Goal: Transaction & Acquisition: Purchase product/service

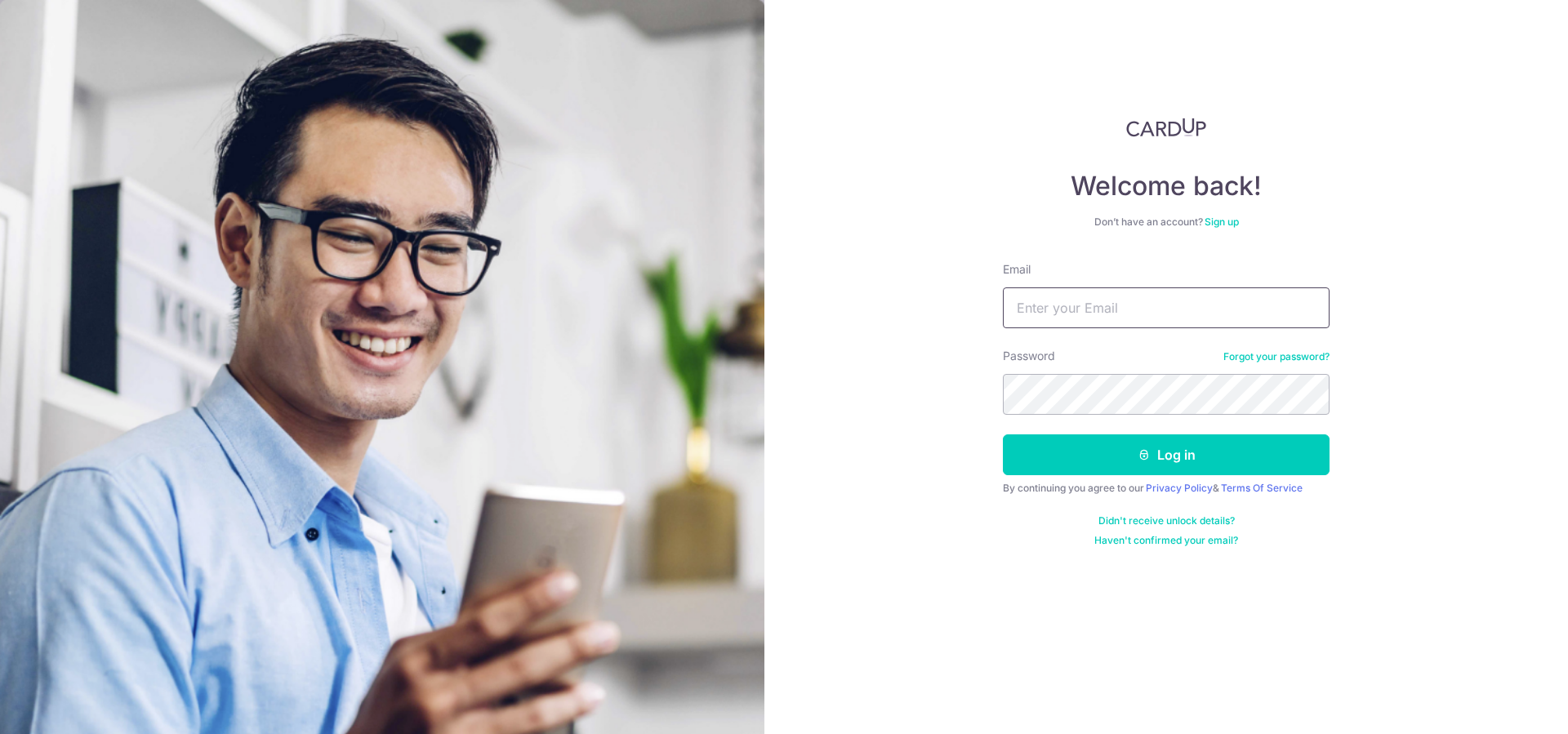
click at [1231, 309] on input "Email" at bounding box center [1165, 308] width 327 height 41
type input "[EMAIL_ADDRESS][DOMAIN_NAME]"
click at [1002, 434] on button "Log in" at bounding box center [1165, 454] width 327 height 41
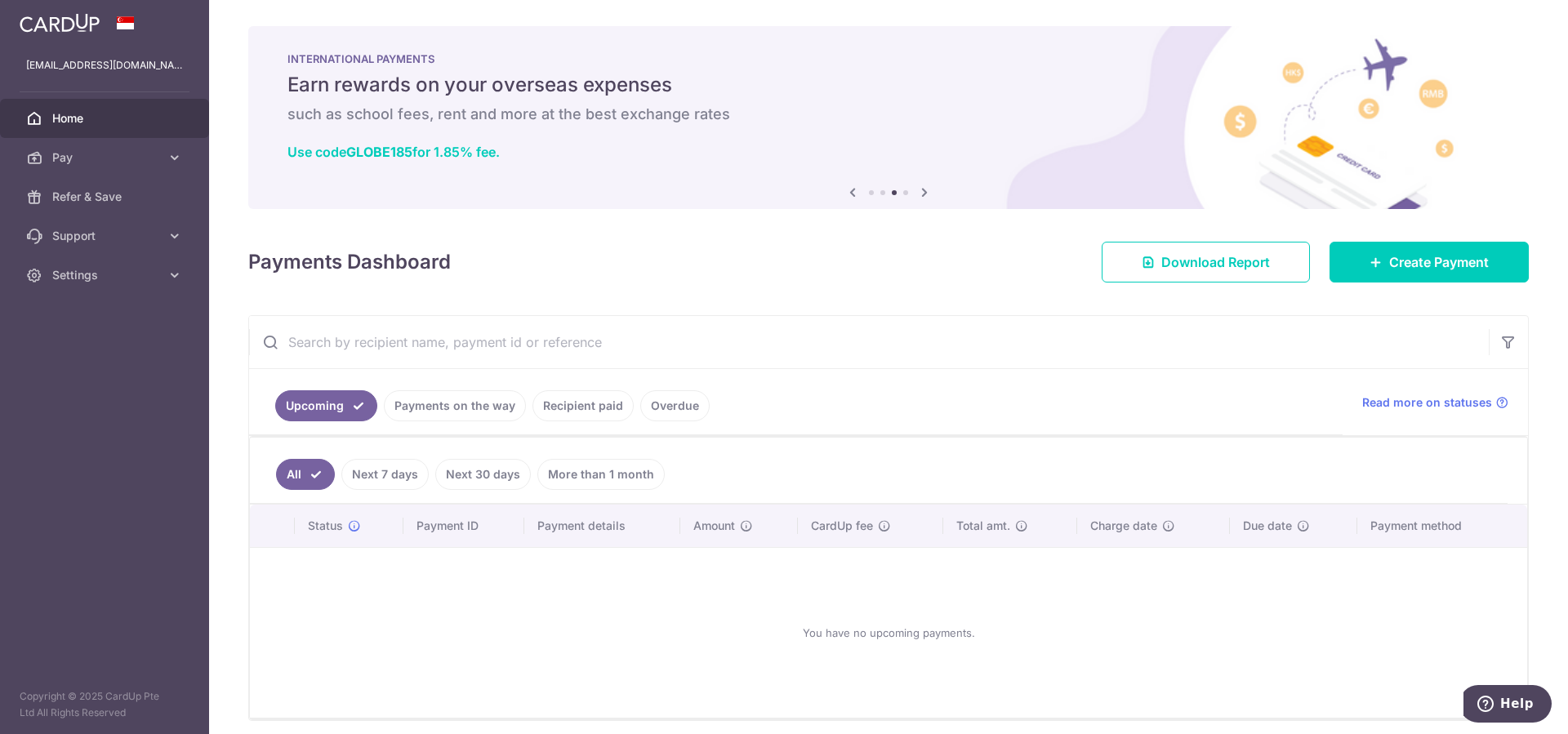
click at [309, 403] on link "Upcoming" at bounding box center [326, 406] width 102 height 31
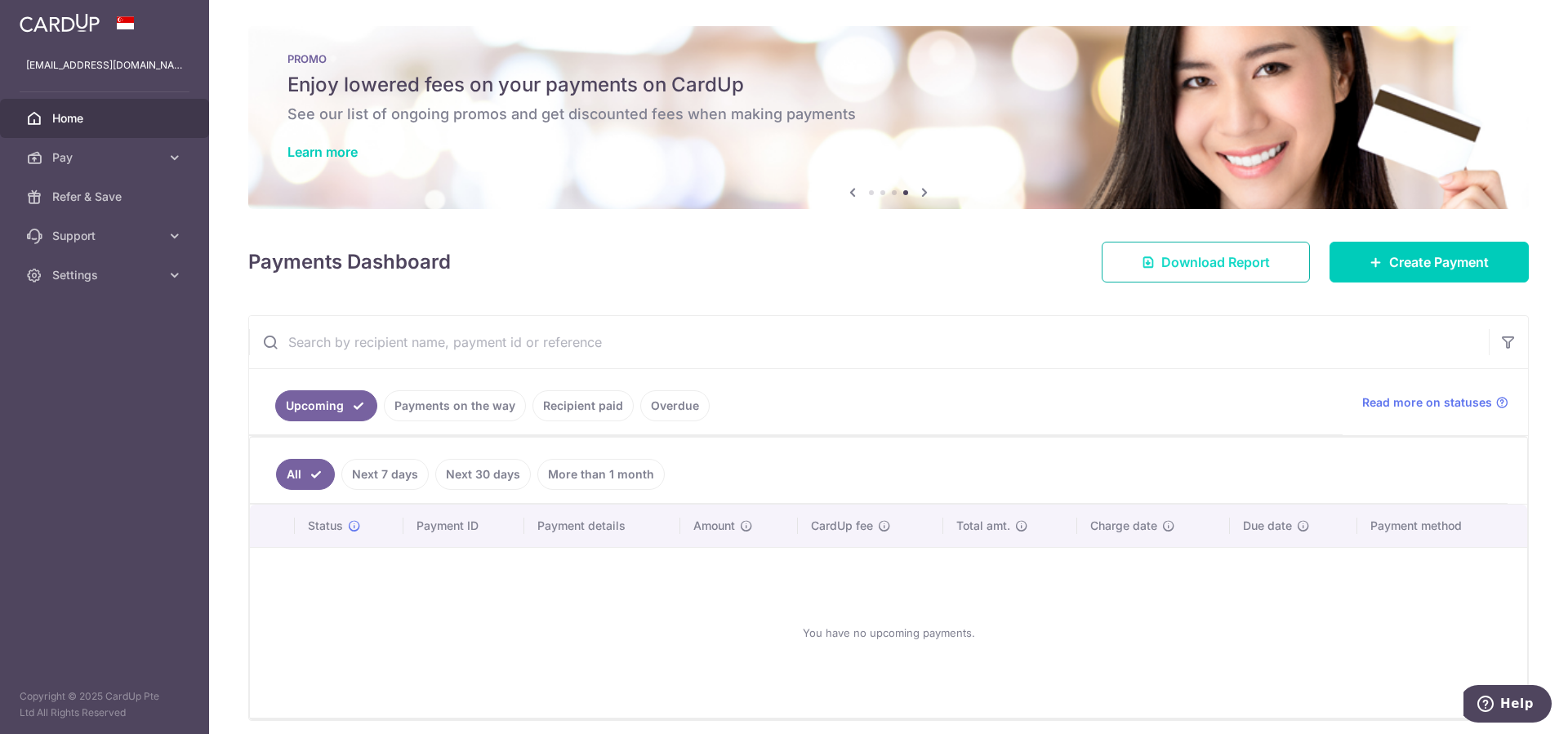
click at [1214, 264] on span "Download Report" at bounding box center [1216, 262] width 109 height 20
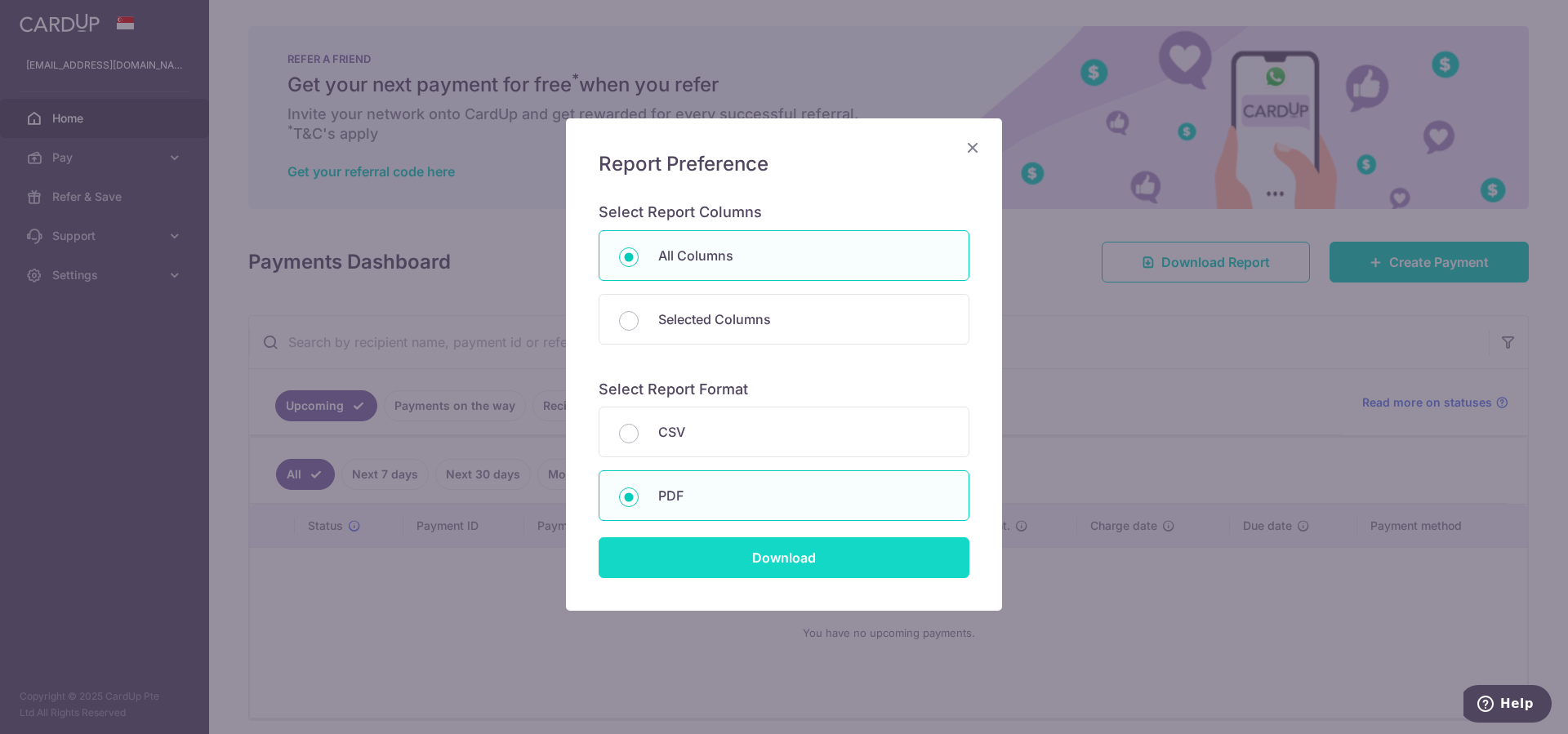
click at [775, 552] on input "Download" at bounding box center [784, 557] width 371 height 41
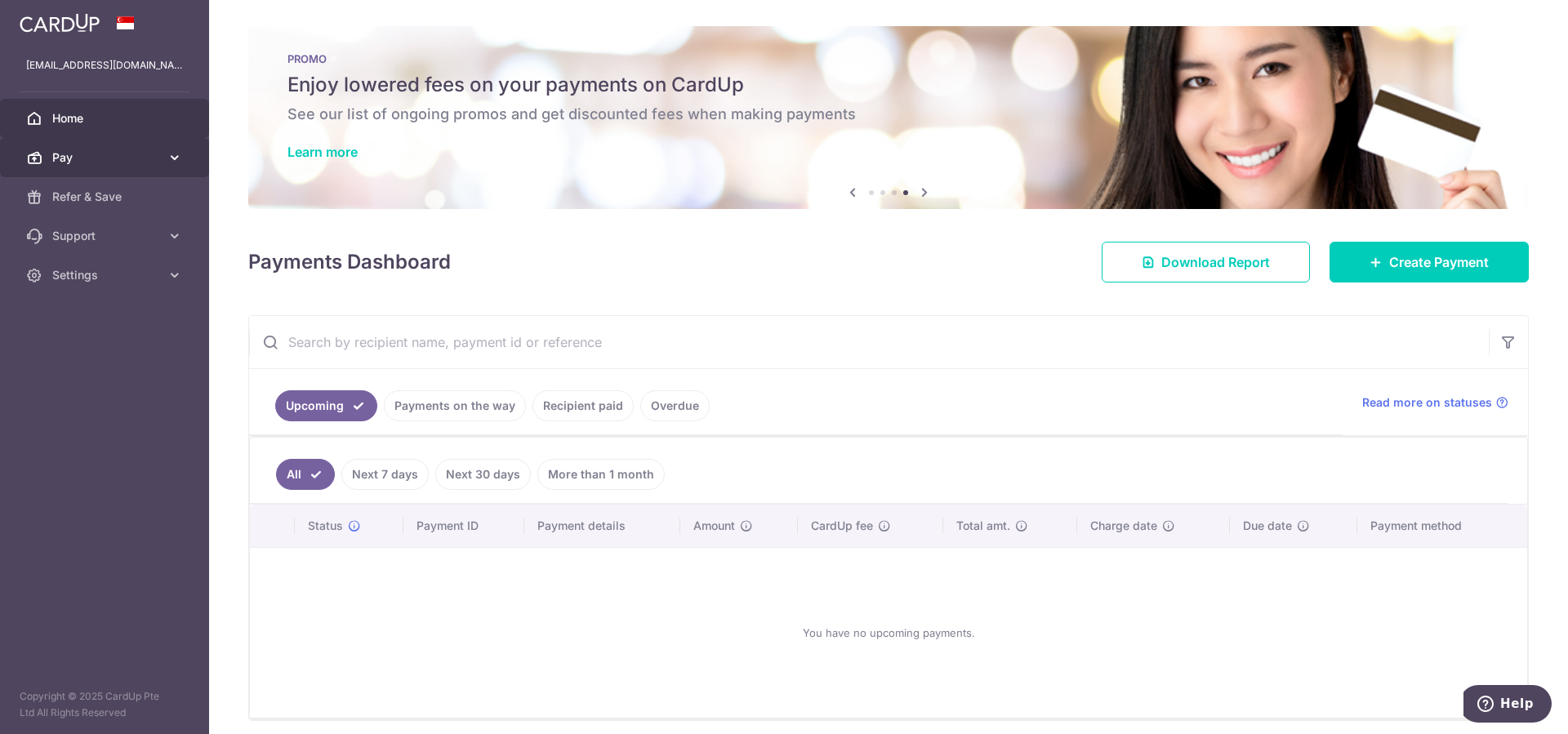
click at [146, 154] on span "Pay" at bounding box center [106, 157] width 108 height 17
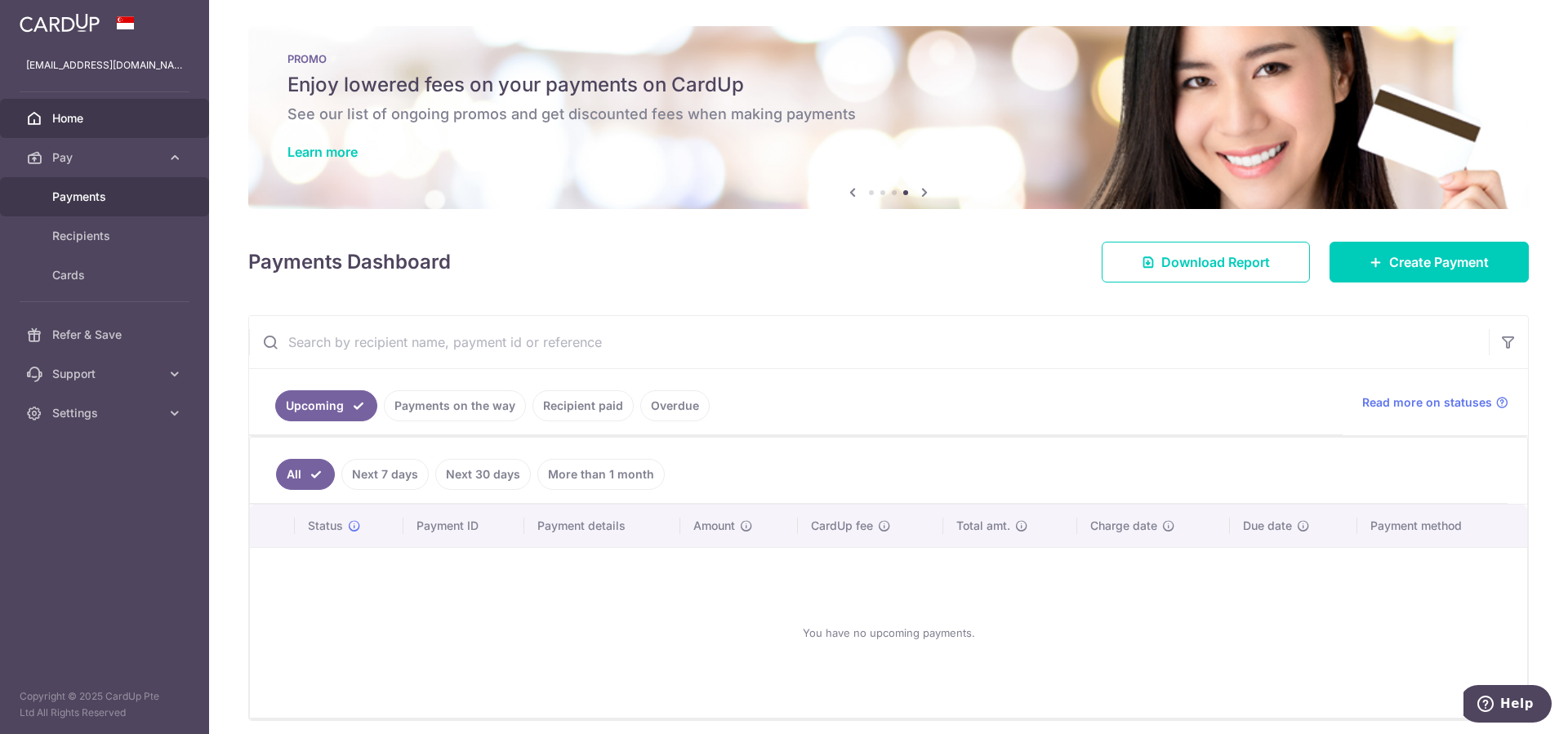
click at [112, 196] on span "Payments" at bounding box center [106, 196] width 108 height 17
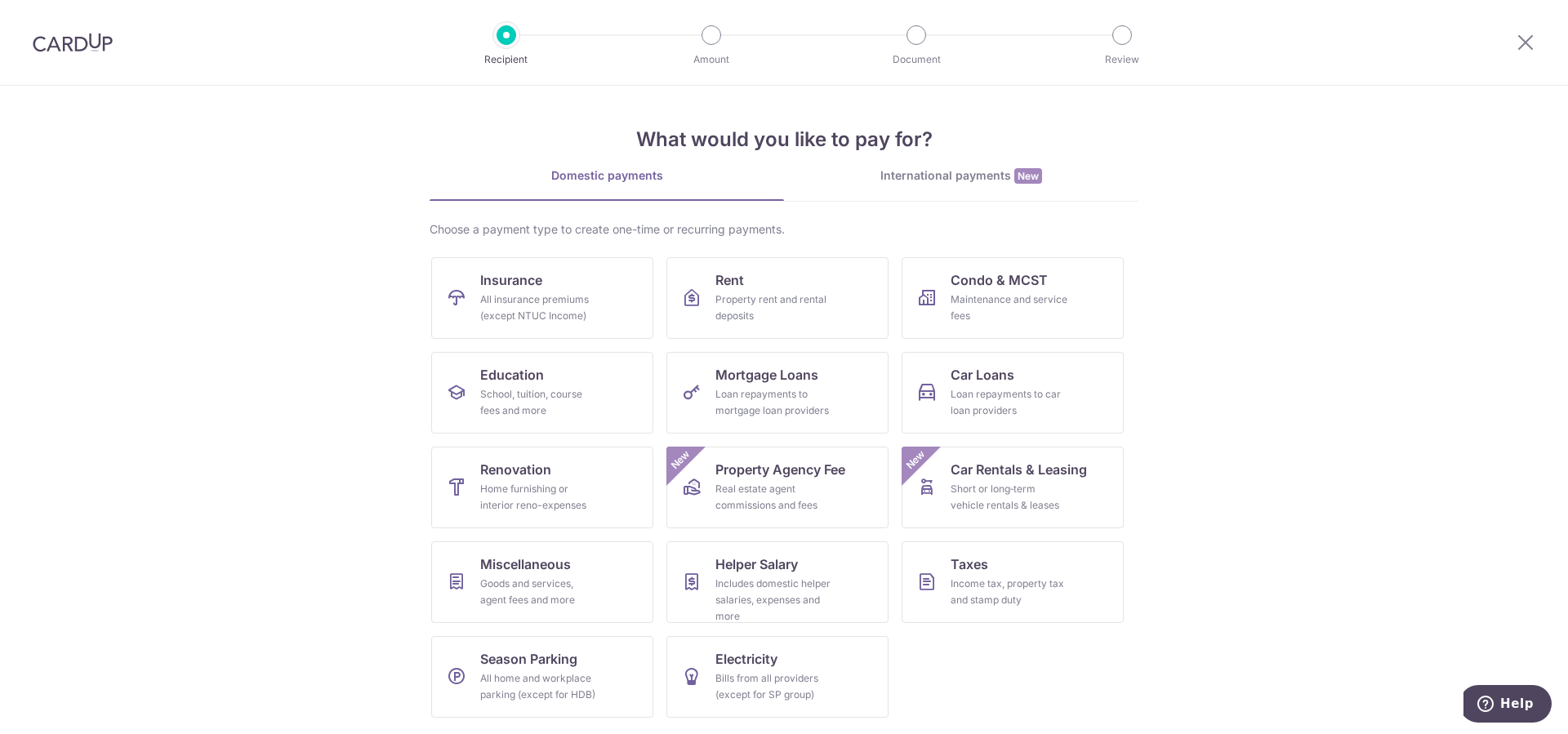
click at [1251, 376] on section "What would you like to pay for? Domestic payments International payments New Ch…" at bounding box center [784, 409] width 1568 height 648
click at [81, 51] on img at bounding box center [73, 42] width 81 height 20
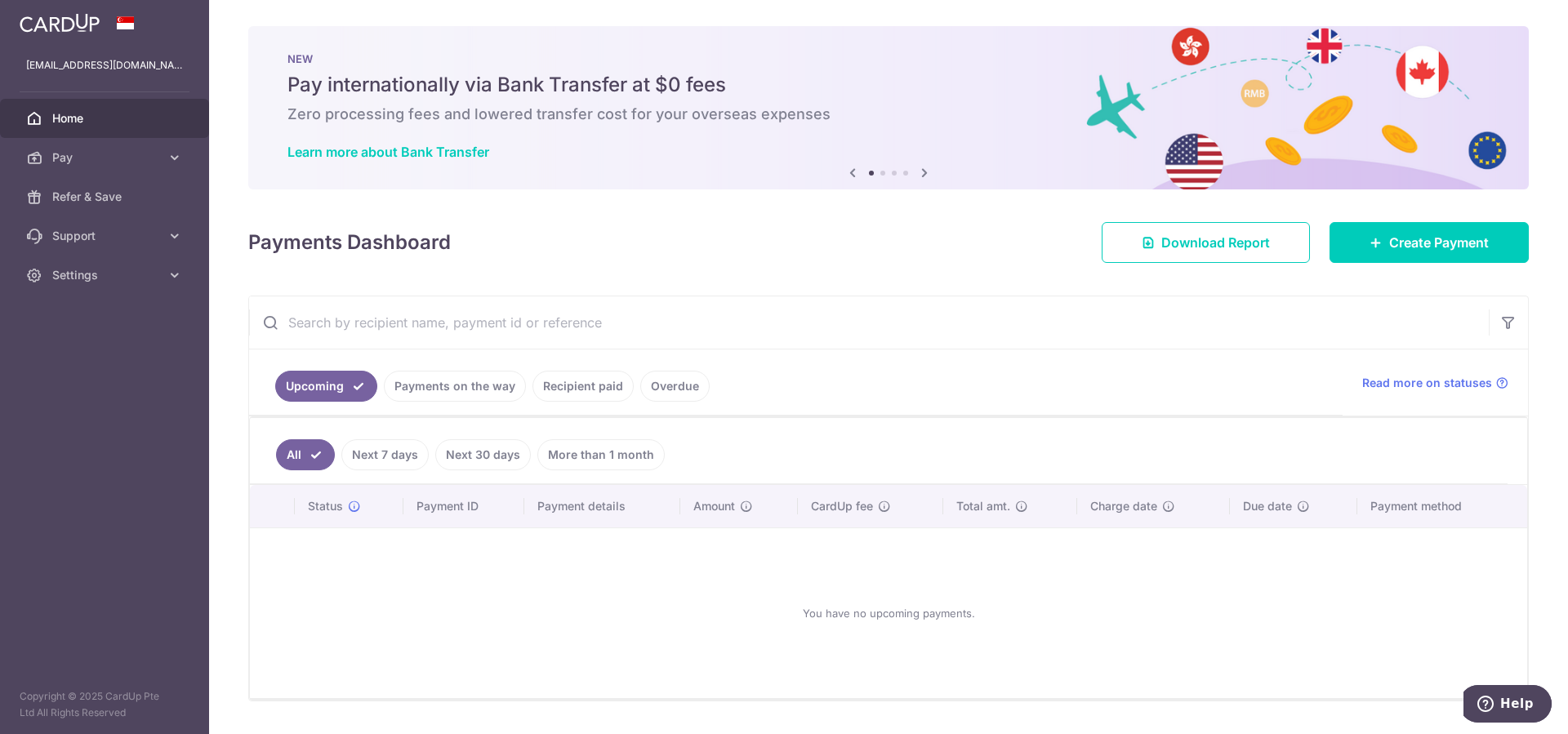
click at [925, 172] on icon at bounding box center [924, 173] width 20 height 21
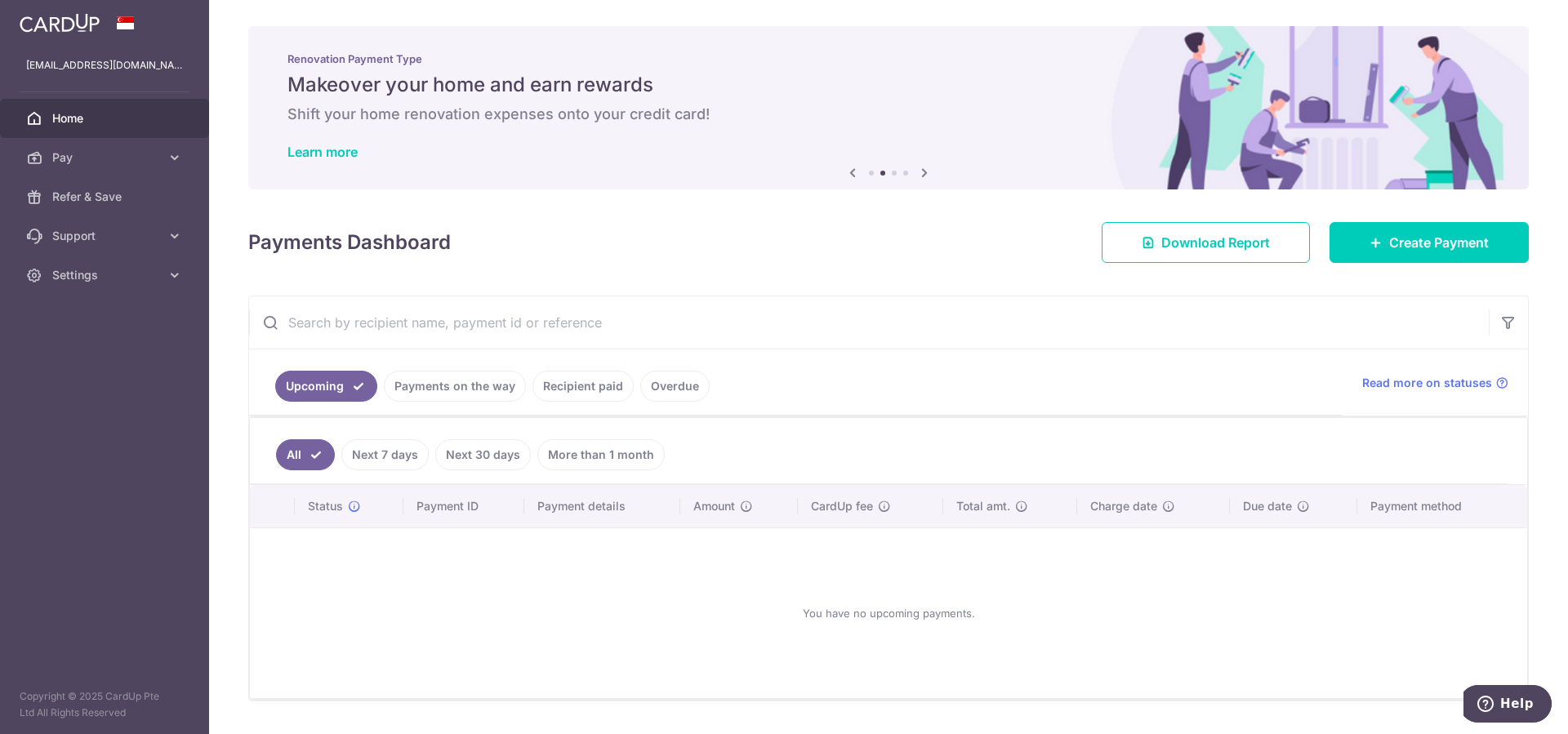
click at [925, 172] on icon at bounding box center [924, 173] width 20 height 21
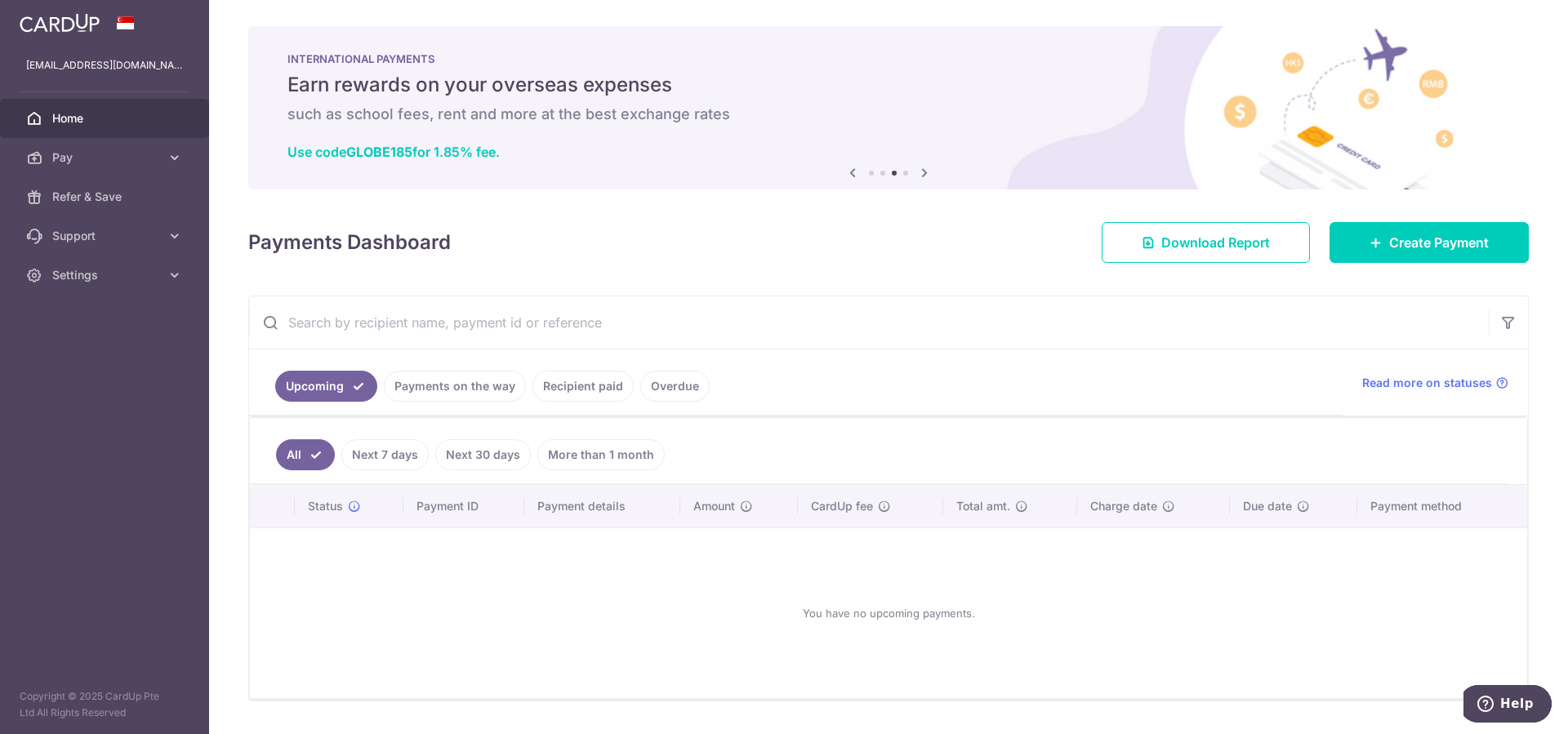
click at [925, 172] on icon at bounding box center [924, 173] width 20 height 21
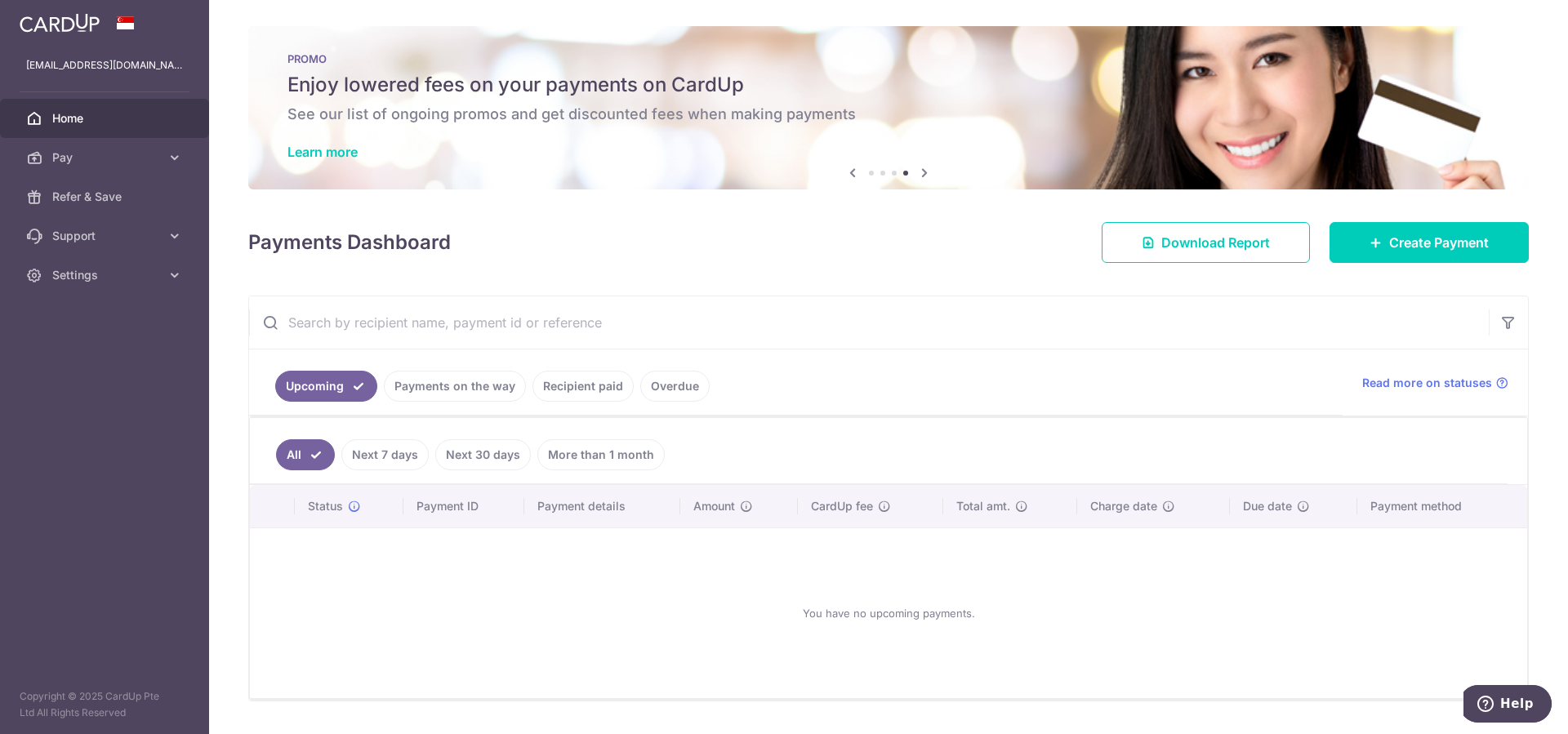
click at [853, 175] on icon at bounding box center [852, 173] width 20 height 21
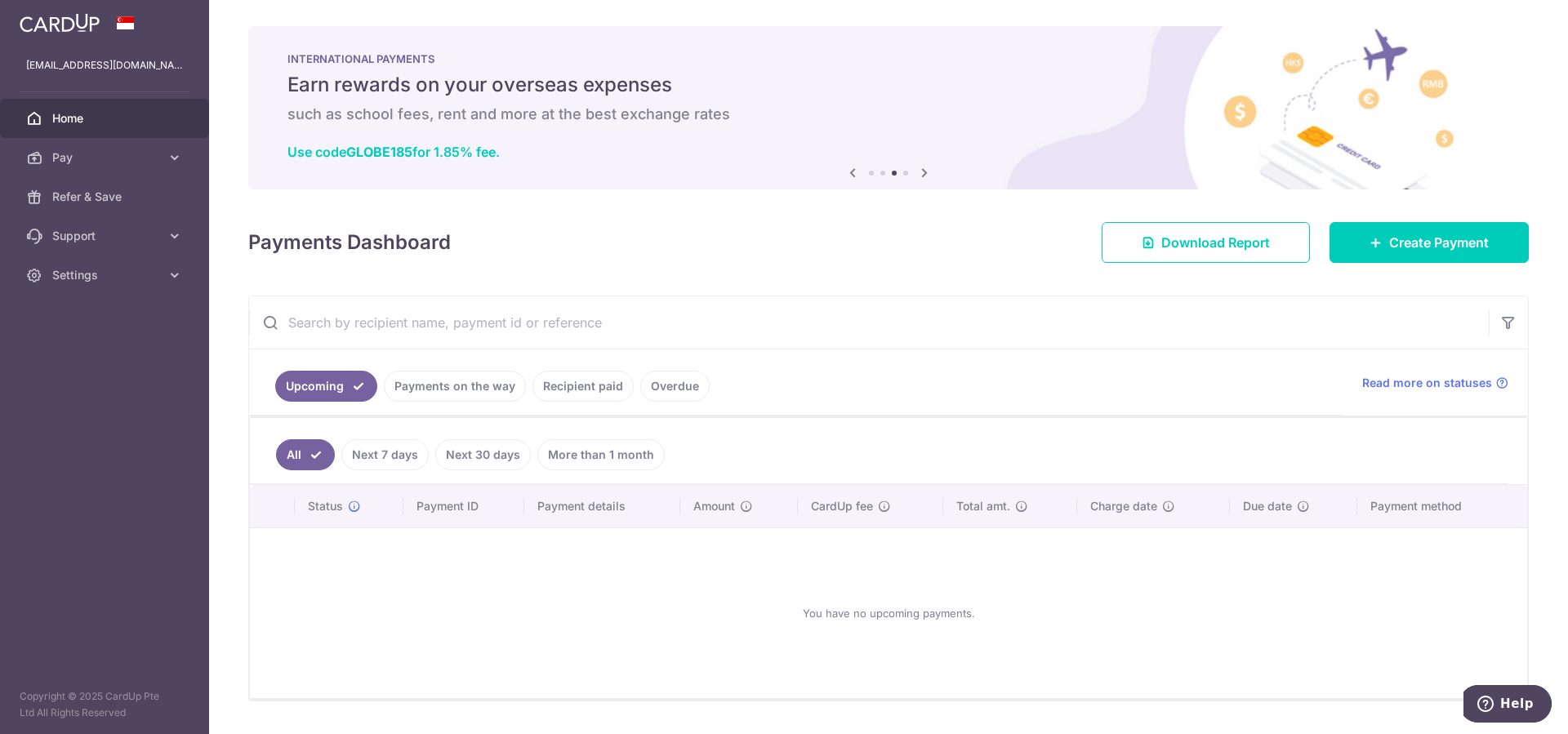
click at [922, 170] on icon at bounding box center [924, 173] width 20 height 21
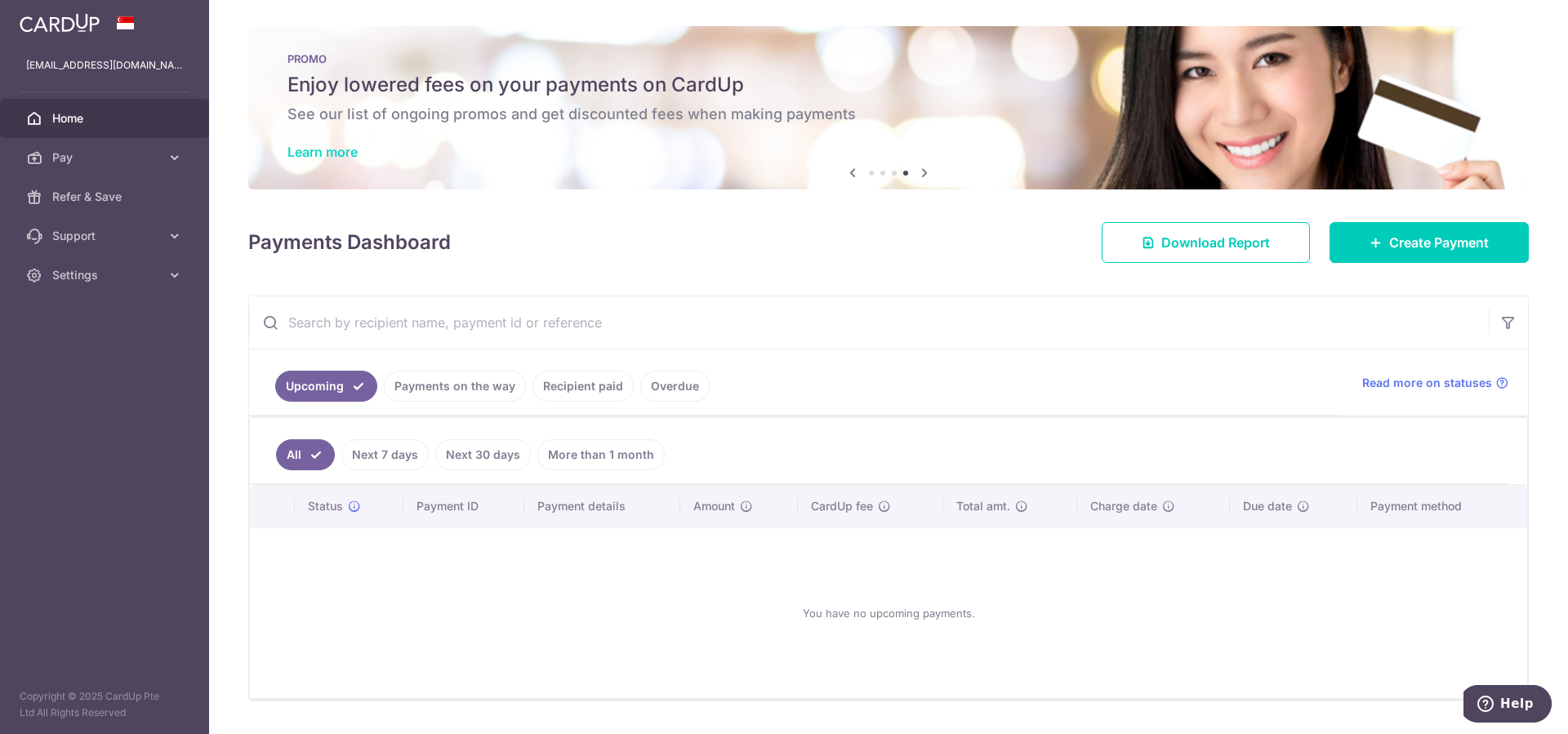
click at [333, 148] on link "Learn more" at bounding box center [323, 151] width 71 height 17
click at [1421, 241] on span "Create Payment" at bounding box center [1438, 242] width 99 height 20
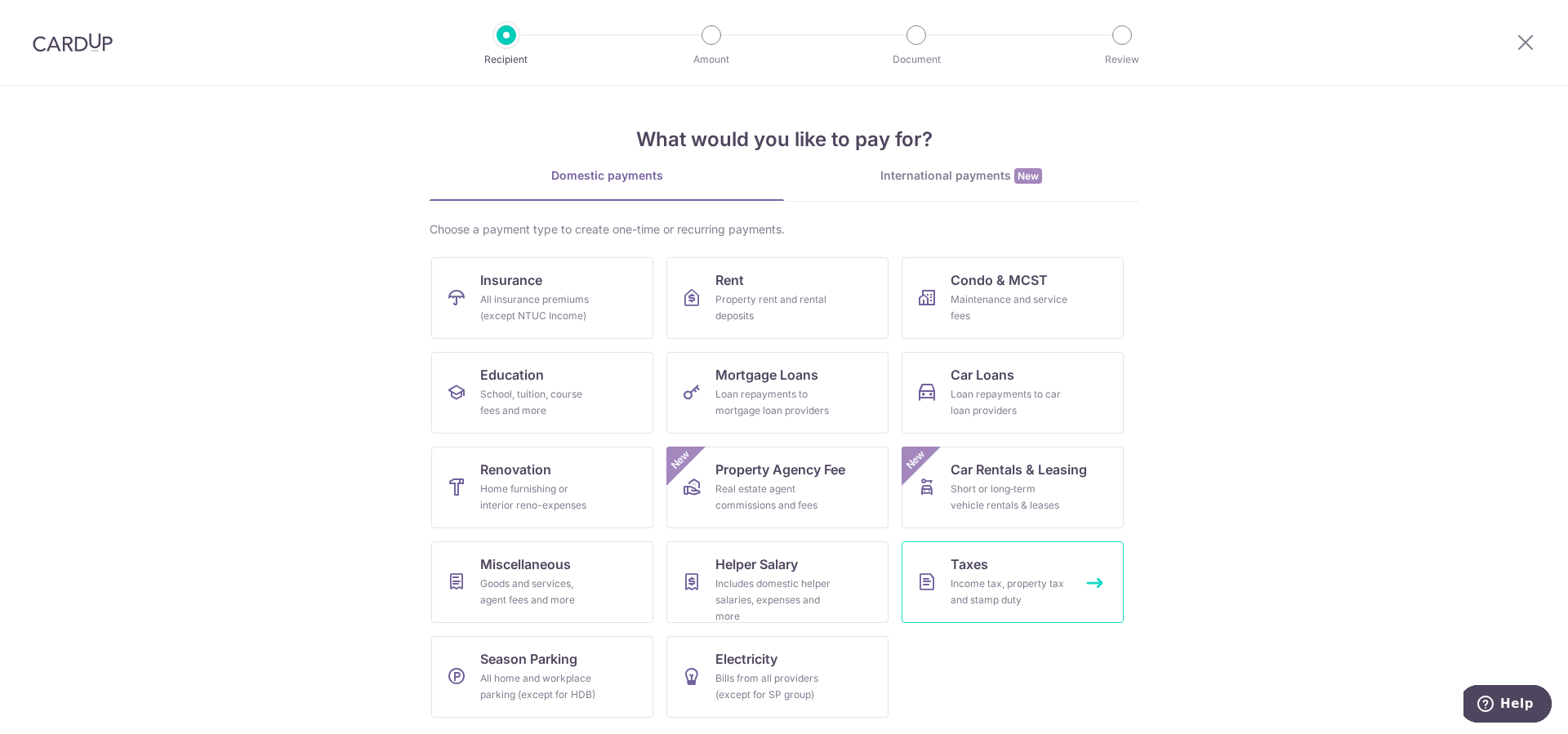
click at [1011, 584] on div "Income tax, property tax and stamp duty" at bounding box center [1009, 591] width 118 height 32
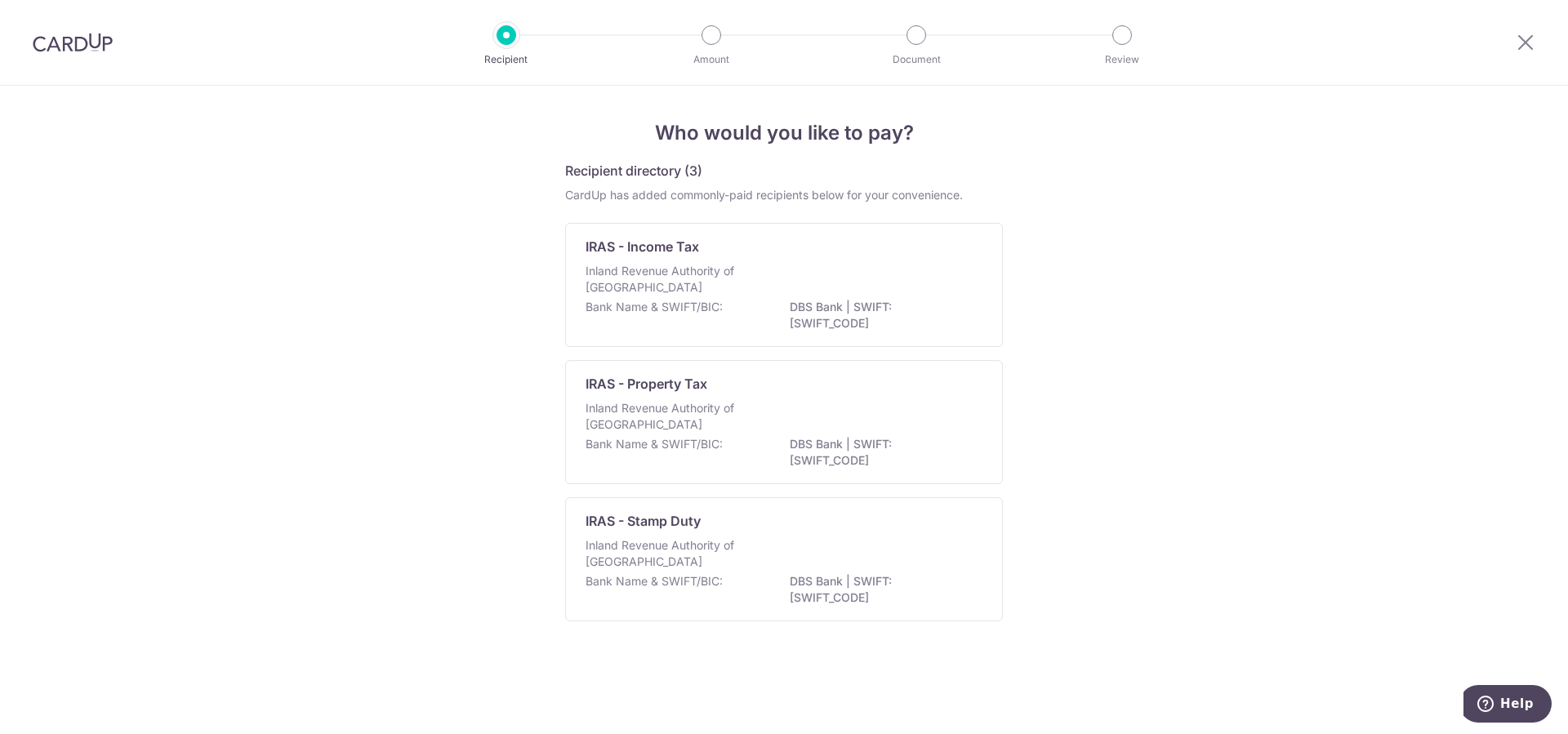
click at [676, 298] on div "Inland Revenue Authority of Singapore" at bounding box center [784, 281] width 397 height 36
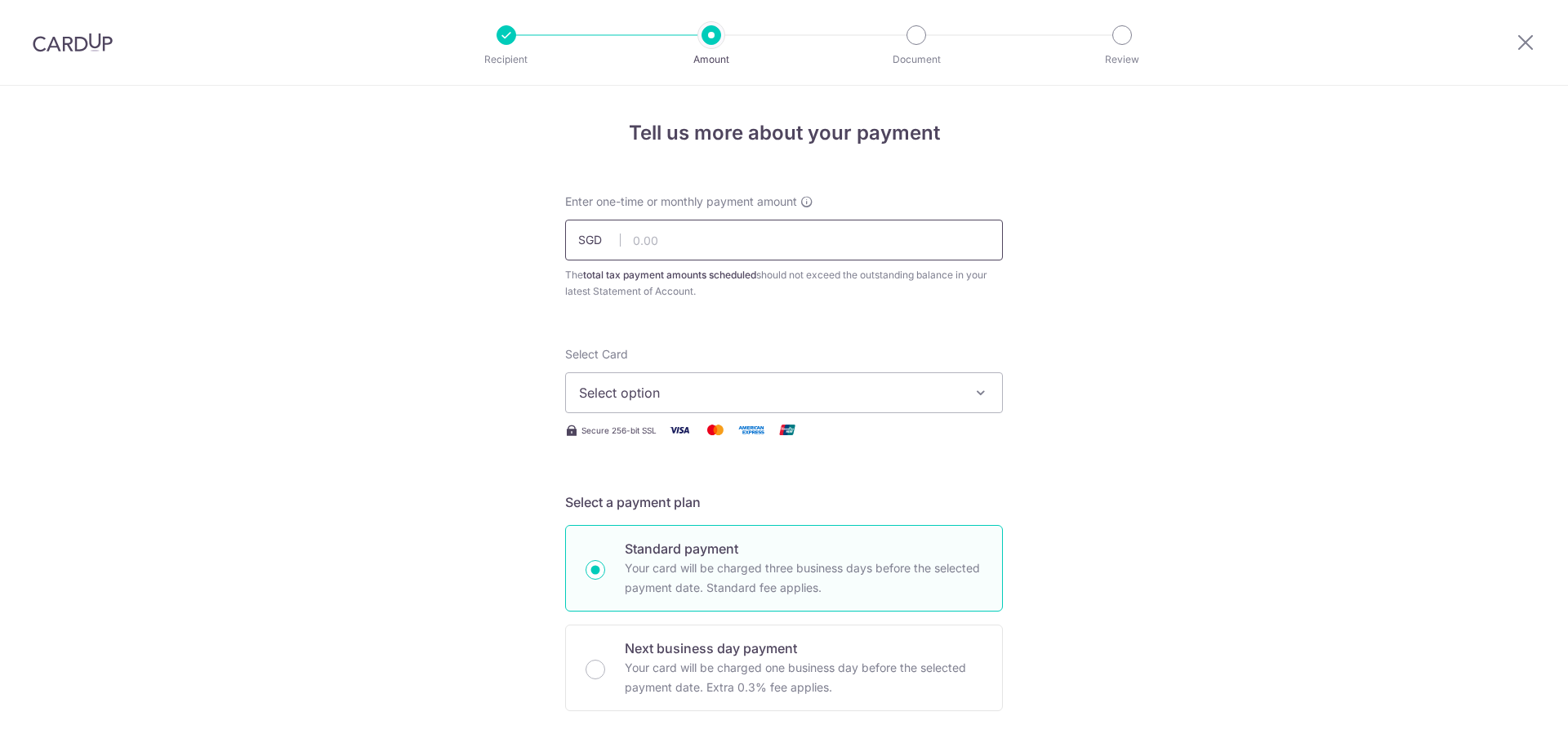
click at [671, 237] on input "text" at bounding box center [784, 240] width 438 height 41
click at [730, 250] on input "text" at bounding box center [784, 240] width 438 height 41
type input "2,364.87"
click at [892, 394] on span "Select option" at bounding box center [770, 393] width 381 height 20
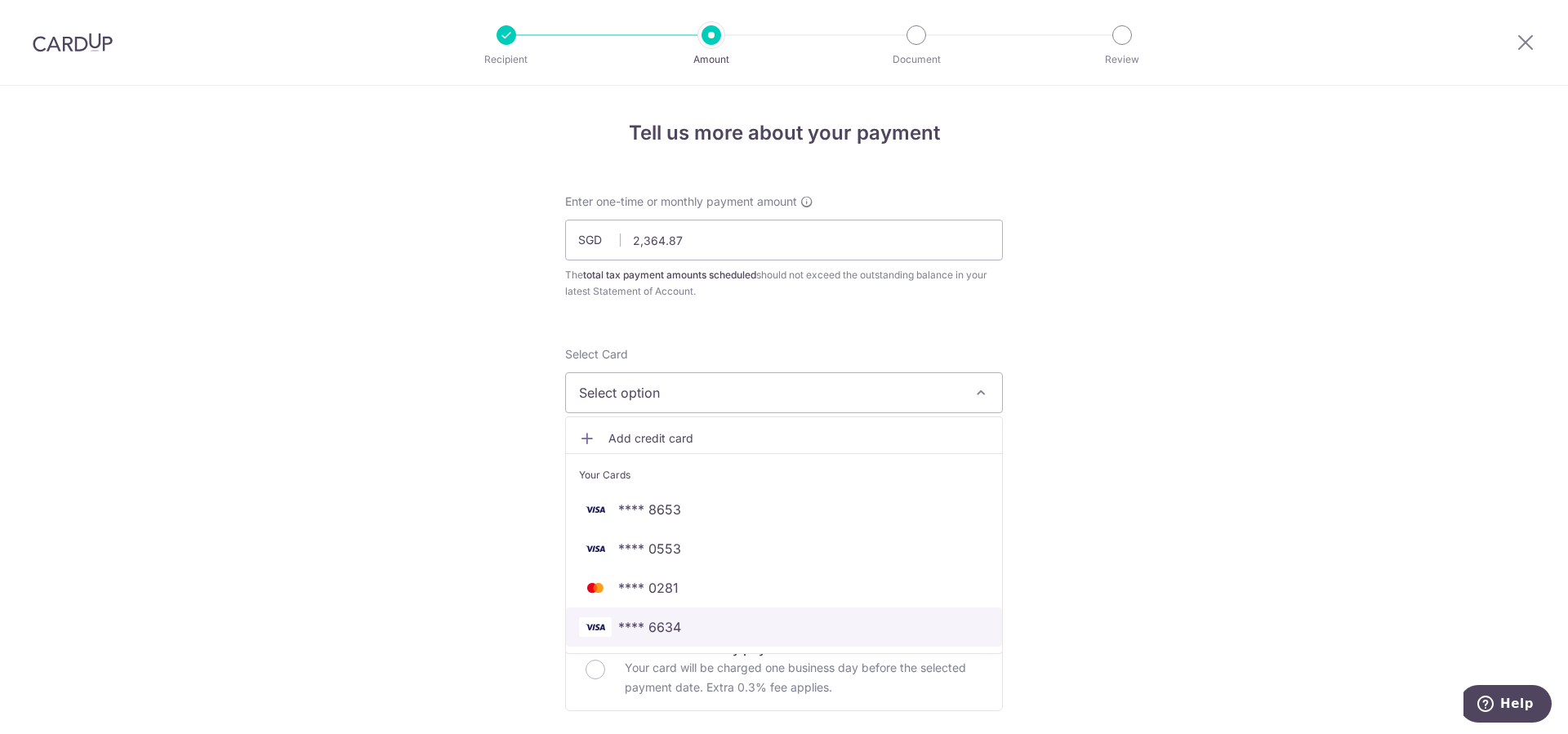
click at [827, 622] on span "**** 6634" at bounding box center [784, 627] width 410 height 20
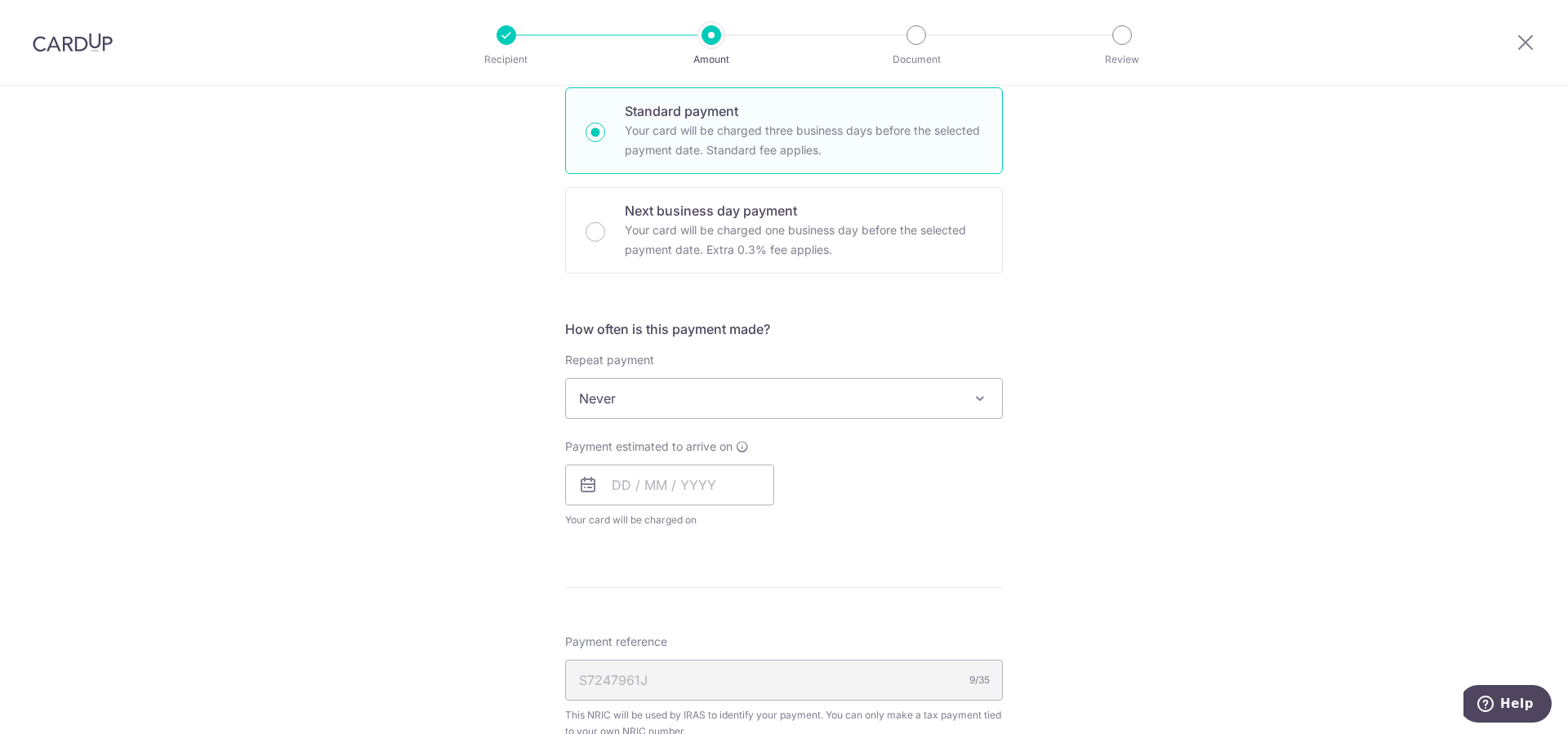
scroll to position [499, 0]
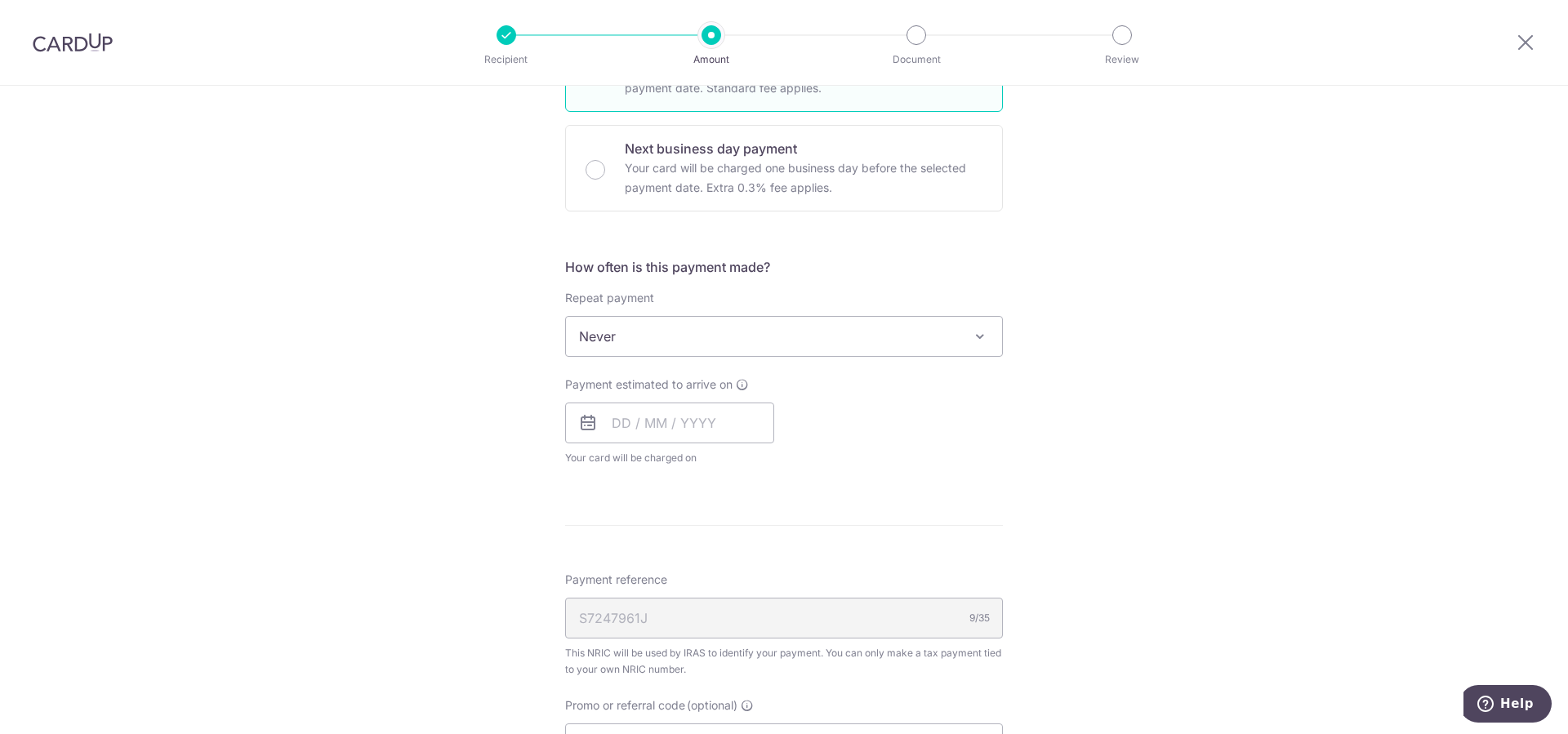
click at [978, 336] on span at bounding box center [980, 337] width 20 height 20
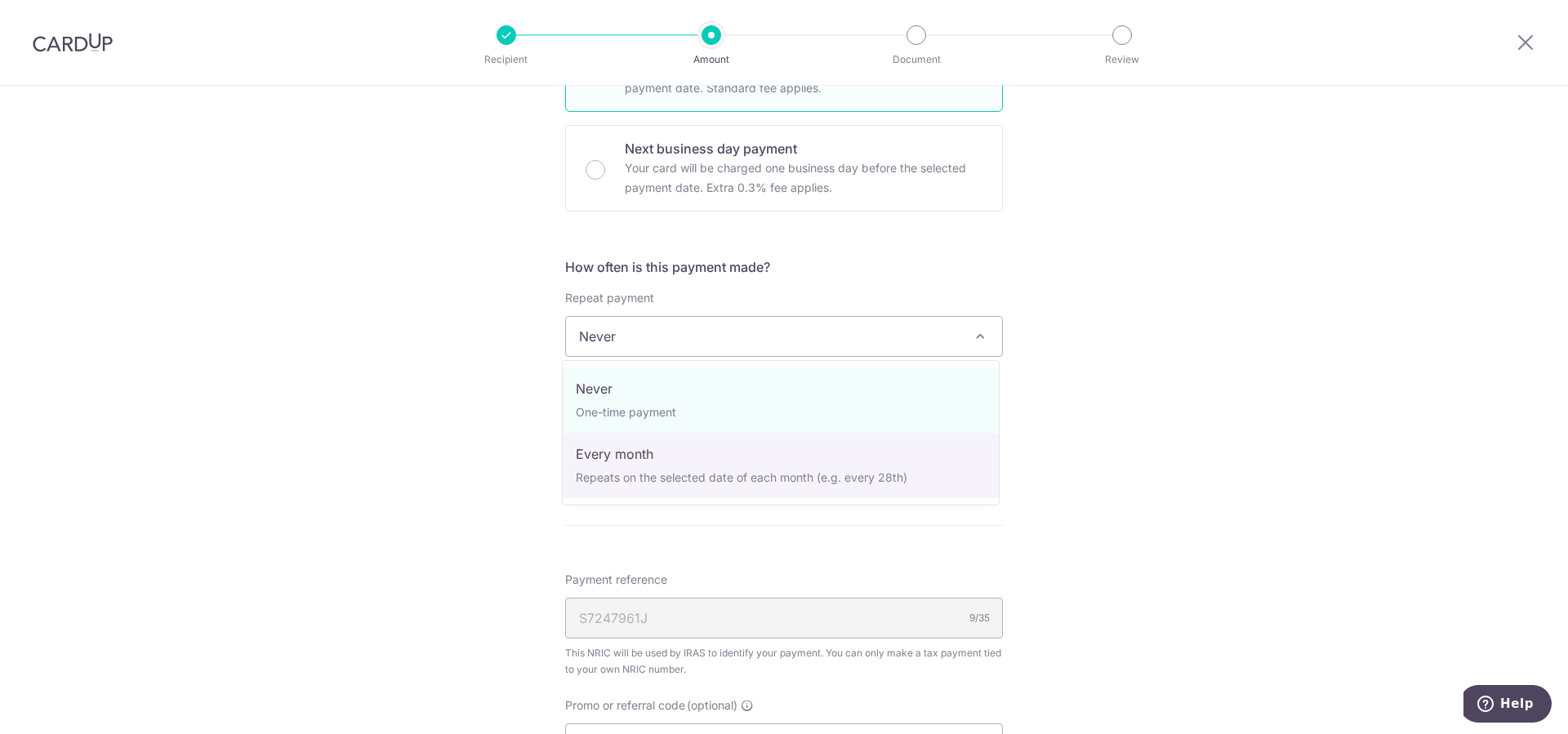
select select "3"
click at [0, 0] on div "To set up monthly income tax payments on CardUp, please ensure the following: K…" at bounding box center [0, 0] width 0 height 0
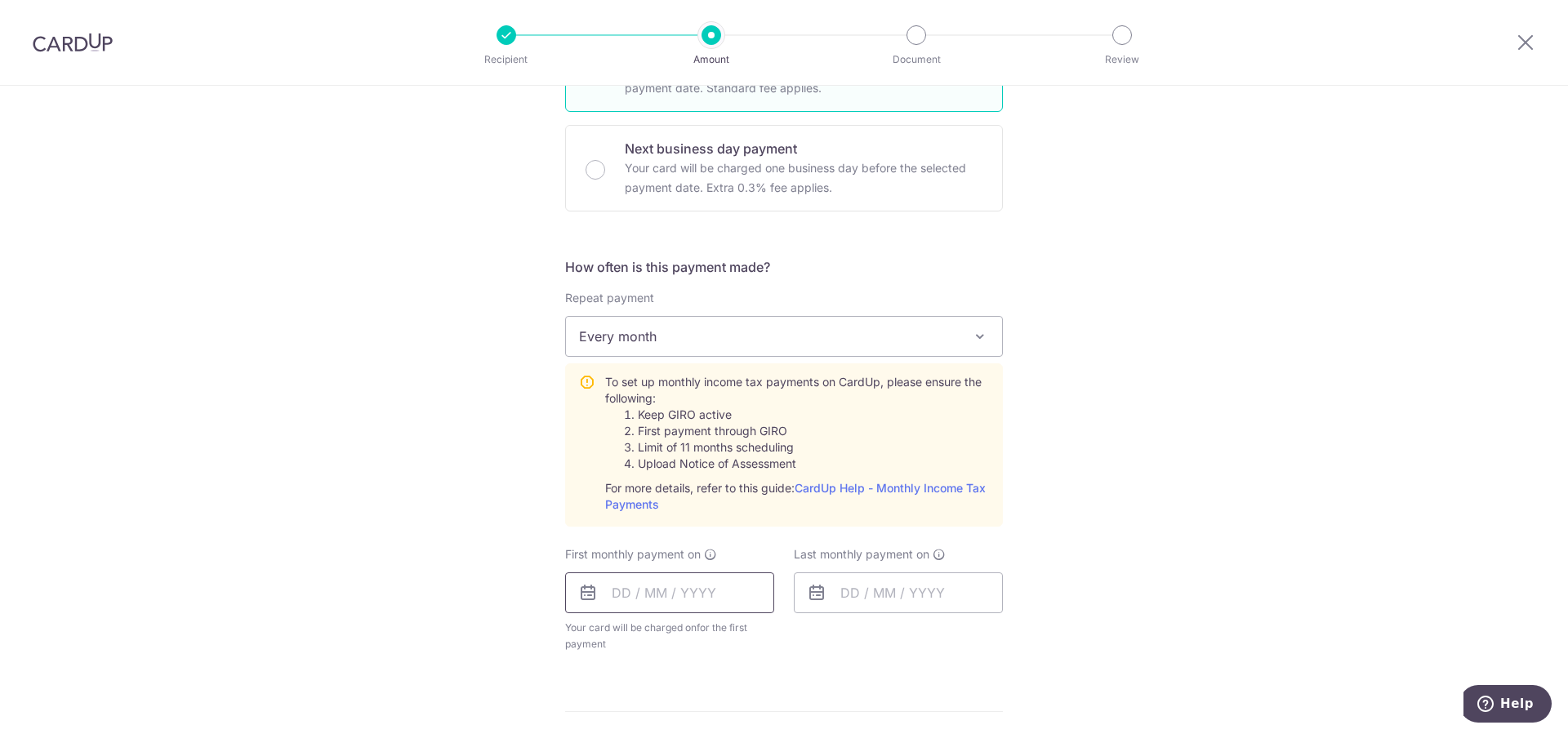
click at [633, 596] on input "text" at bounding box center [670, 593] width 209 height 41
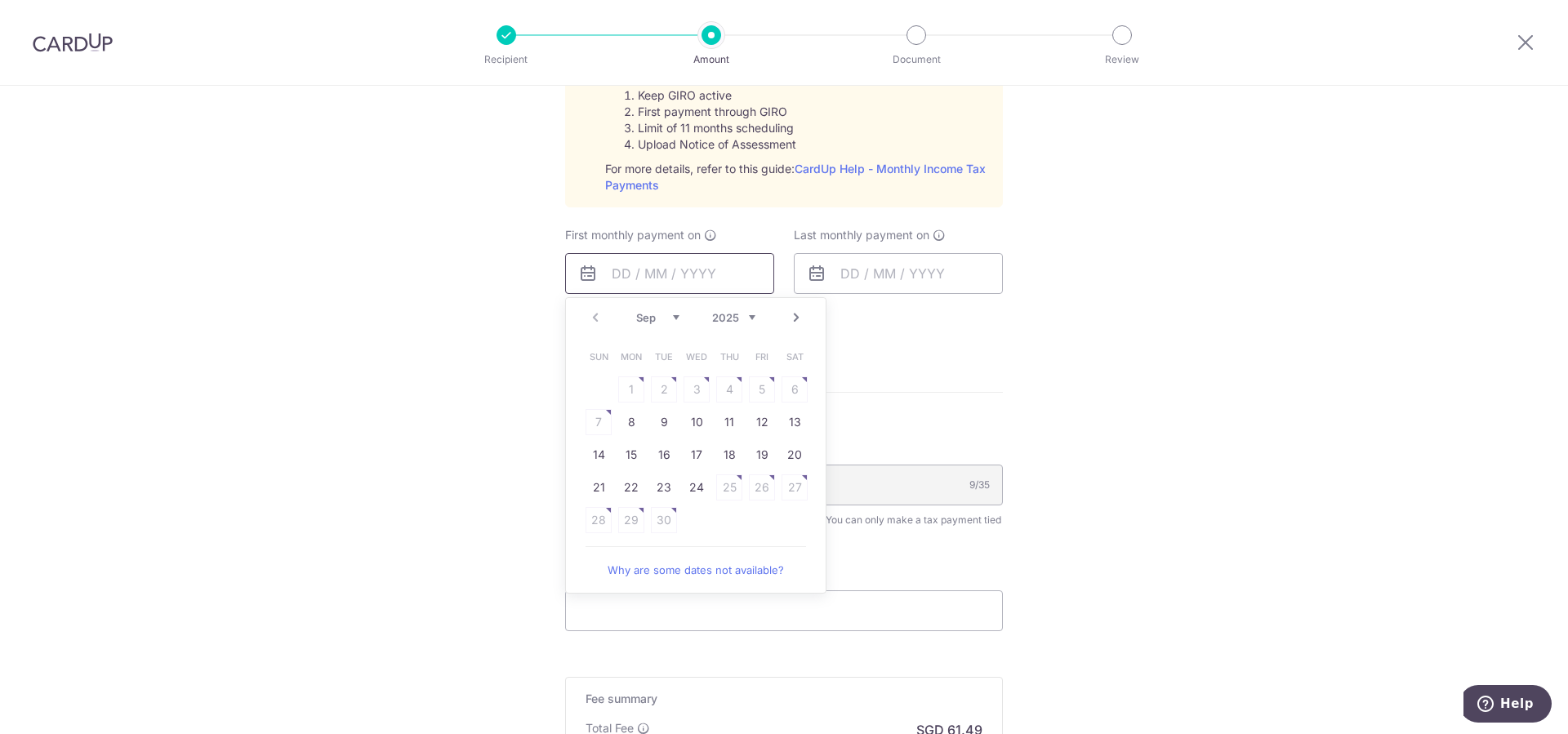
scroll to position [832, 0]
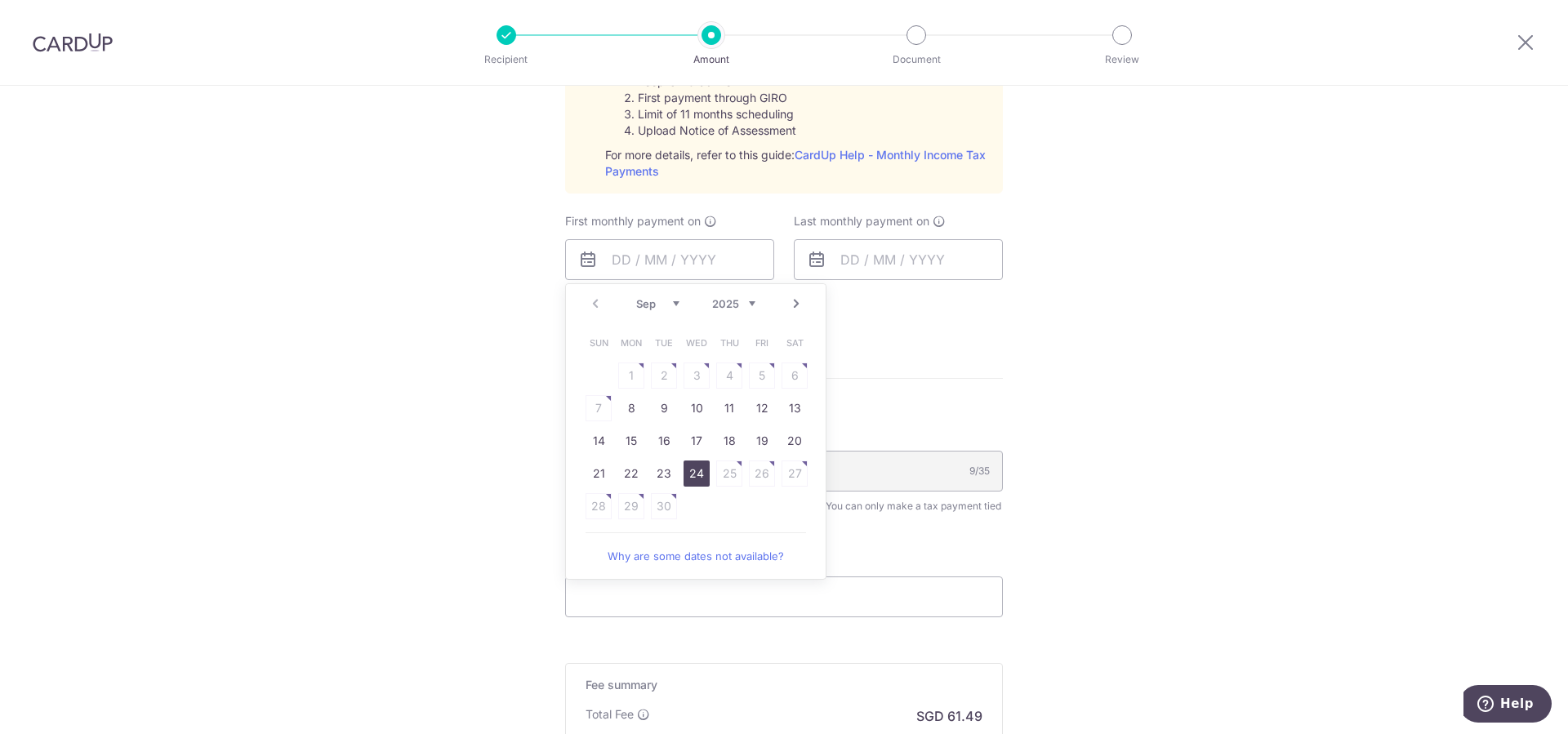
click at [683, 469] on link "24" at bounding box center [696, 473] width 27 height 26
type input "24/09/2025"
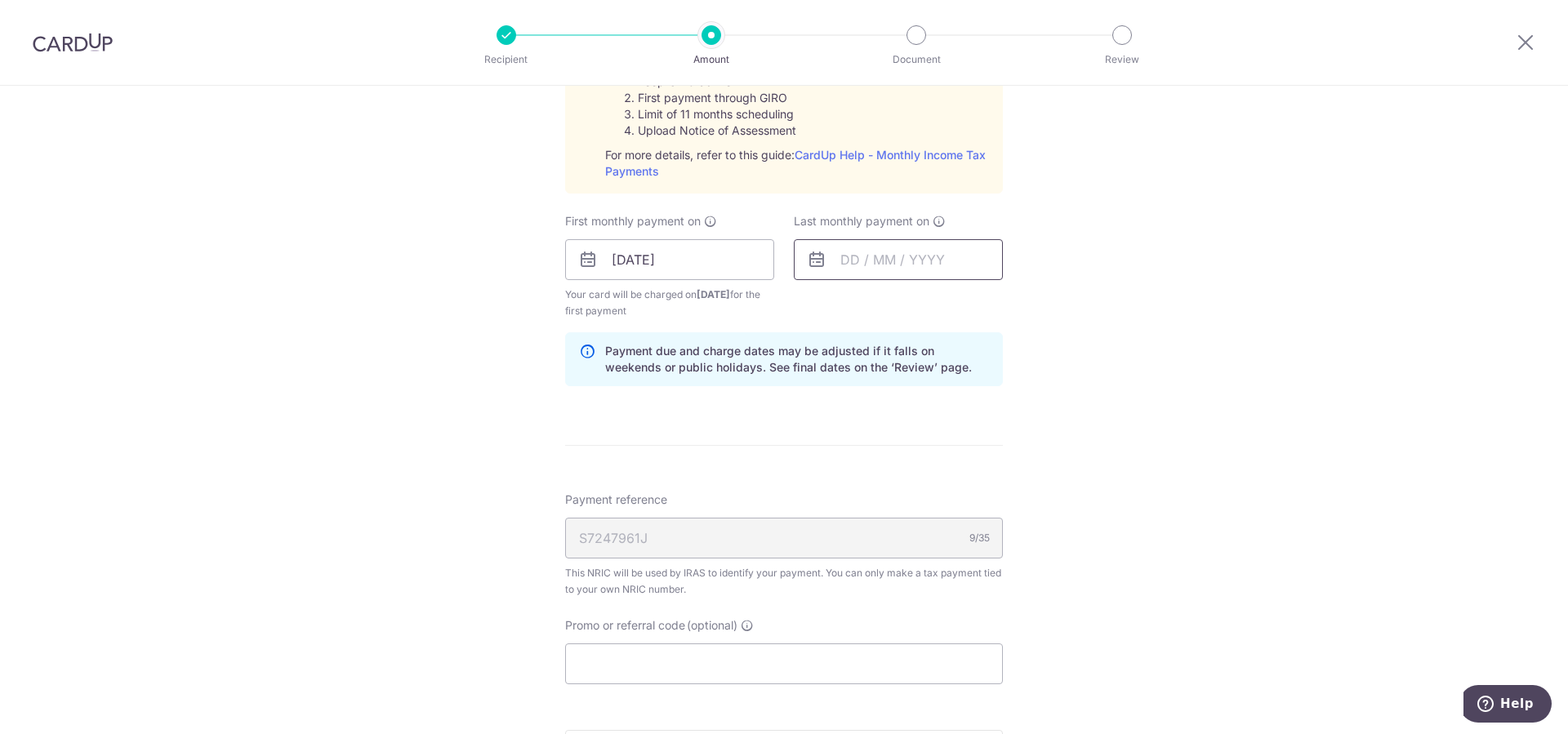
click at [856, 259] on input "text" at bounding box center [897, 260] width 209 height 41
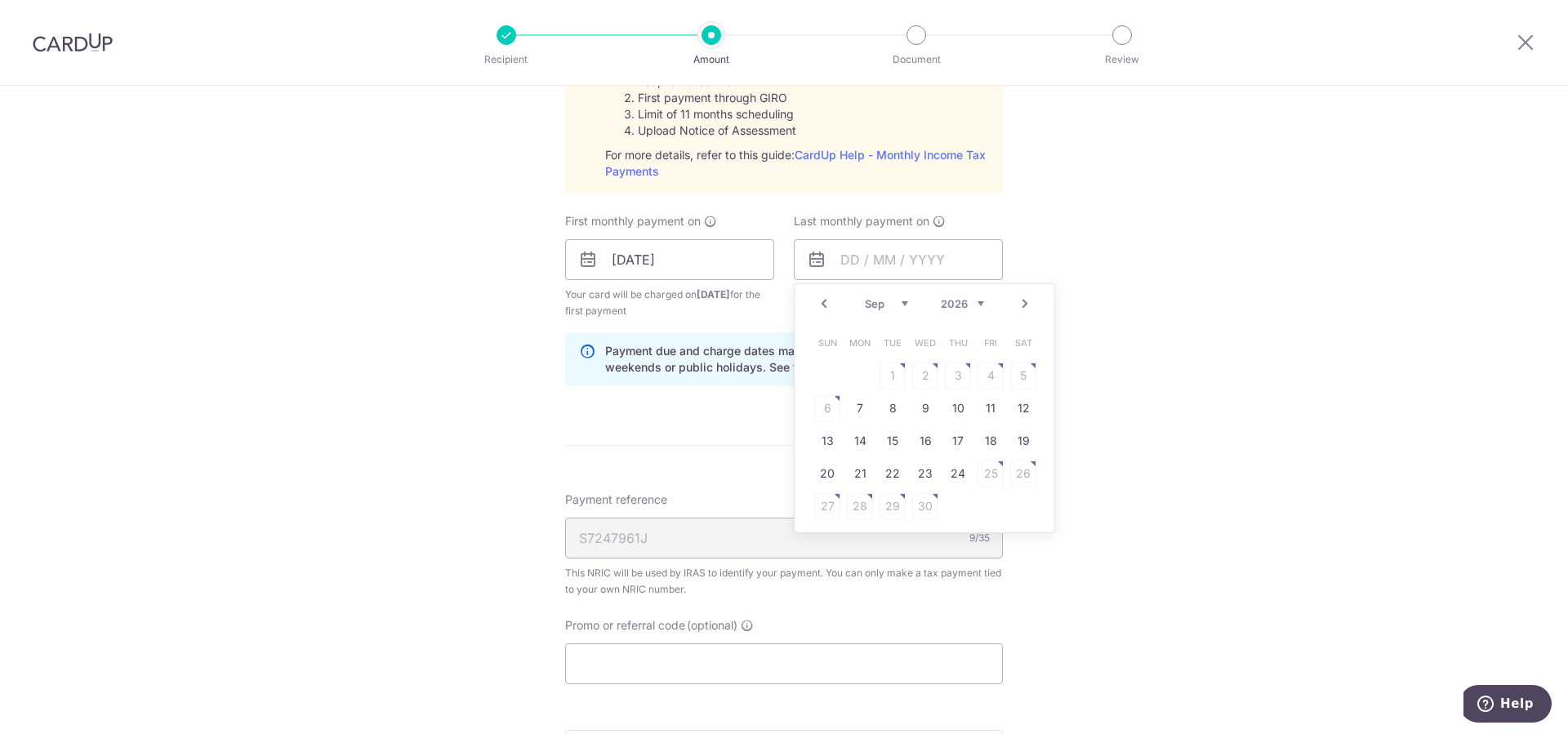
click at [865, 297] on select "Jan Feb Mar Apr May Jun Jul Aug Sep Oct" at bounding box center [887, 303] width 43 height 13
click at [986, 472] on link "23" at bounding box center [991, 473] width 27 height 26
type input "23/01/2026"
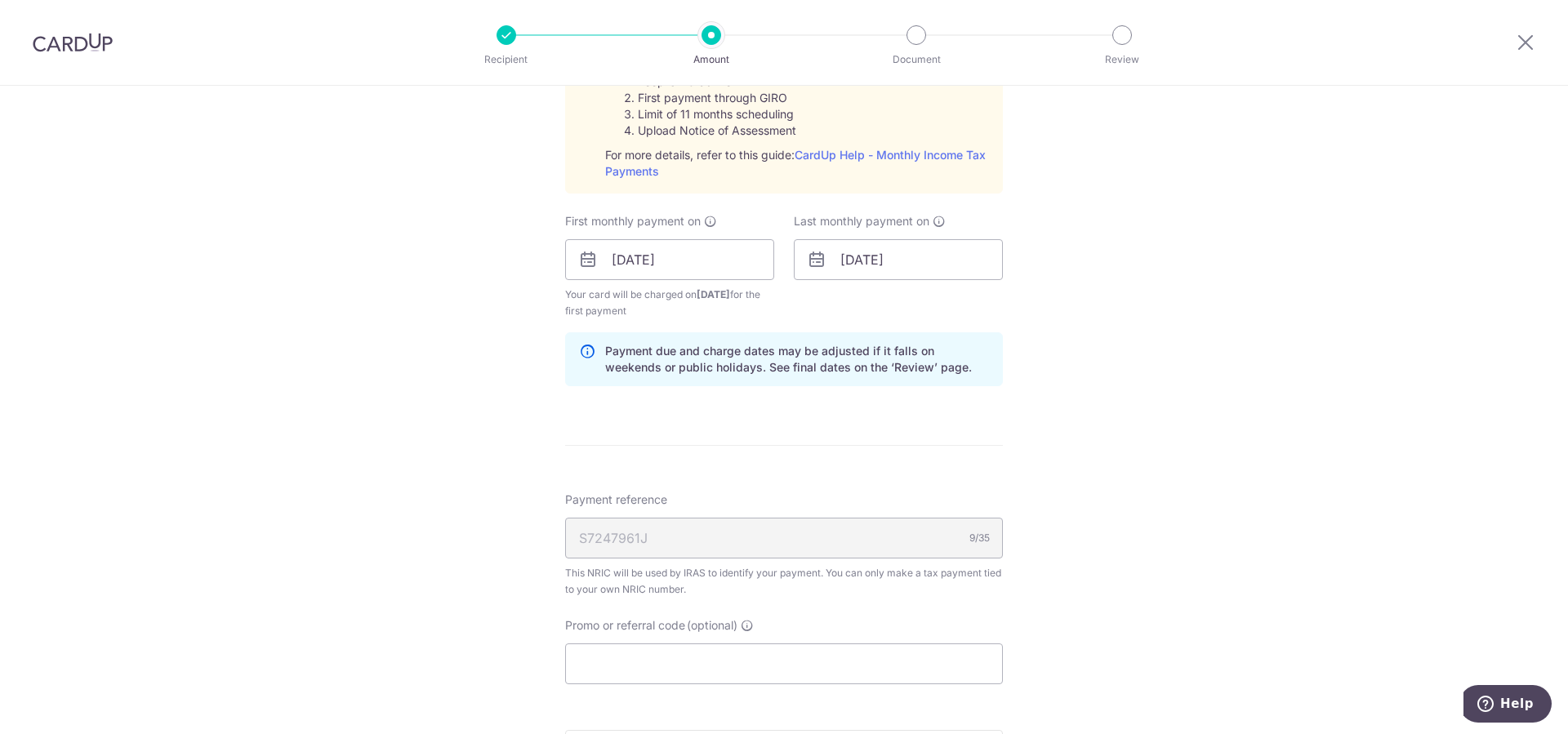
click at [779, 538] on div "S7247961J 9/35" at bounding box center [784, 538] width 438 height 41
click at [827, 665] on input "Promo or referral code (optional)" at bounding box center [784, 663] width 438 height 41
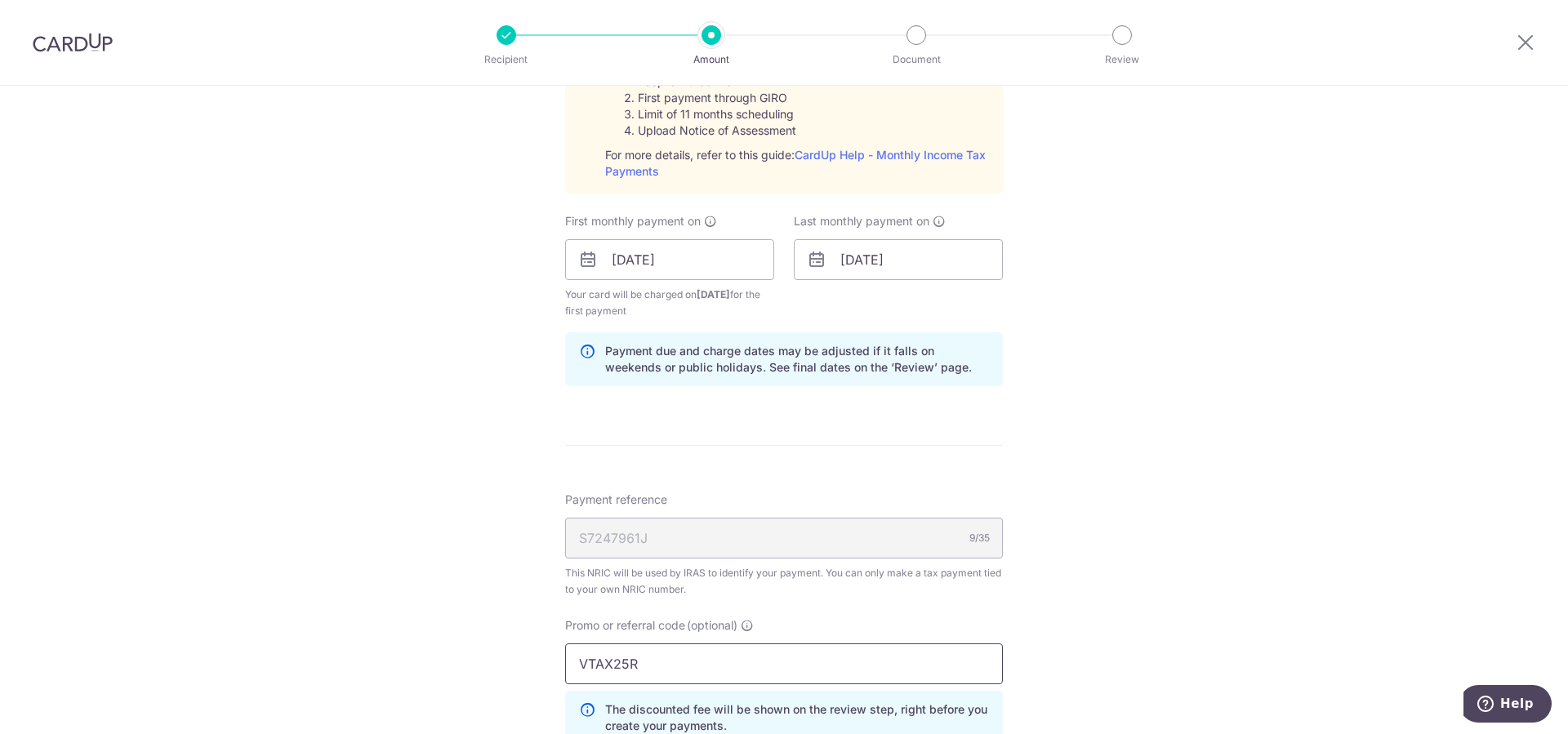
type input "VTAX25R"
click at [1085, 612] on div "Tell us more about your payment Enter one-time or monthly payment amount SGD 2,…" at bounding box center [784, 174] width 1568 height 1842
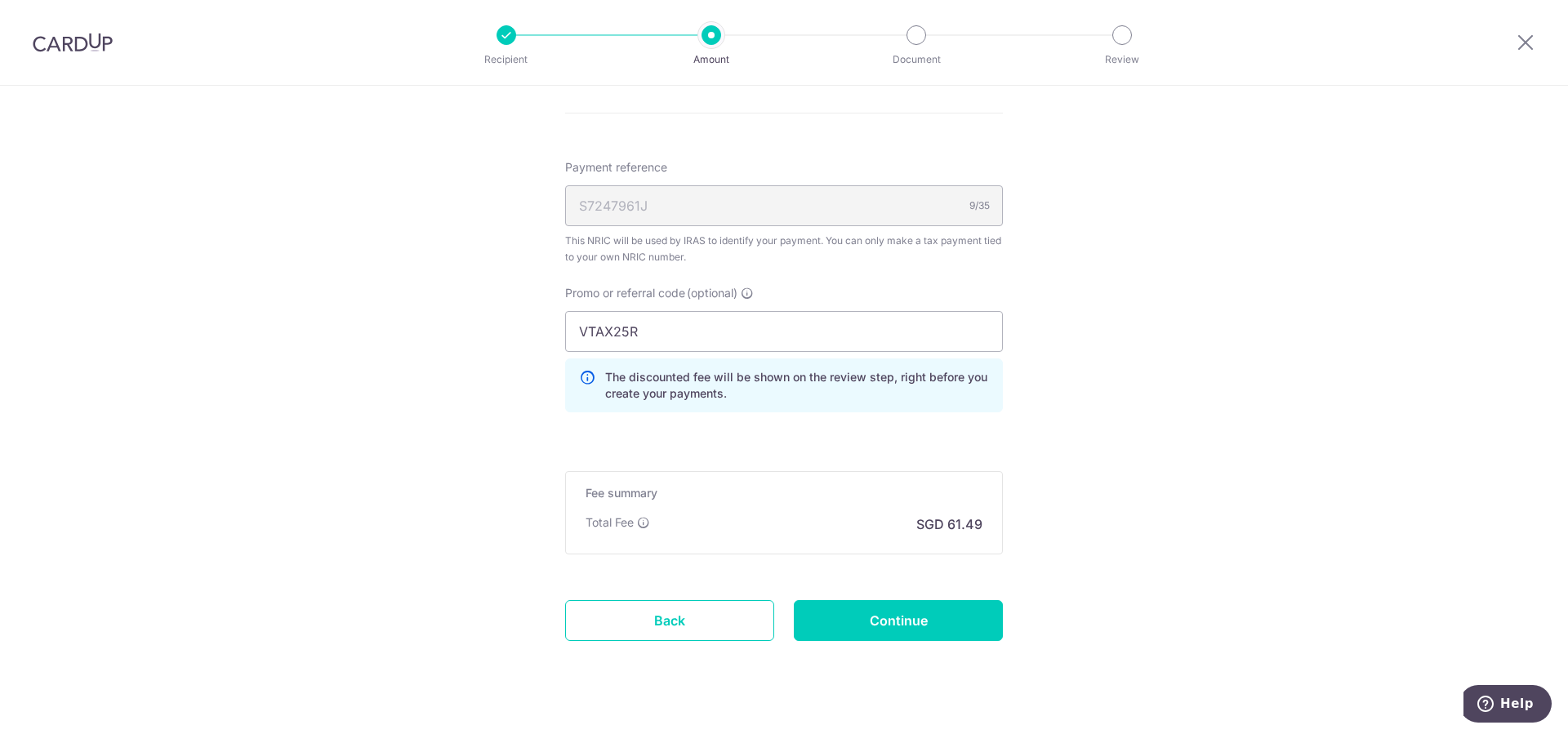
scroll to position [1166, 0]
click at [885, 615] on input "Continue" at bounding box center [897, 619] width 209 height 41
type input "Create Schedule"
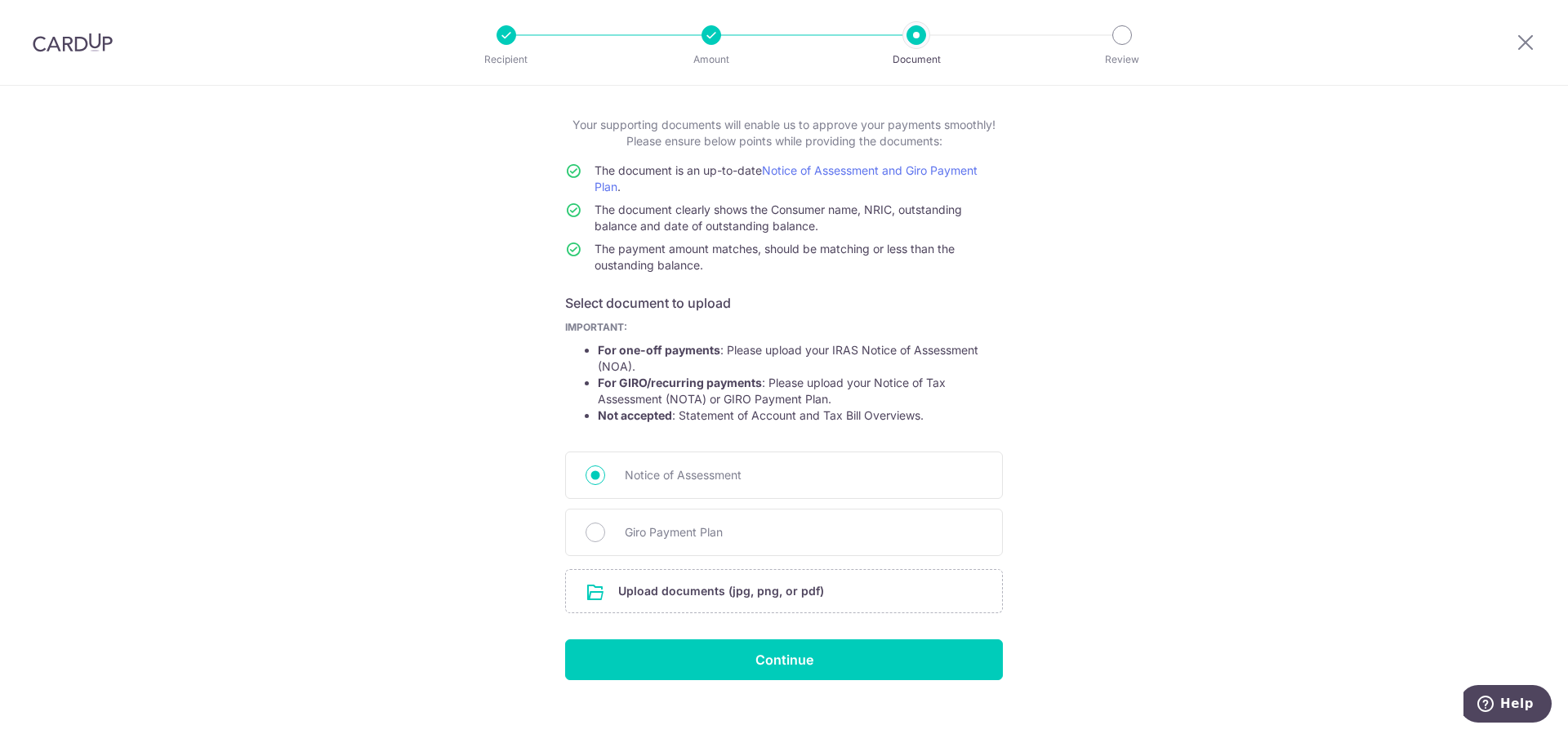
scroll to position [101, 0]
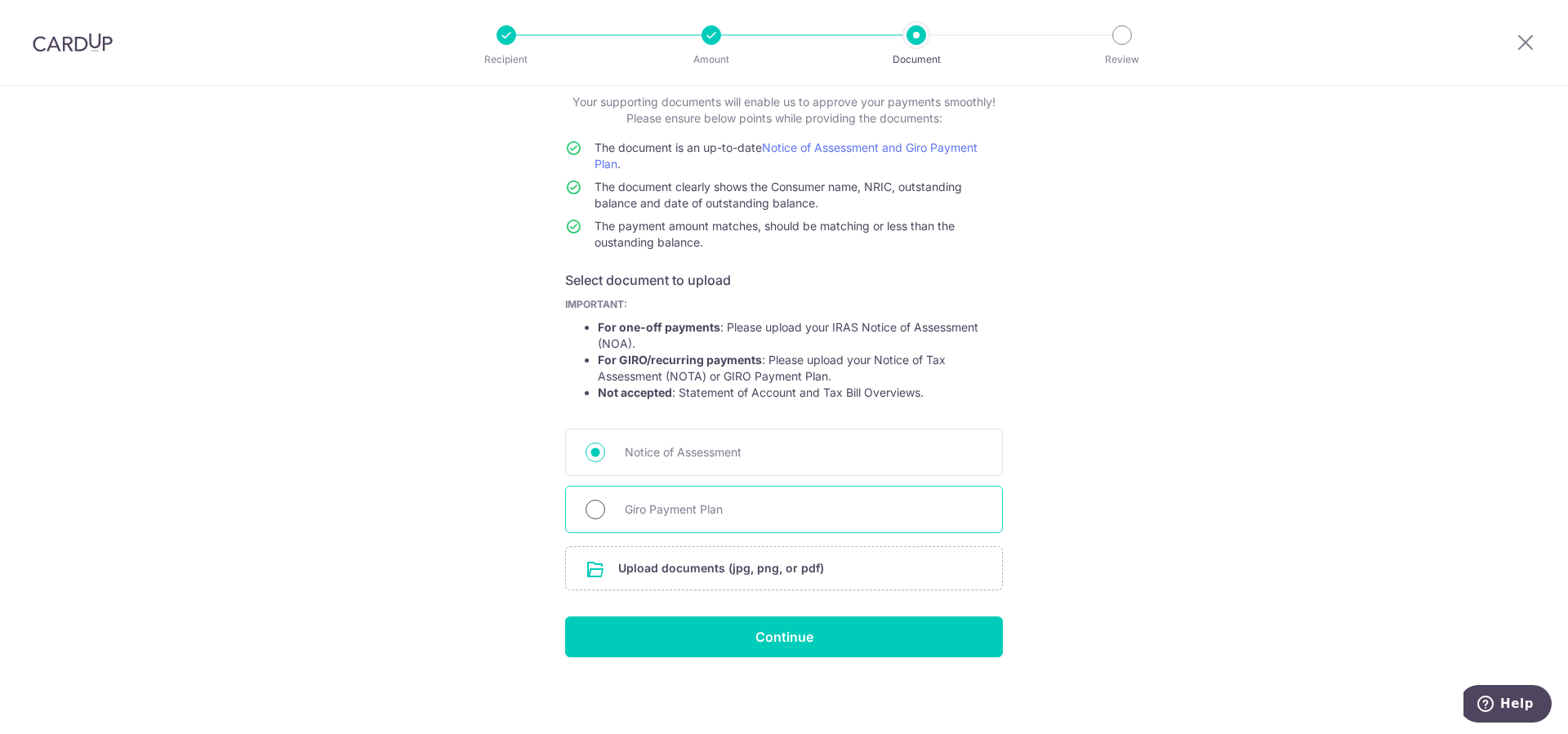
click at [590, 507] on input "Giro Payment Plan" at bounding box center [595, 509] width 20 height 20
radio input "true"
click at [594, 465] on div "Notice of Assessment" at bounding box center [784, 452] width 438 height 47
click at [589, 449] on input "Notice of Assessment" at bounding box center [595, 452] width 20 height 20
radio input "true"
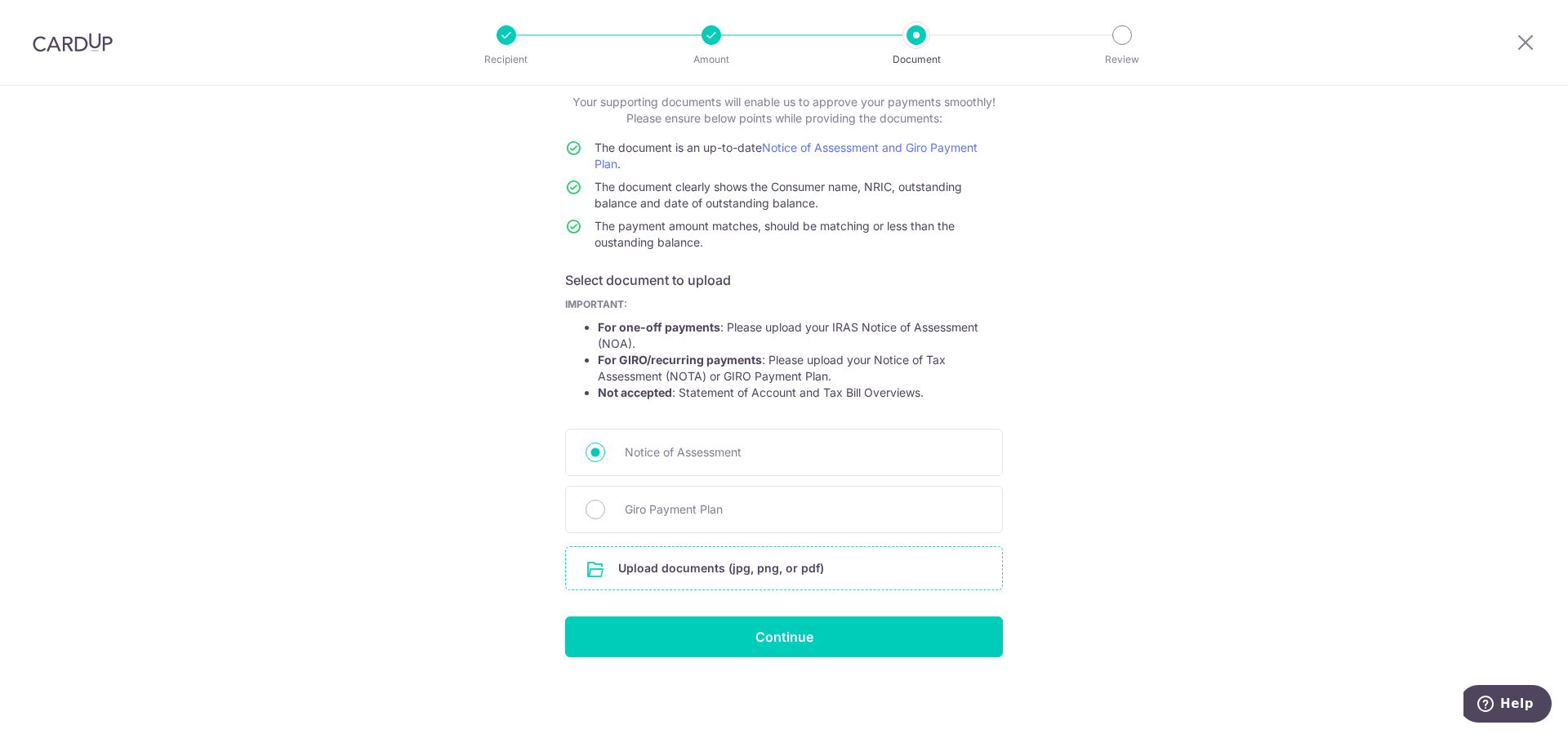
click at [731, 565] on input "file" at bounding box center [784, 567] width 436 height 42
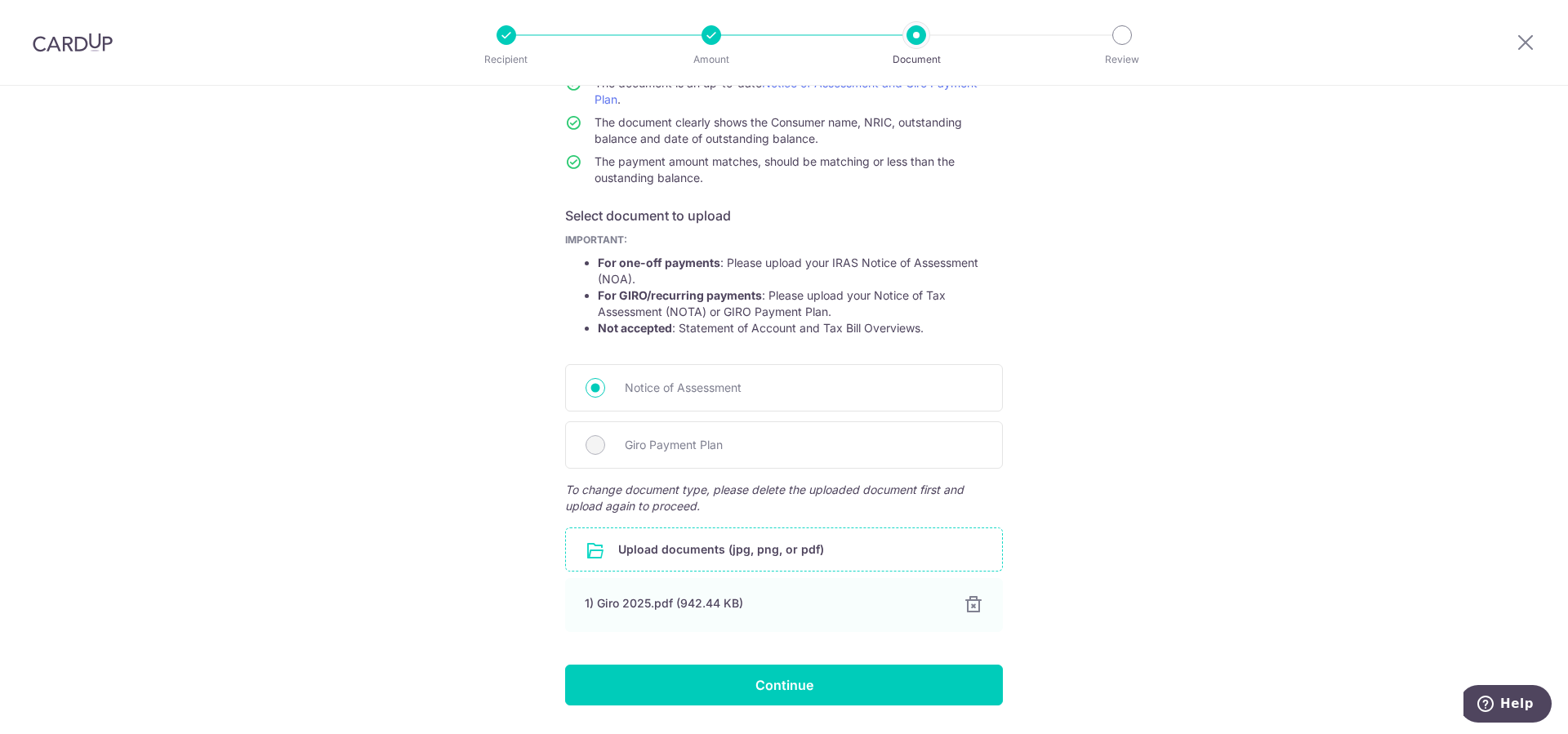
scroll to position [214, 0]
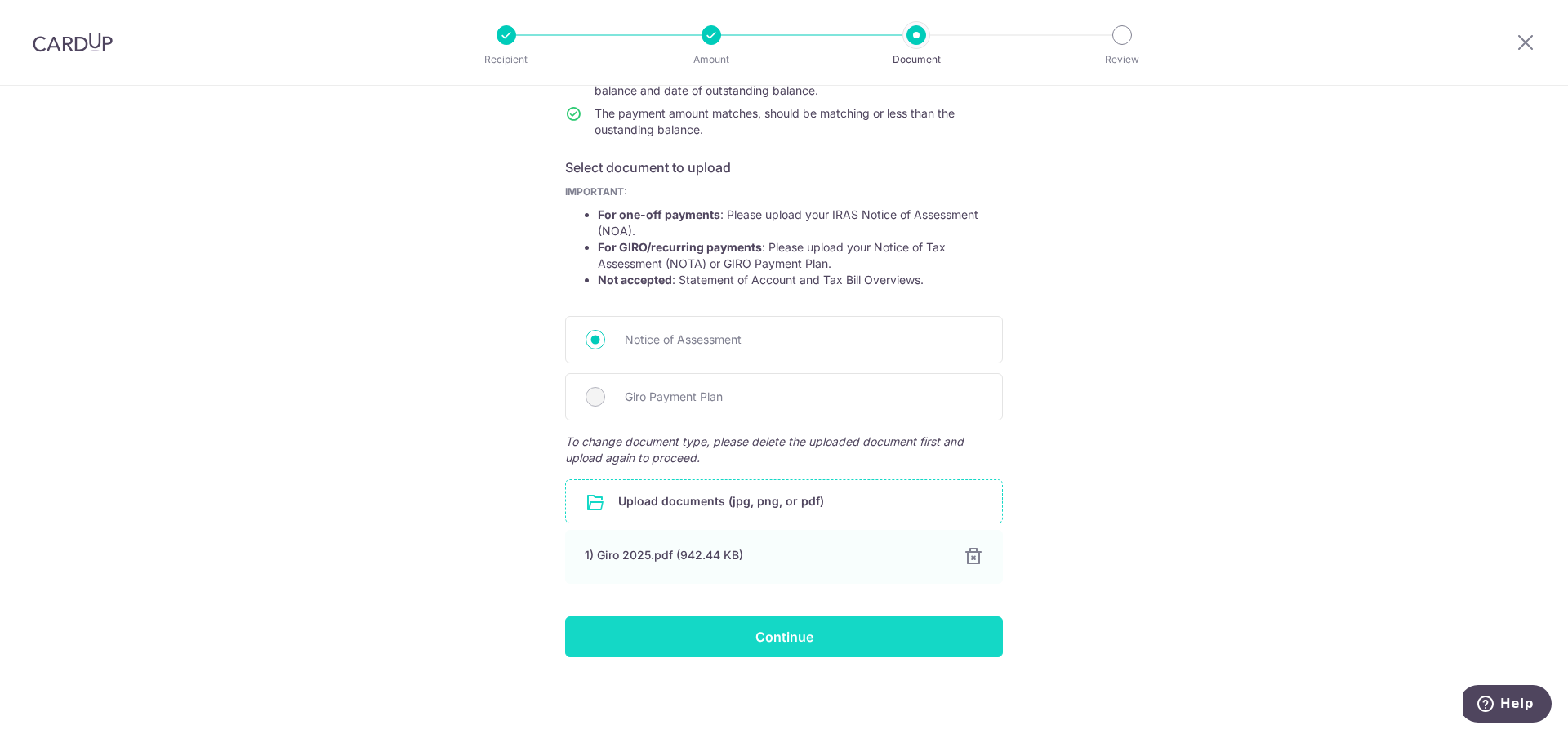
click at [831, 638] on input "Continue" at bounding box center [784, 637] width 438 height 41
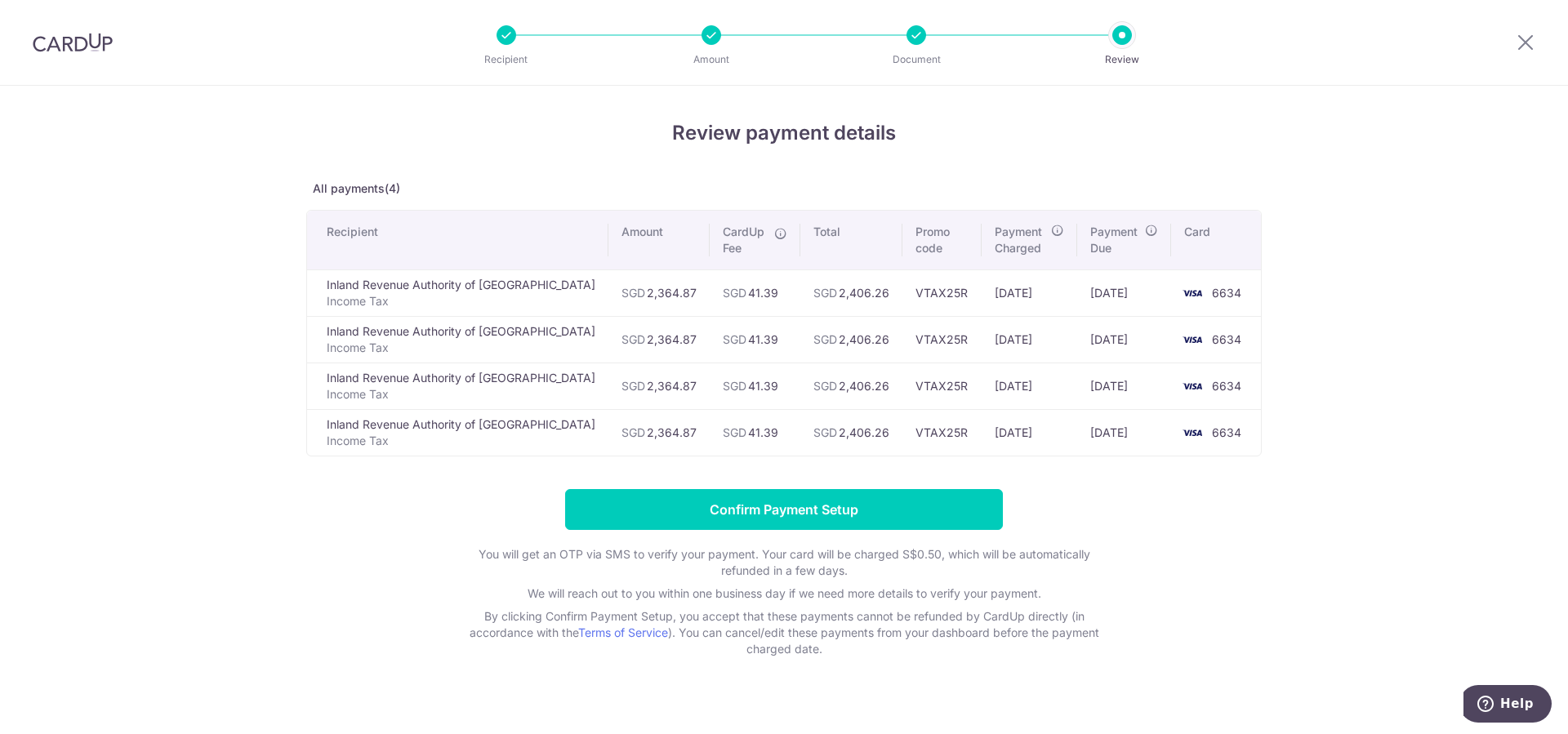
scroll to position [20, 0]
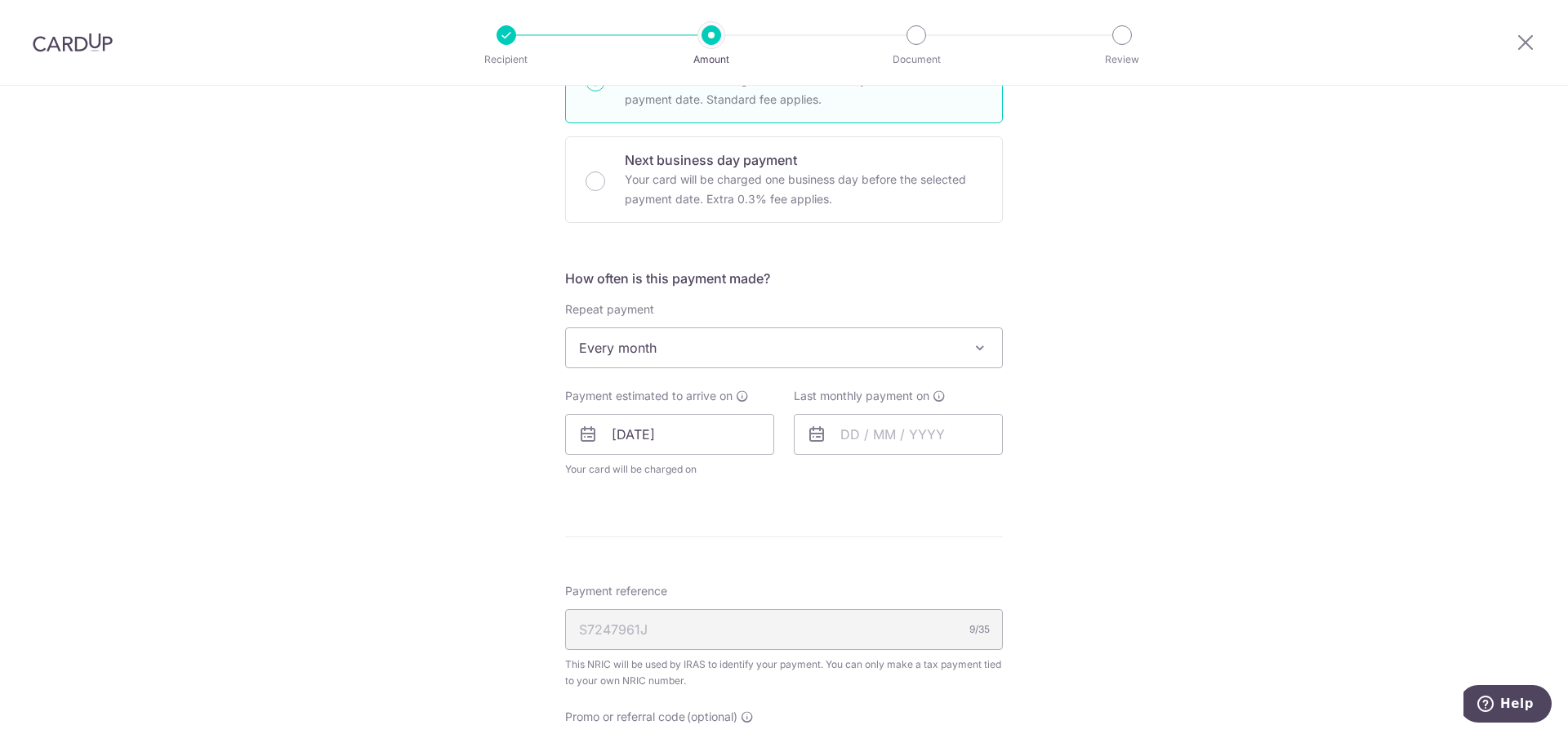
scroll to position [442, 0]
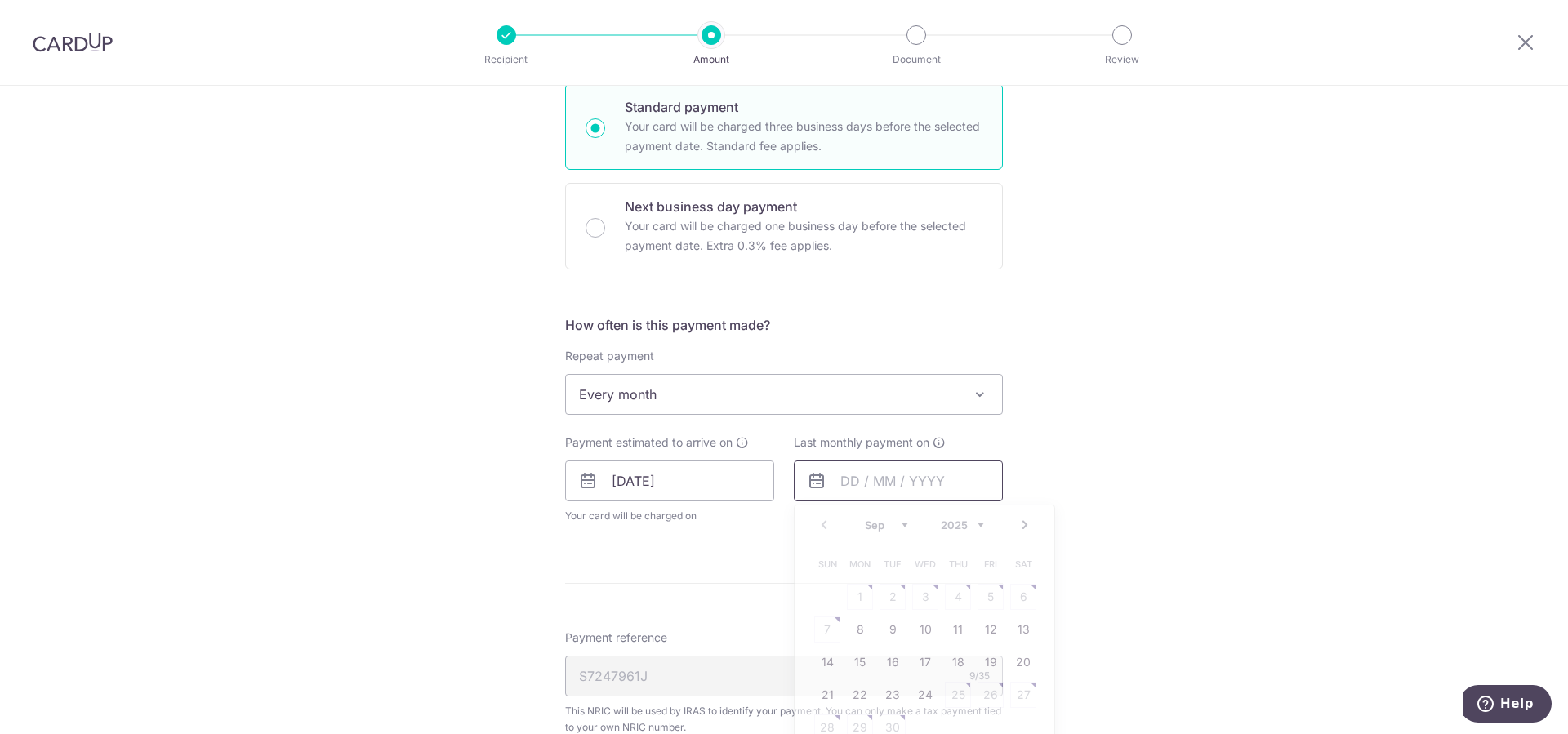
click at [896, 471] on input "text" at bounding box center [897, 481] width 209 height 41
click at [941, 518] on select "2025 2026" at bounding box center [962, 524] width 43 height 13
click at [865, 518] on select "Jan Feb Mar Apr May Jun Jul Aug Sep Oct" at bounding box center [887, 524] width 43 height 13
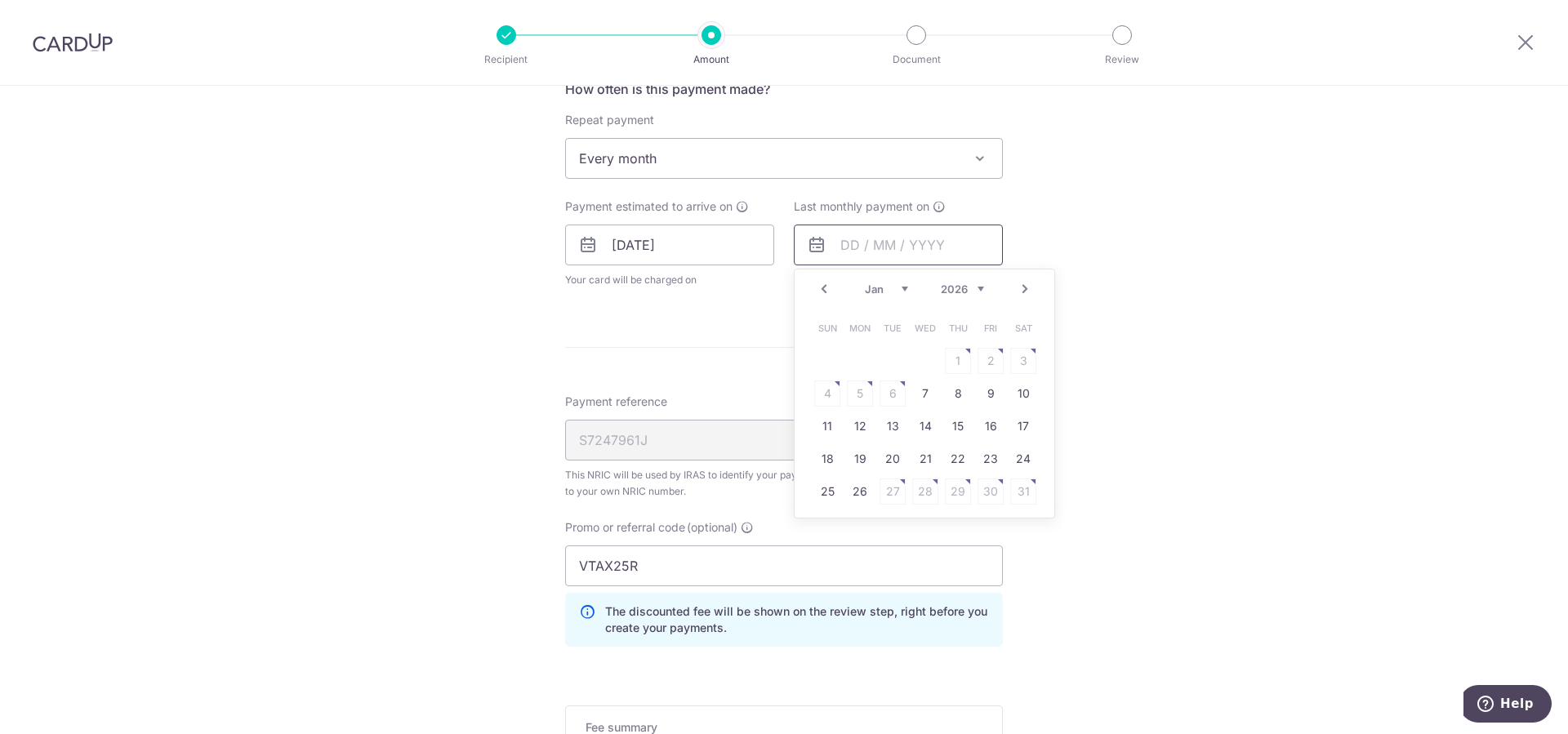
scroll to position [691, 0]
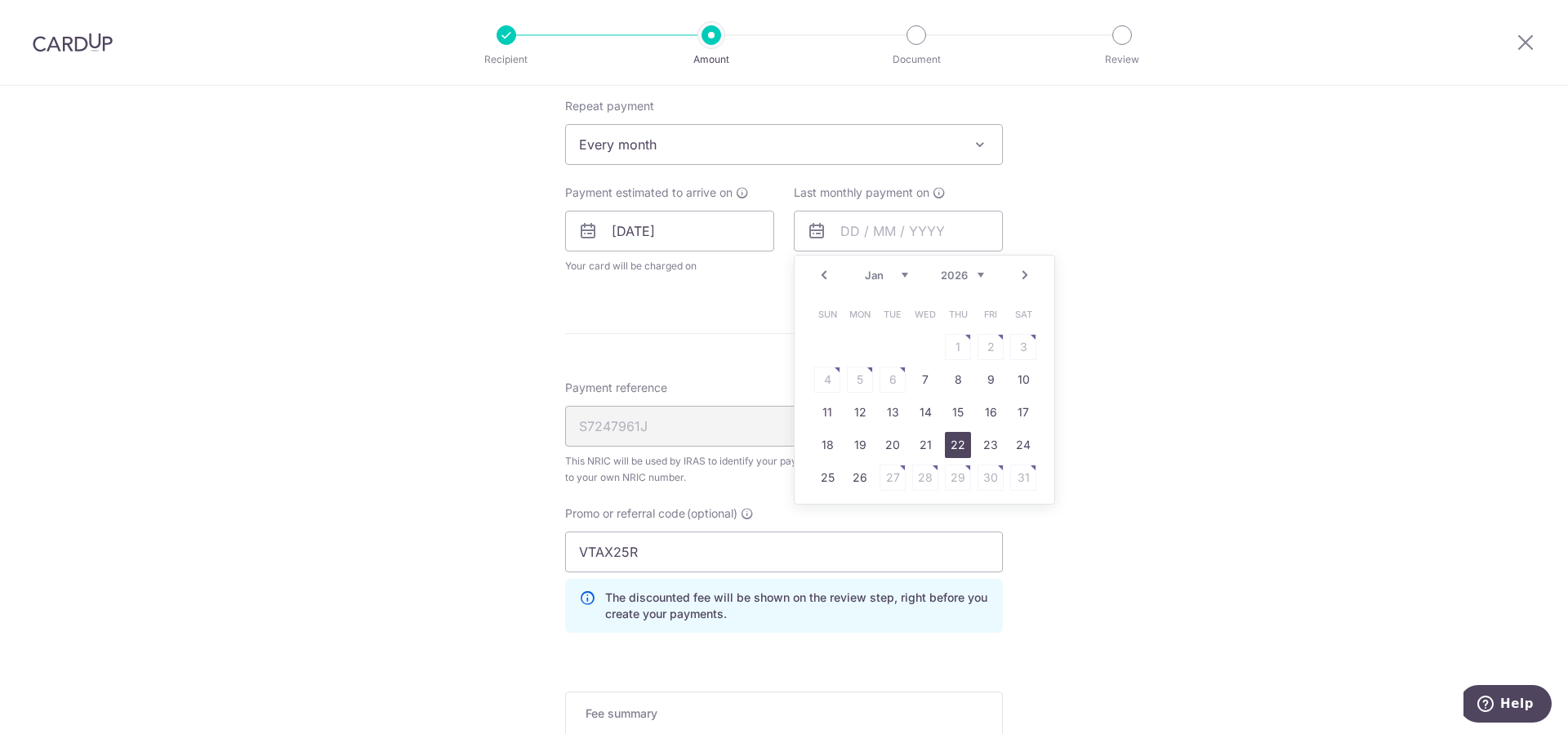
click at [961, 448] on link "22" at bounding box center [957, 445] width 27 height 26
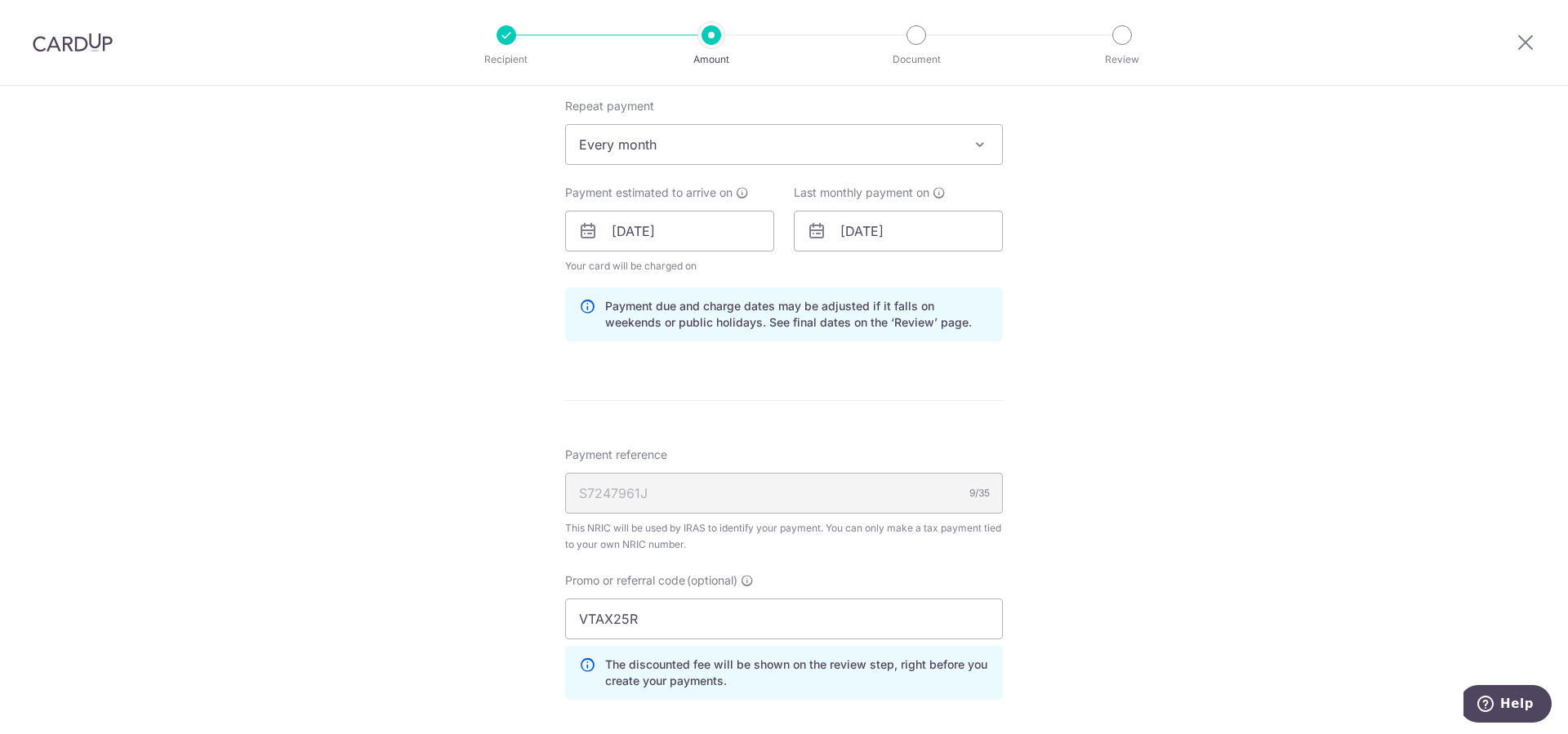
click at [813, 236] on icon at bounding box center [817, 231] width 20 height 20
click at [874, 226] on input "22/01/2026" at bounding box center [897, 232] width 209 height 41
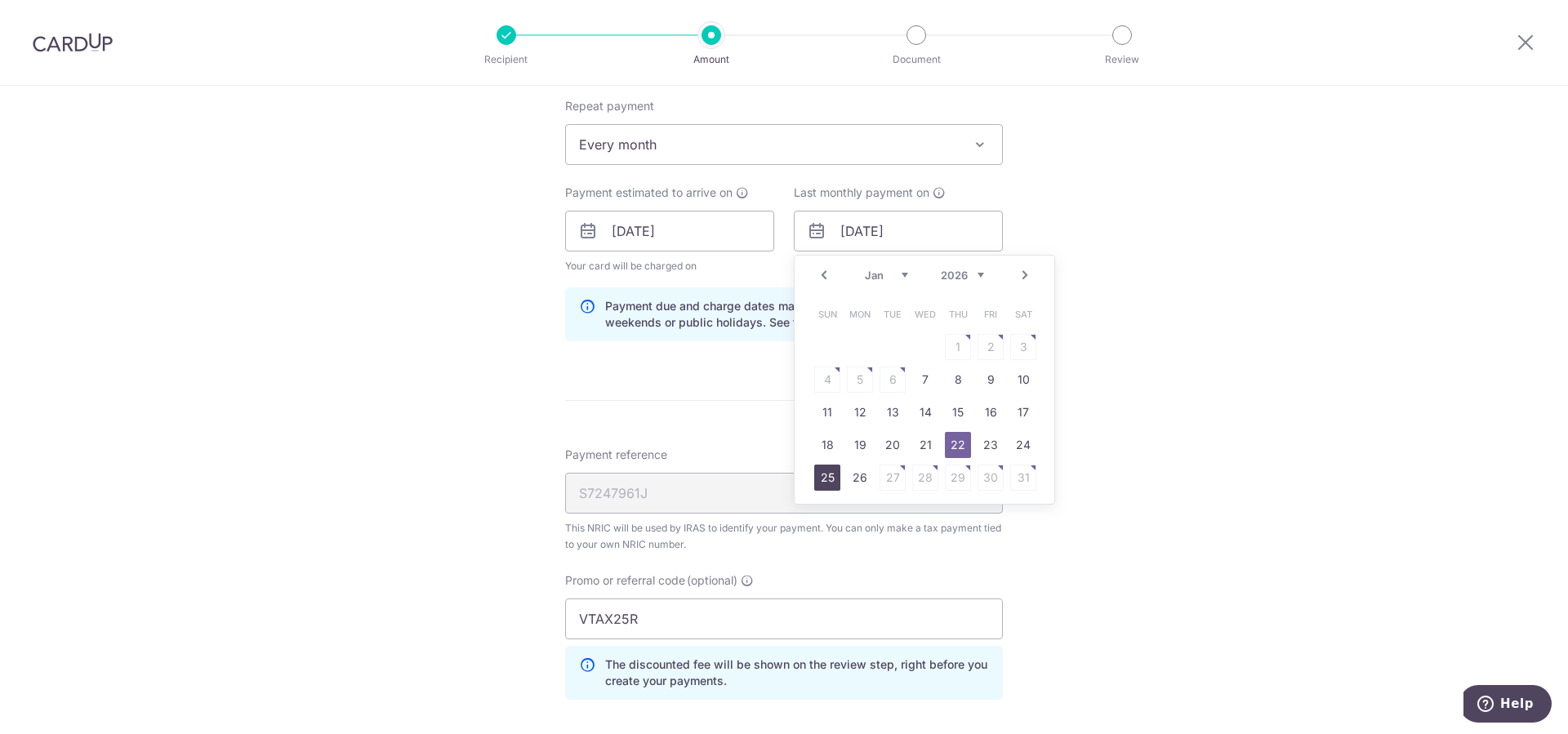
click at [822, 478] on link "25" at bounding box center [827, 477] width 27 height 26
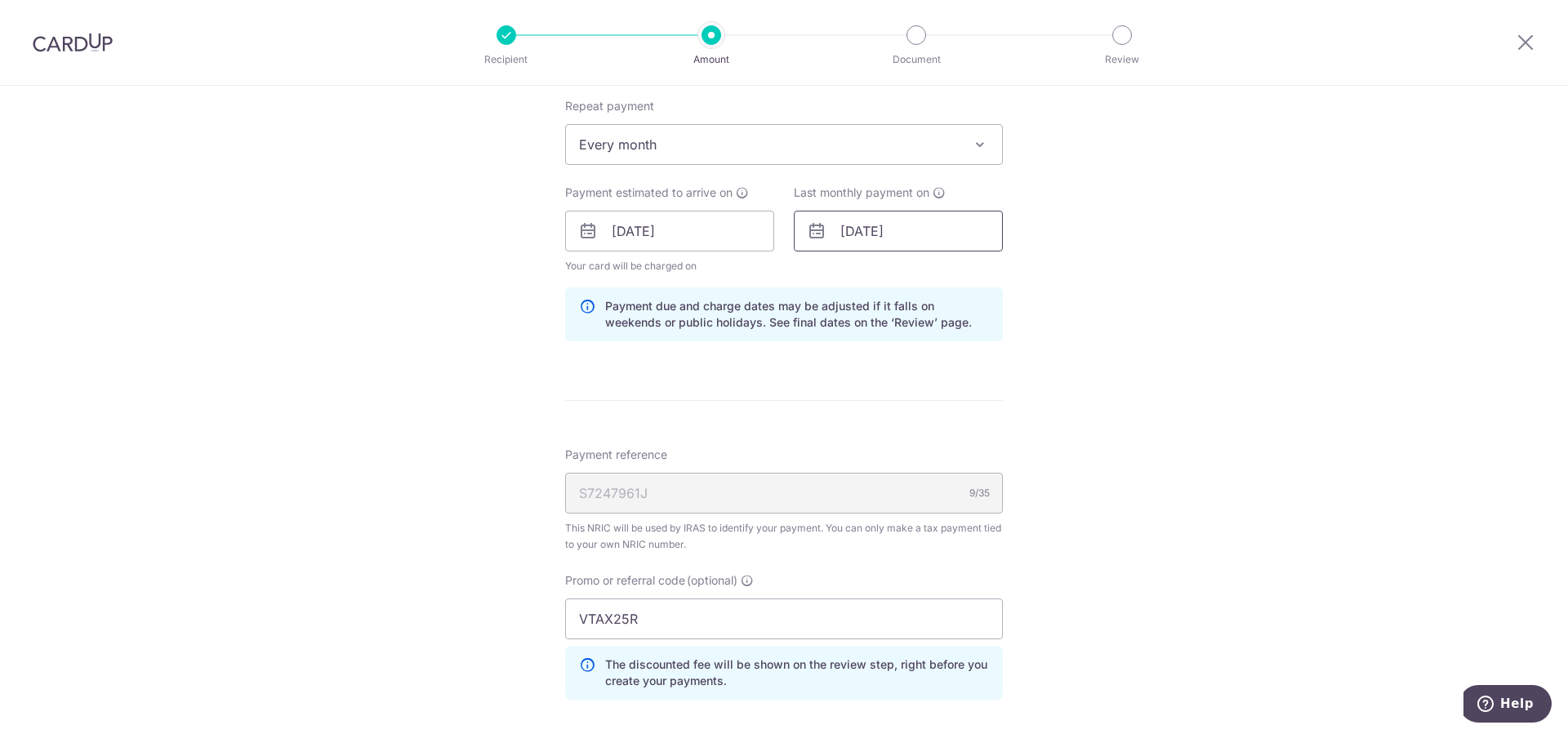
click at [889, 236] on input "25/01/2026" at bounding box center [897, 232] width 209 height 41
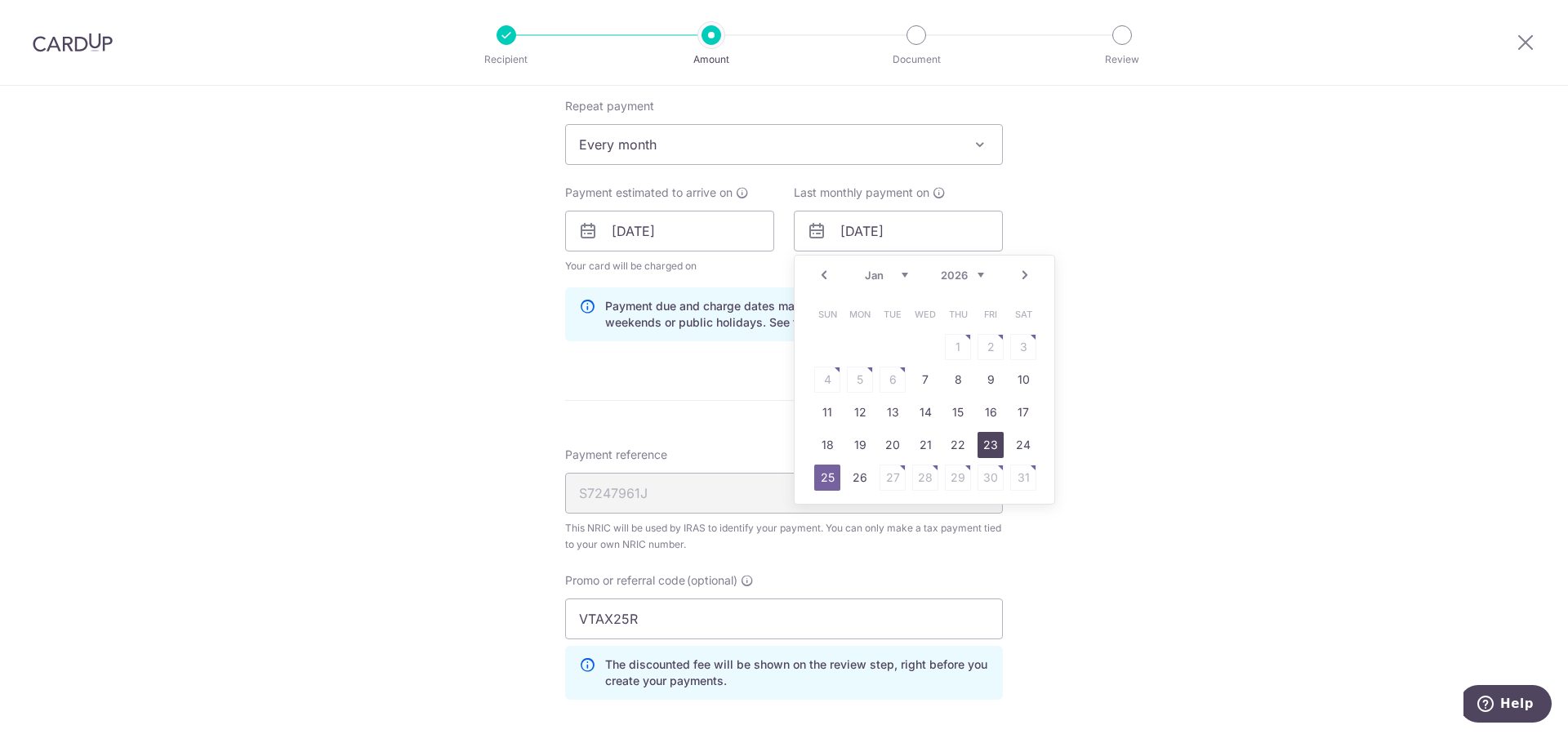
click at [987, 444] on link "23" at bounding box center [991, 445] width 27 height 26
type input "23/01/2026"
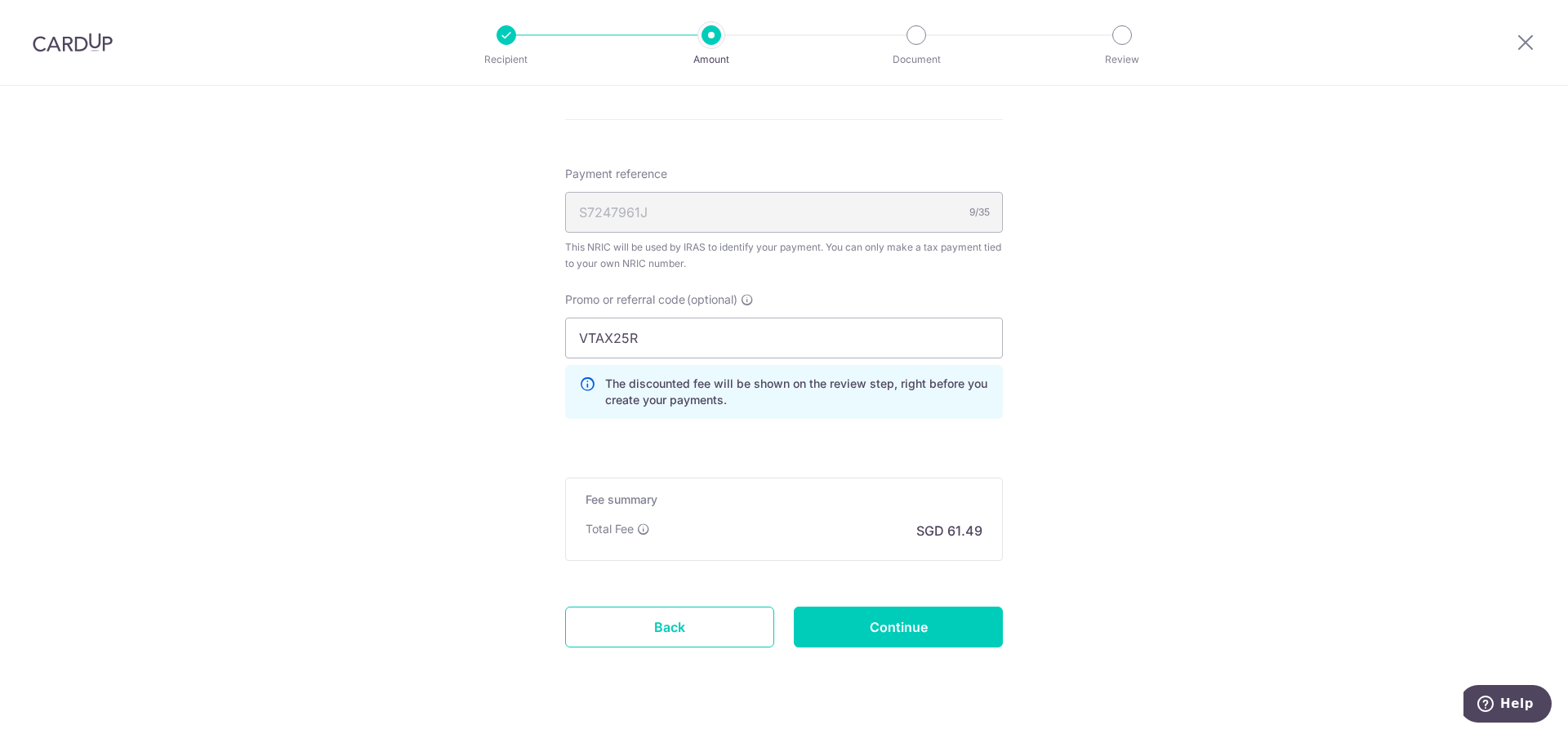
scroll to position [1008, 0]
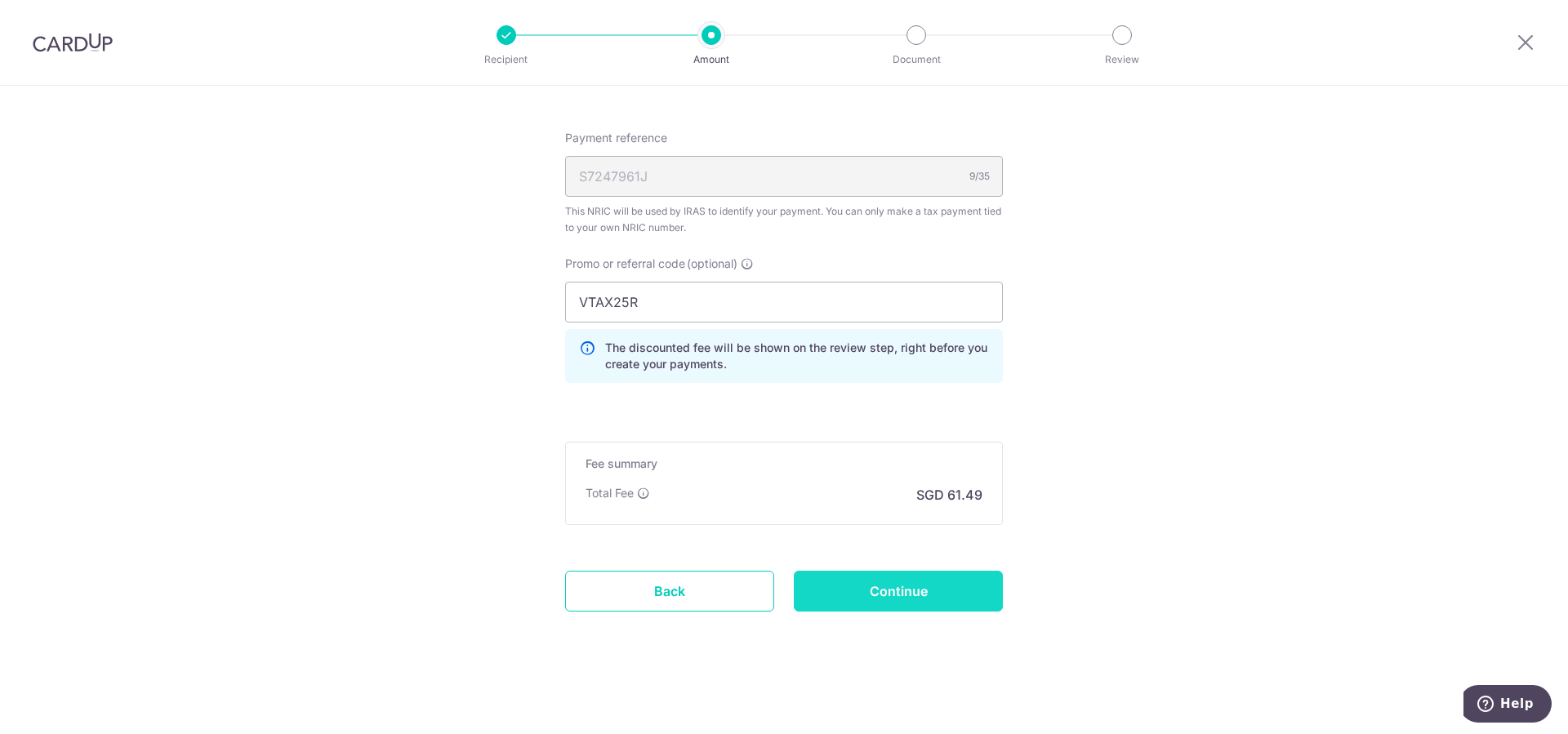
click at [891, 575] on input "Continue" at bounding box center [897, 591] width 209 height 41
type input "Update Schedule"
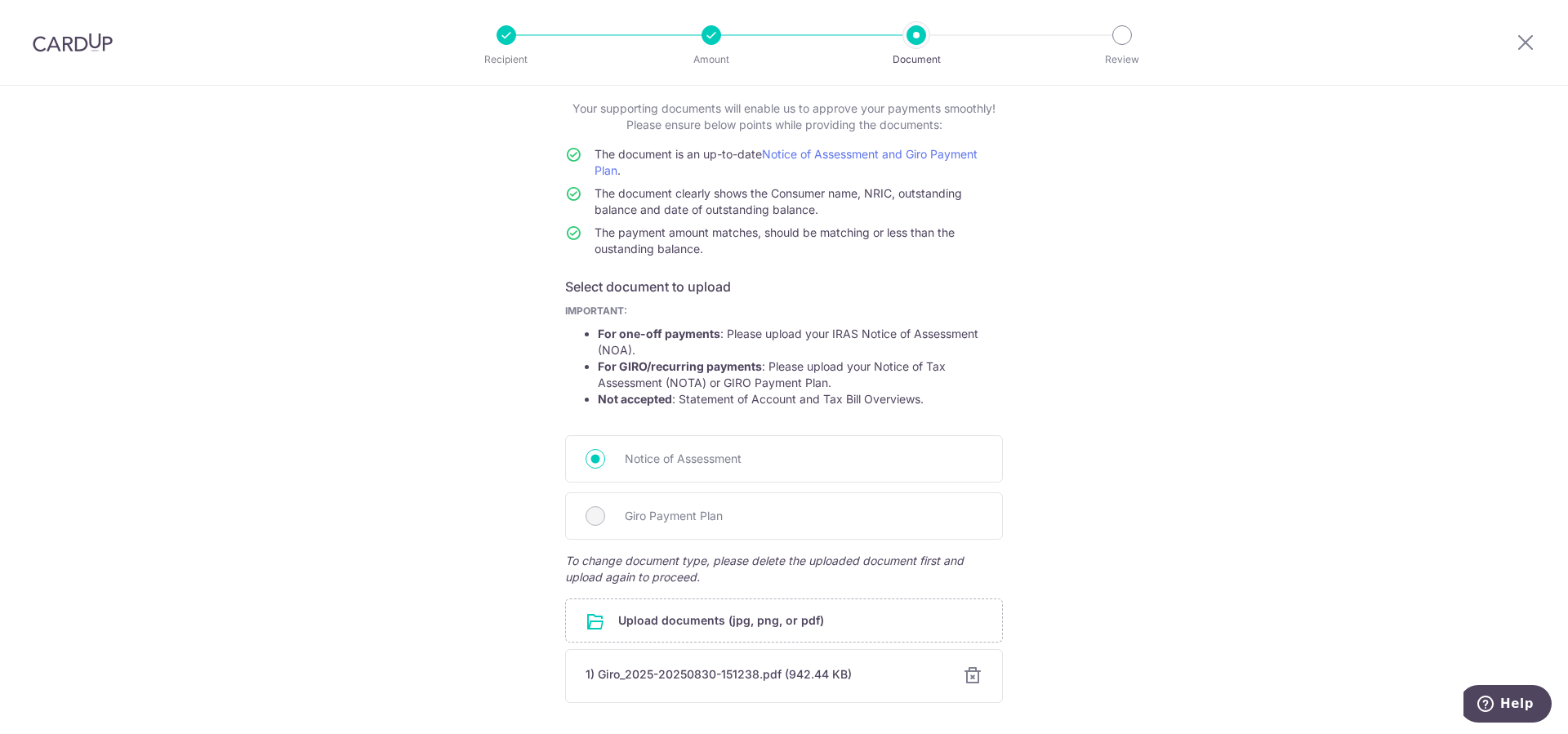
scroll to position [214, 0]
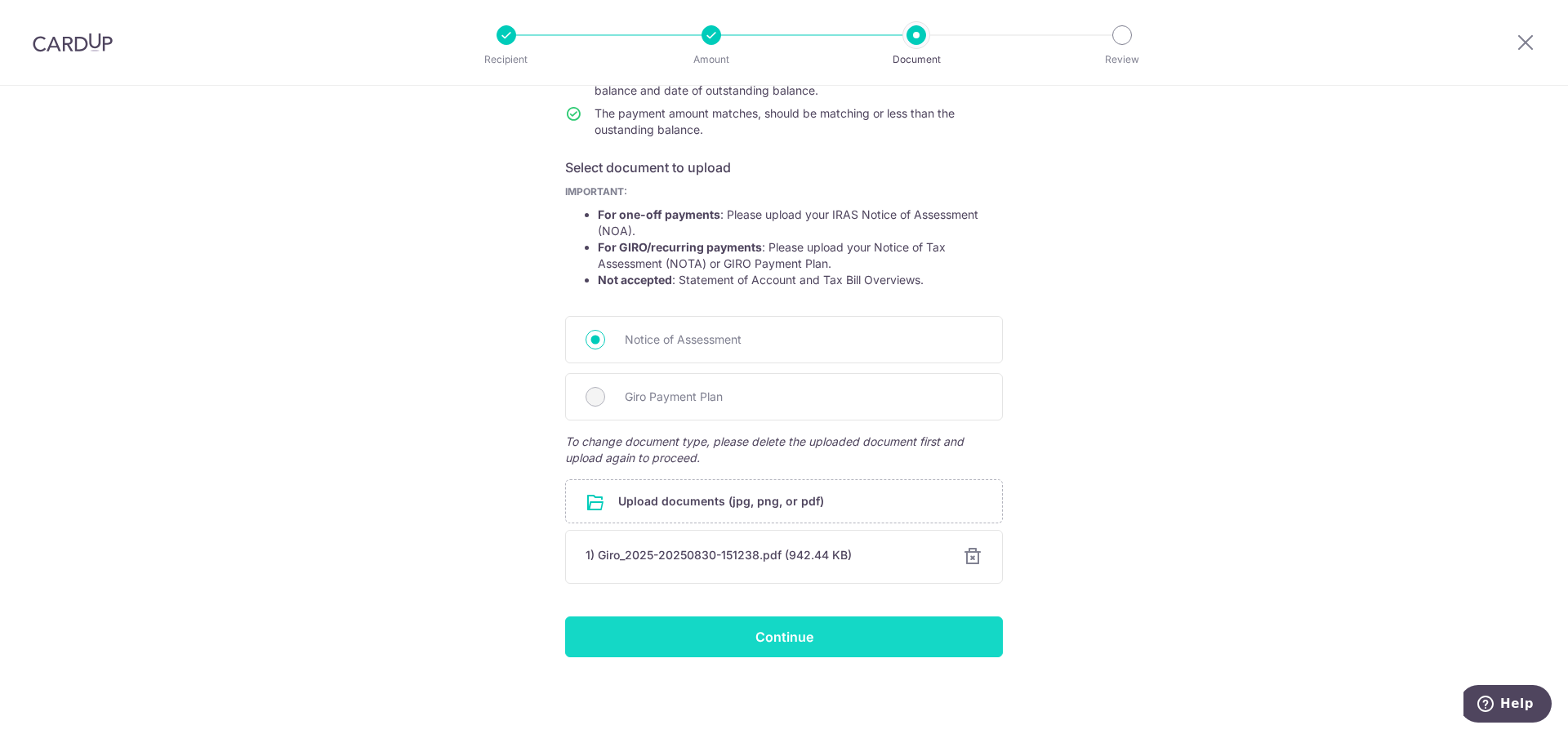
click at [803, 636] on input "Continue" at bounding box center [784, 637] width 438 height 41
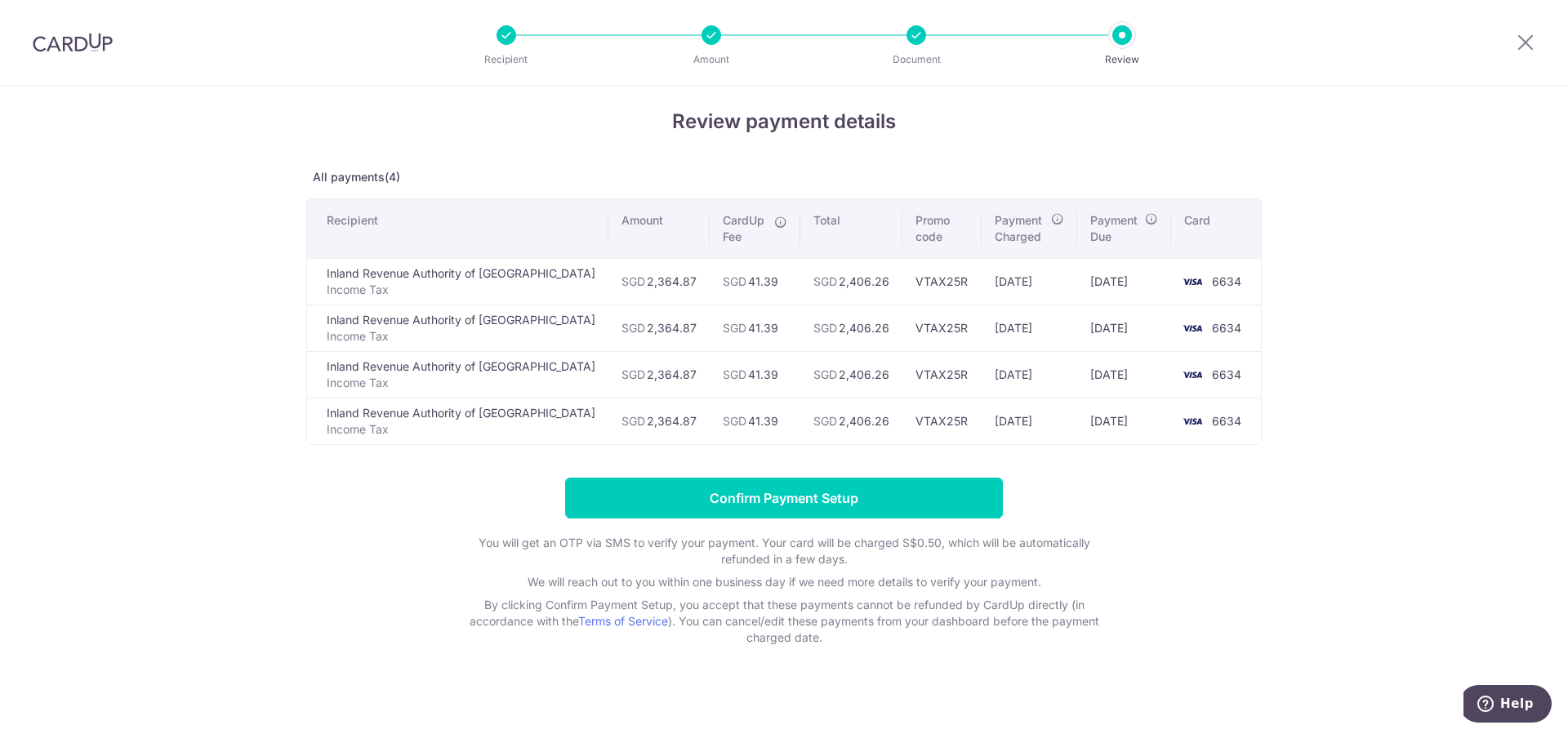
scroll to position [20, 0]
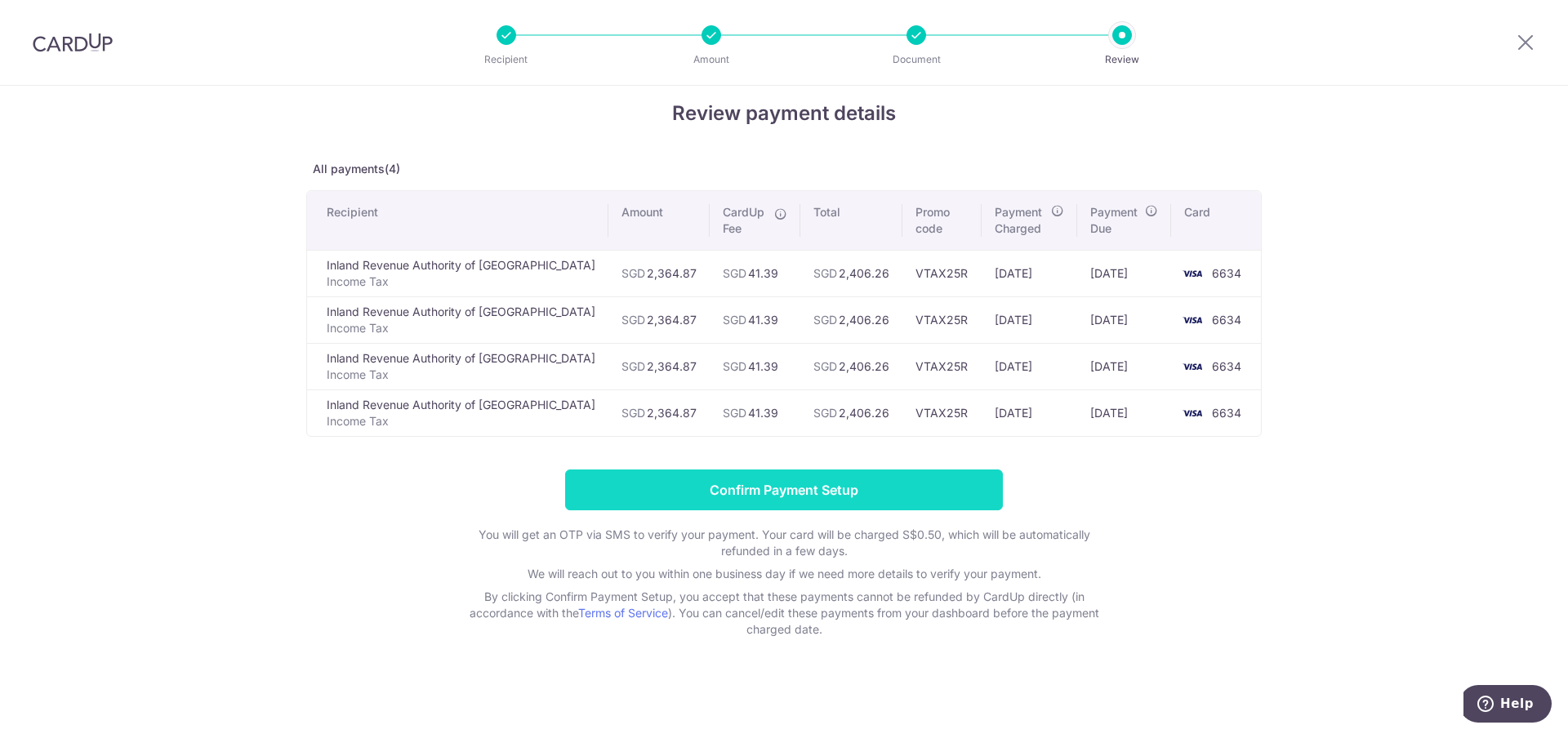
click at [835, 489] on input "Confirm Payment Setup" at bounding box center [784, 490] width 438 height 41
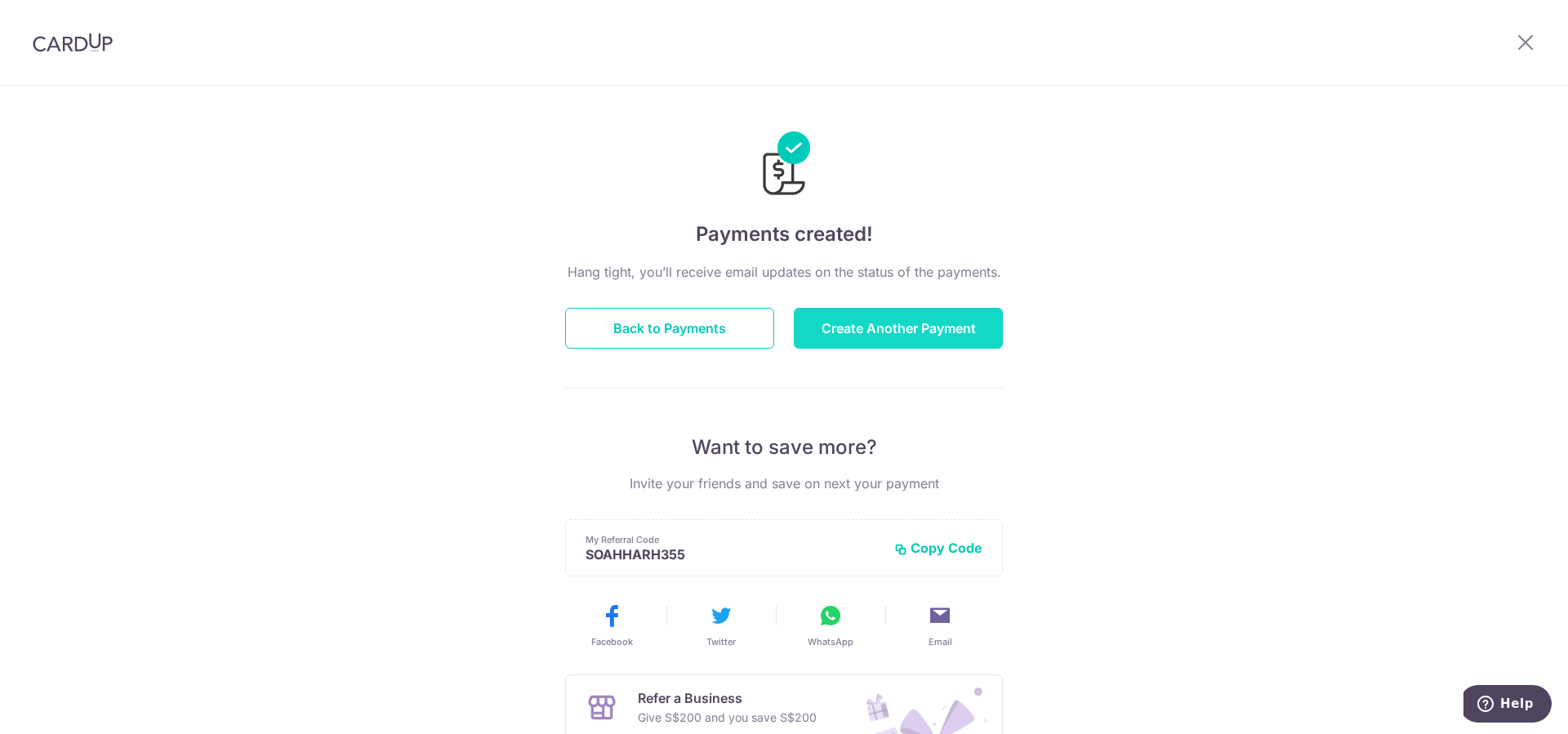
click at [897, 323] on button "Create Another Payment" at bounding box center [897, 329] width 209 height 41
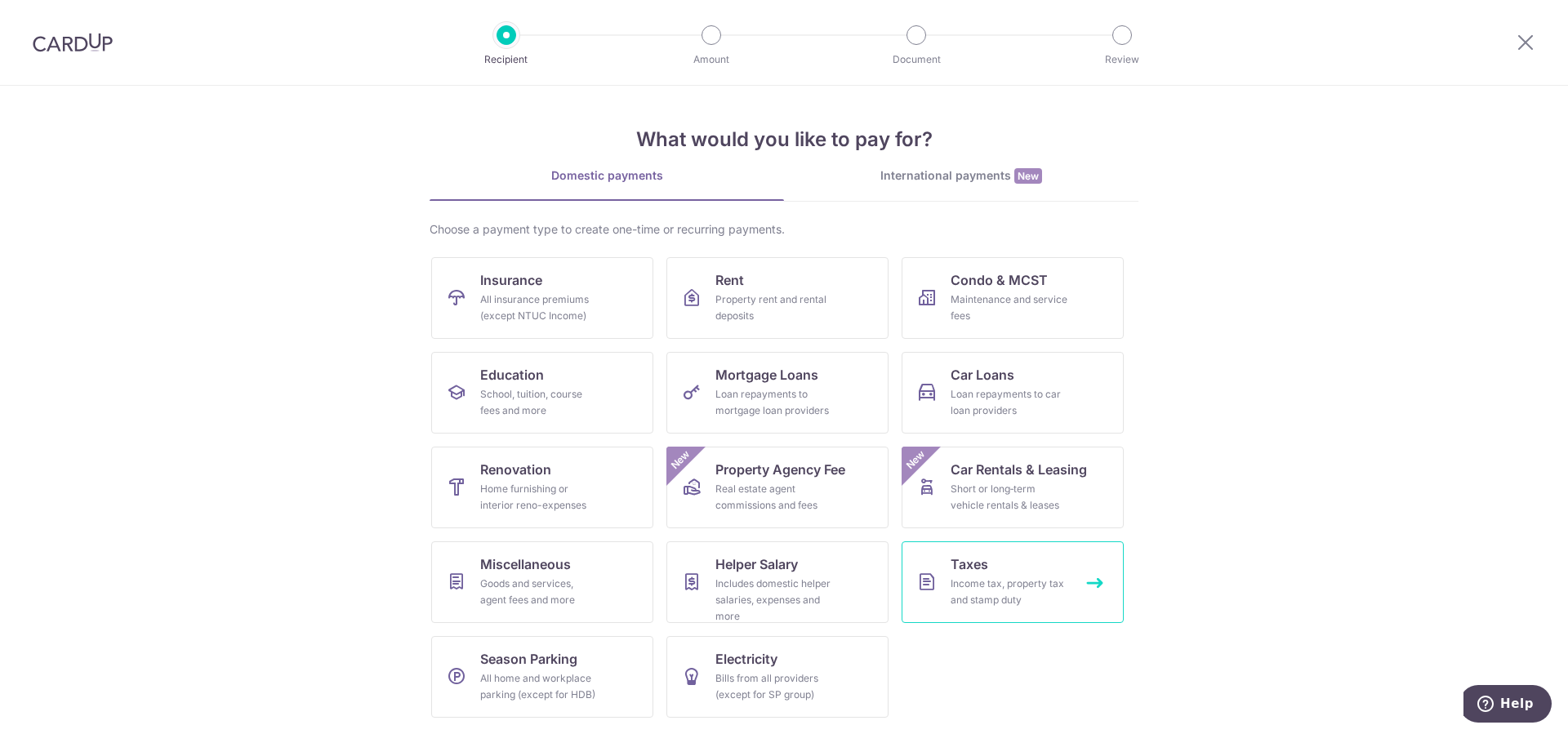
click at [1025, 568] on link "Taxes Income tax, property tax and stamp duty" at bounding box center [1012, 581] width 222 height 81
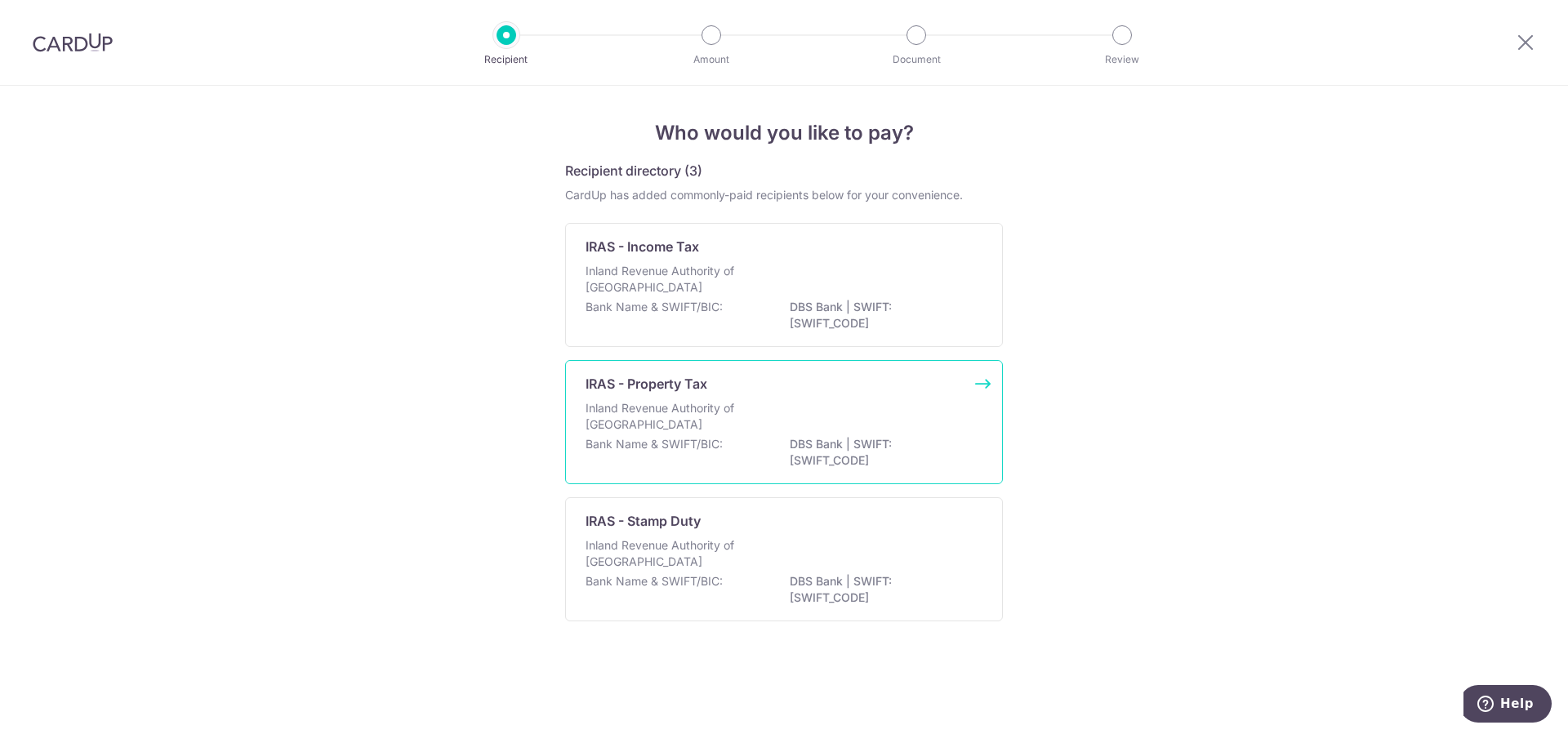
click at [707, 399] on div "IRAS - Property Tax Inland Revenue Authority of Singapore Bank Name & SWIFT/BIC…" at bounding box center [784, 422] width 438 height 124
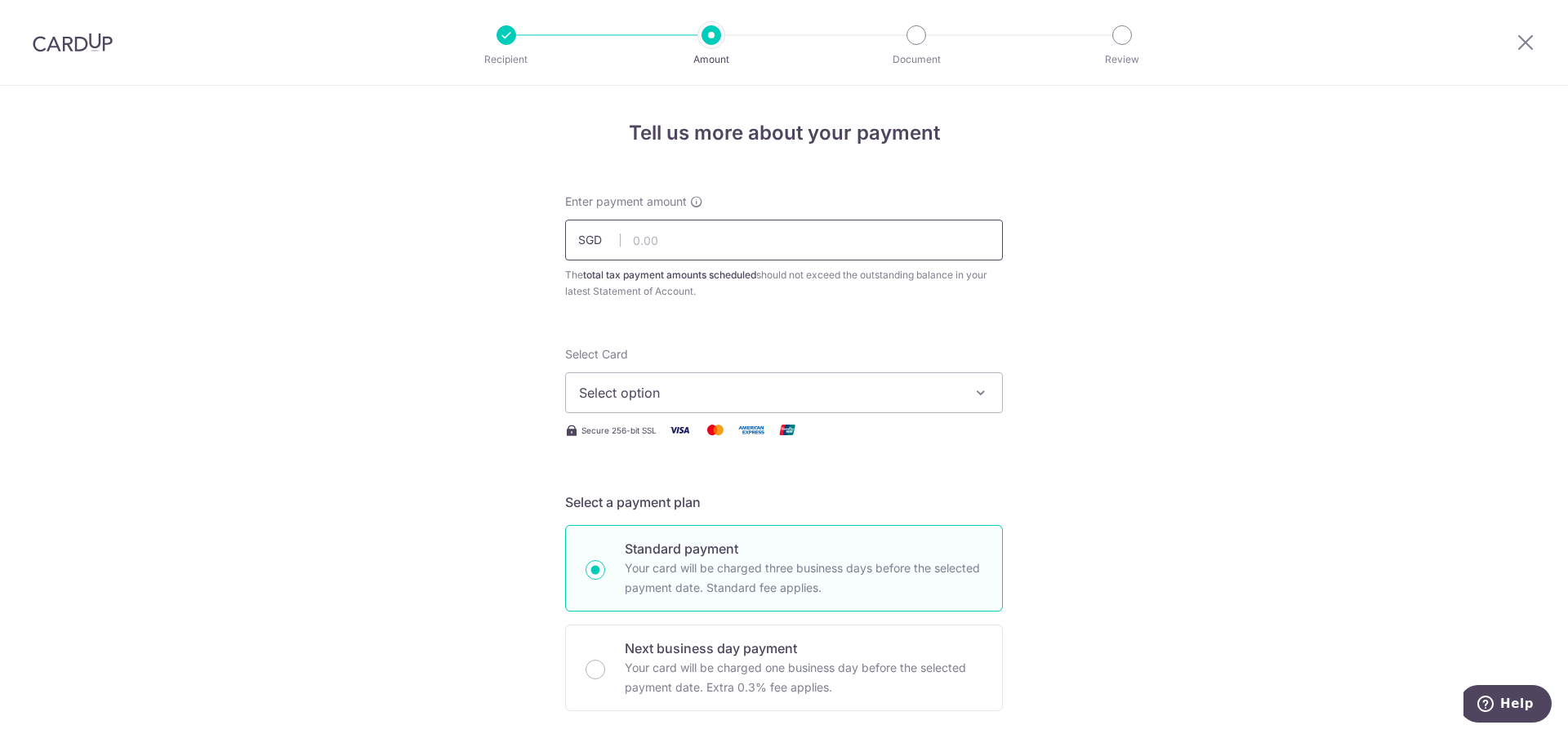
click at [730, 247] on input "text" at bounding box center [784, 240] width 438 height 41
type input "163.20"
click at [798, 393] on span "Select option" at bounding box center [770, 393] width 381 height 20
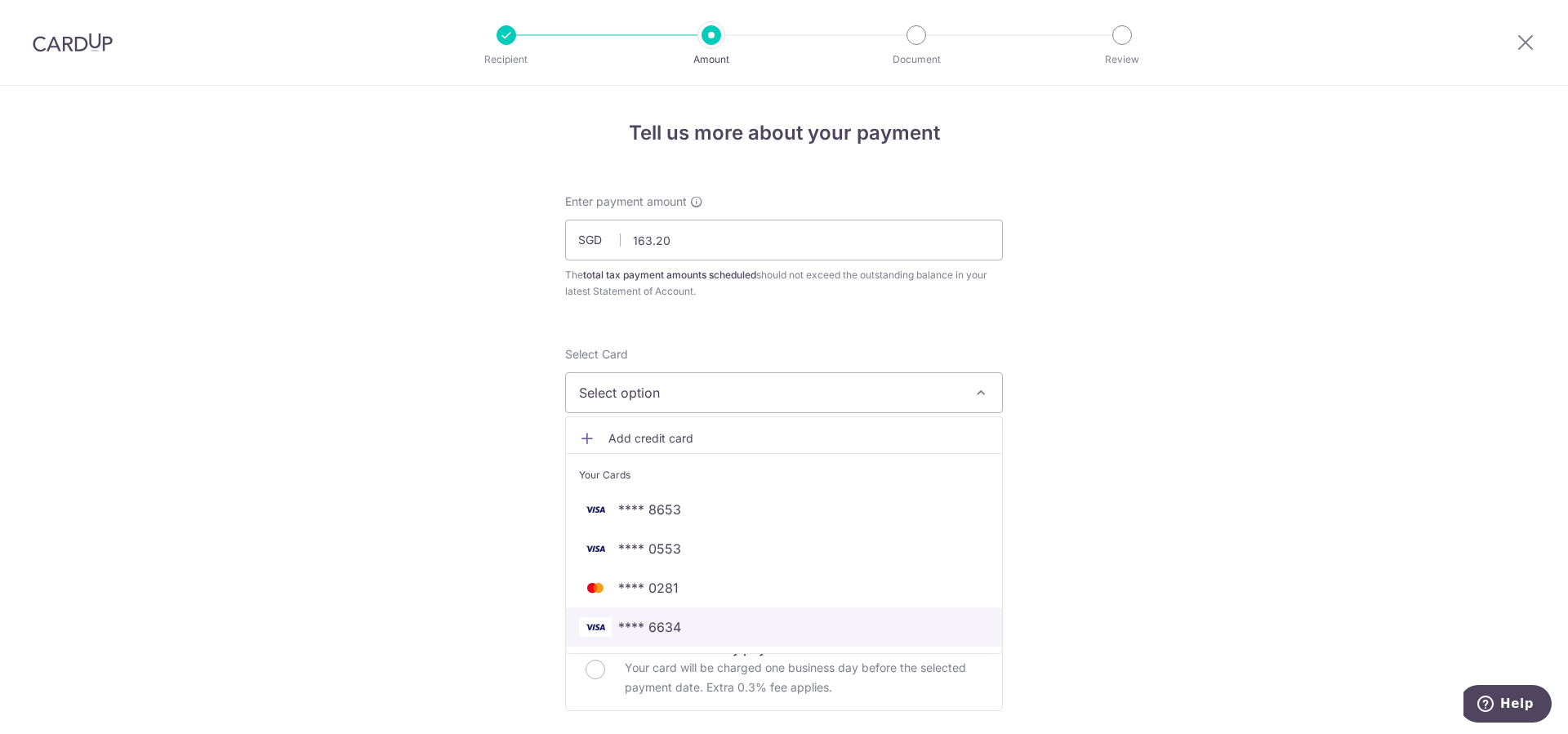
click at [716, 614] on link "**** 6634" at bounding box center [784, 627] width 436 height 39
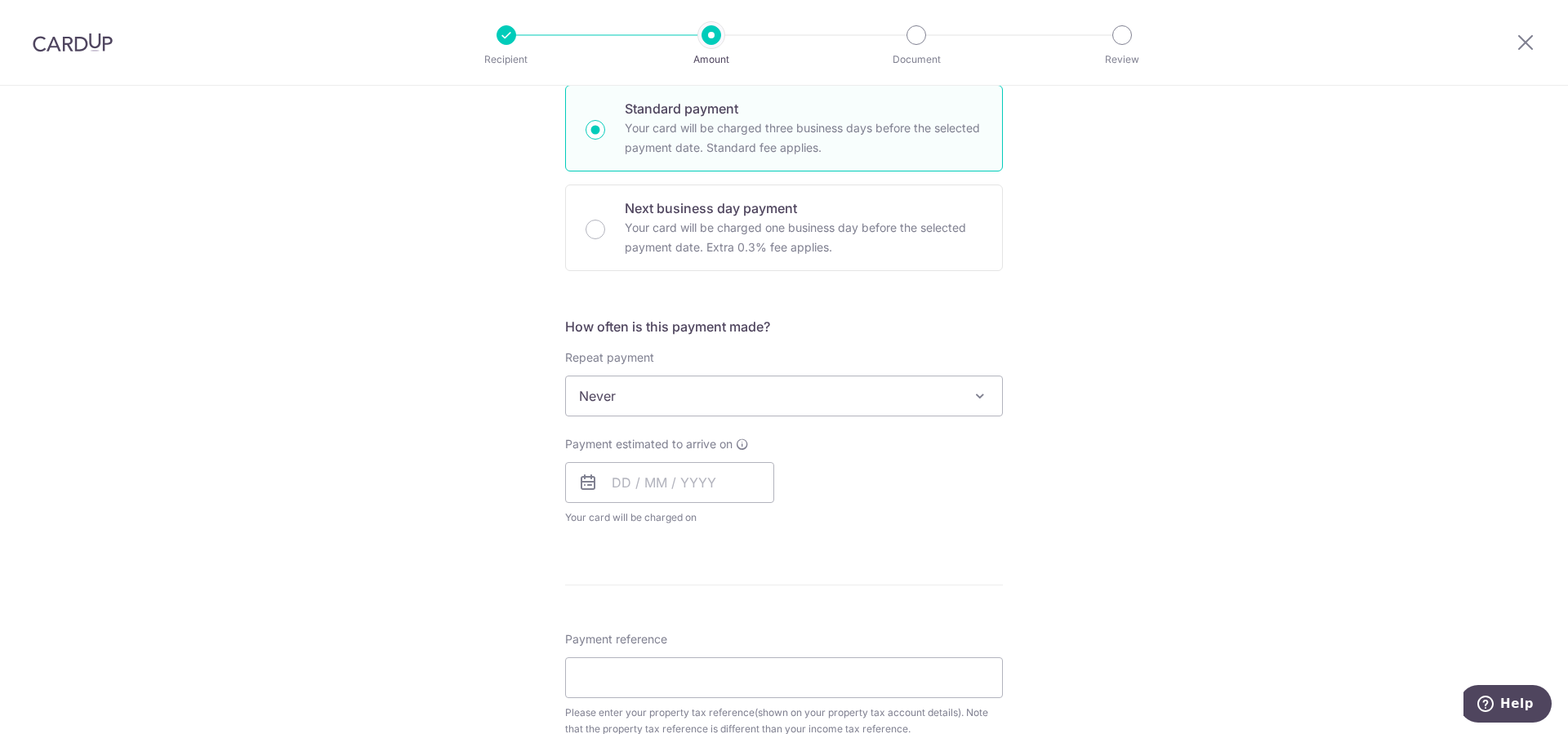
scroll to position [499, 0]
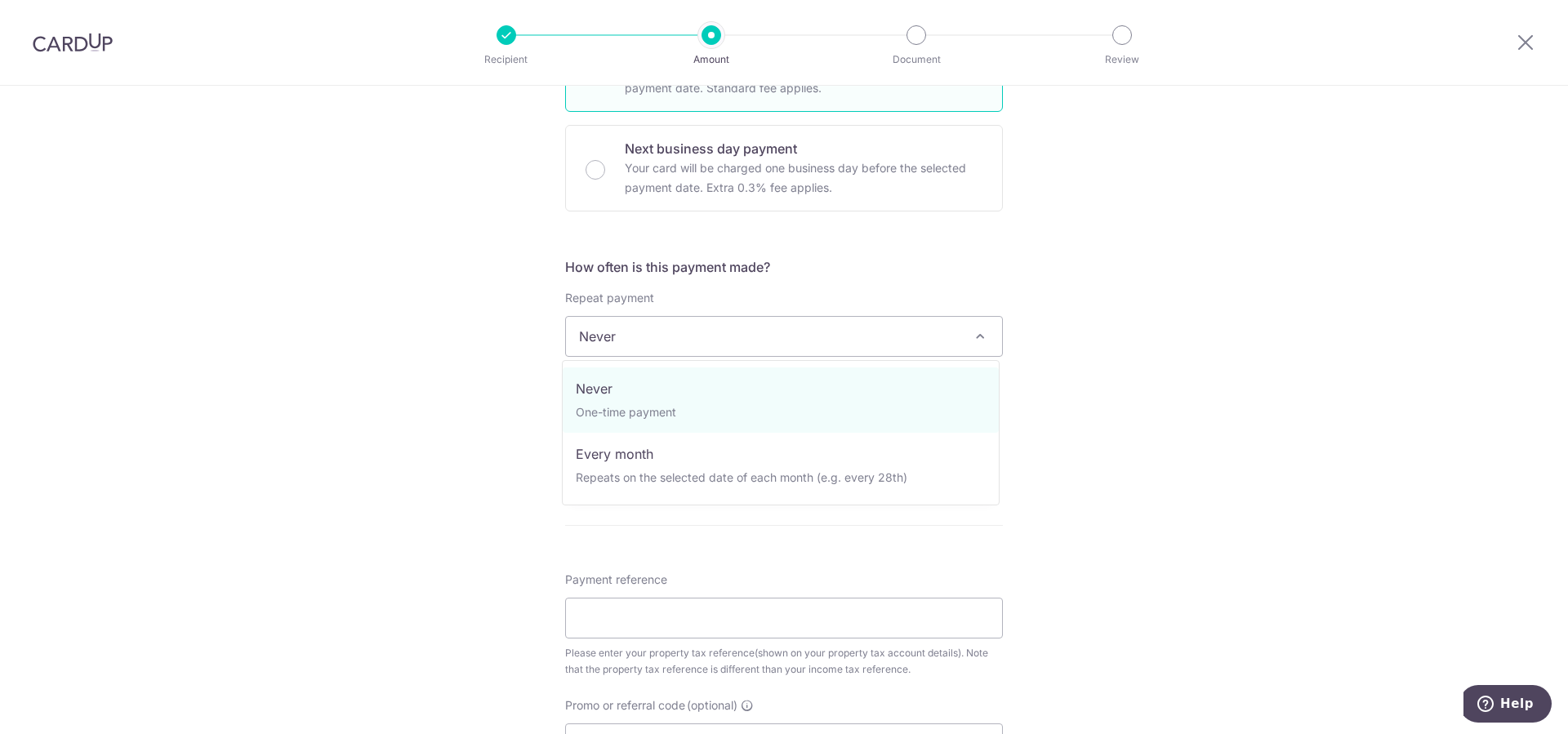
click at [978, 337] on span at bounding box center [980, 337] width 20 height 20
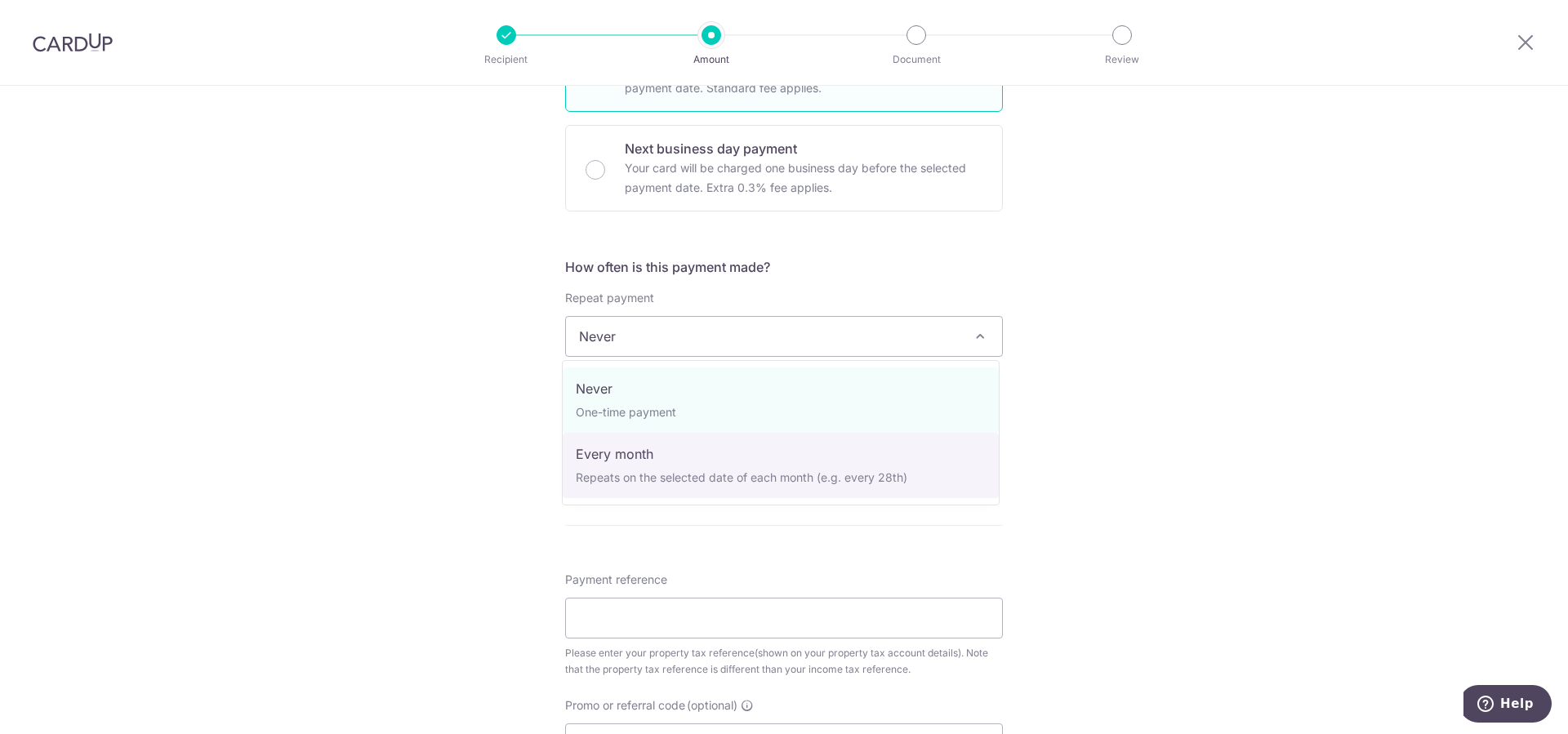
select select "3"
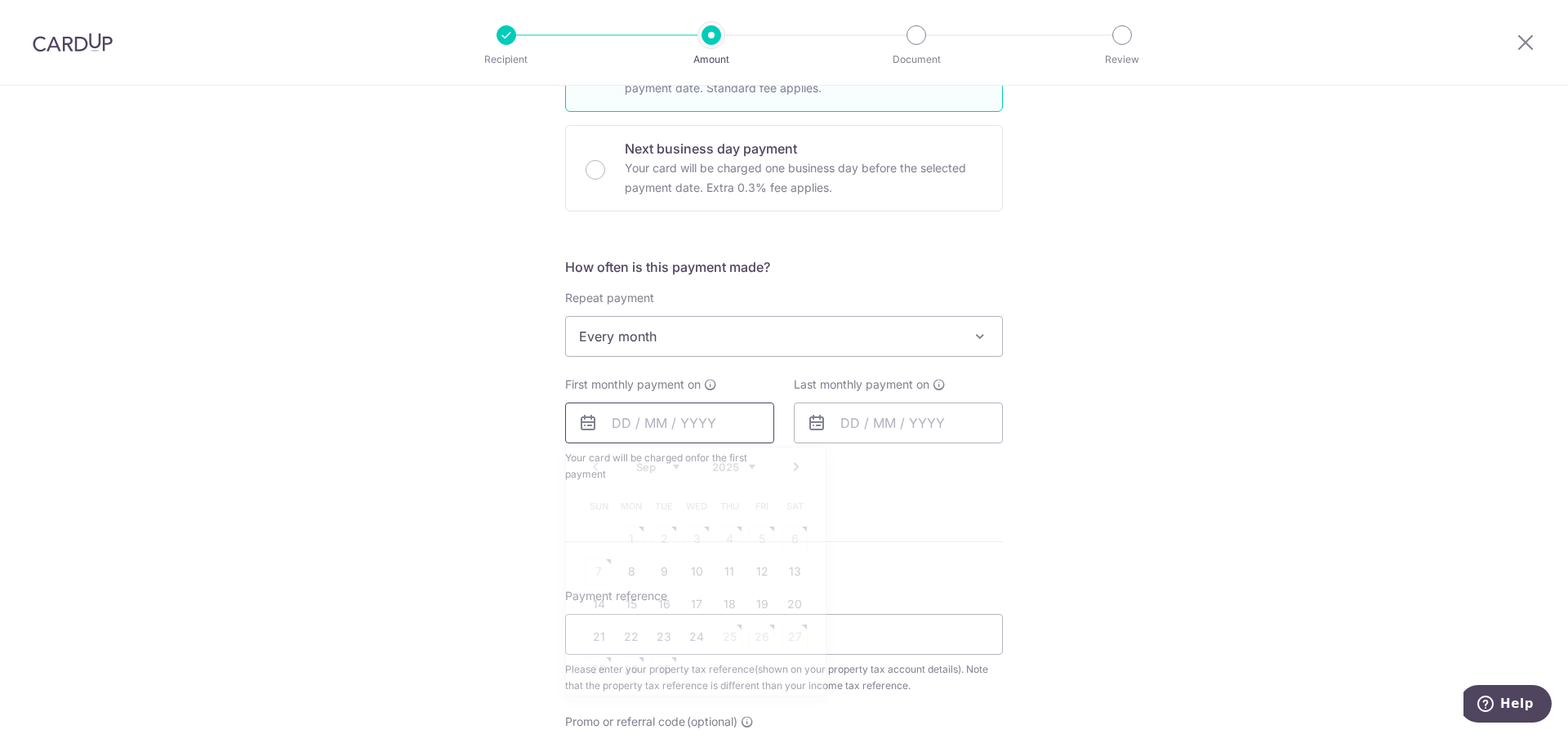
click at [697, 422] on input "text" at bounding box center [670, 423] width 209 height 41
click at [661, 635] on link "23" at bounding box center [664, 636] width 27 height 26
type input "23/09/2025"
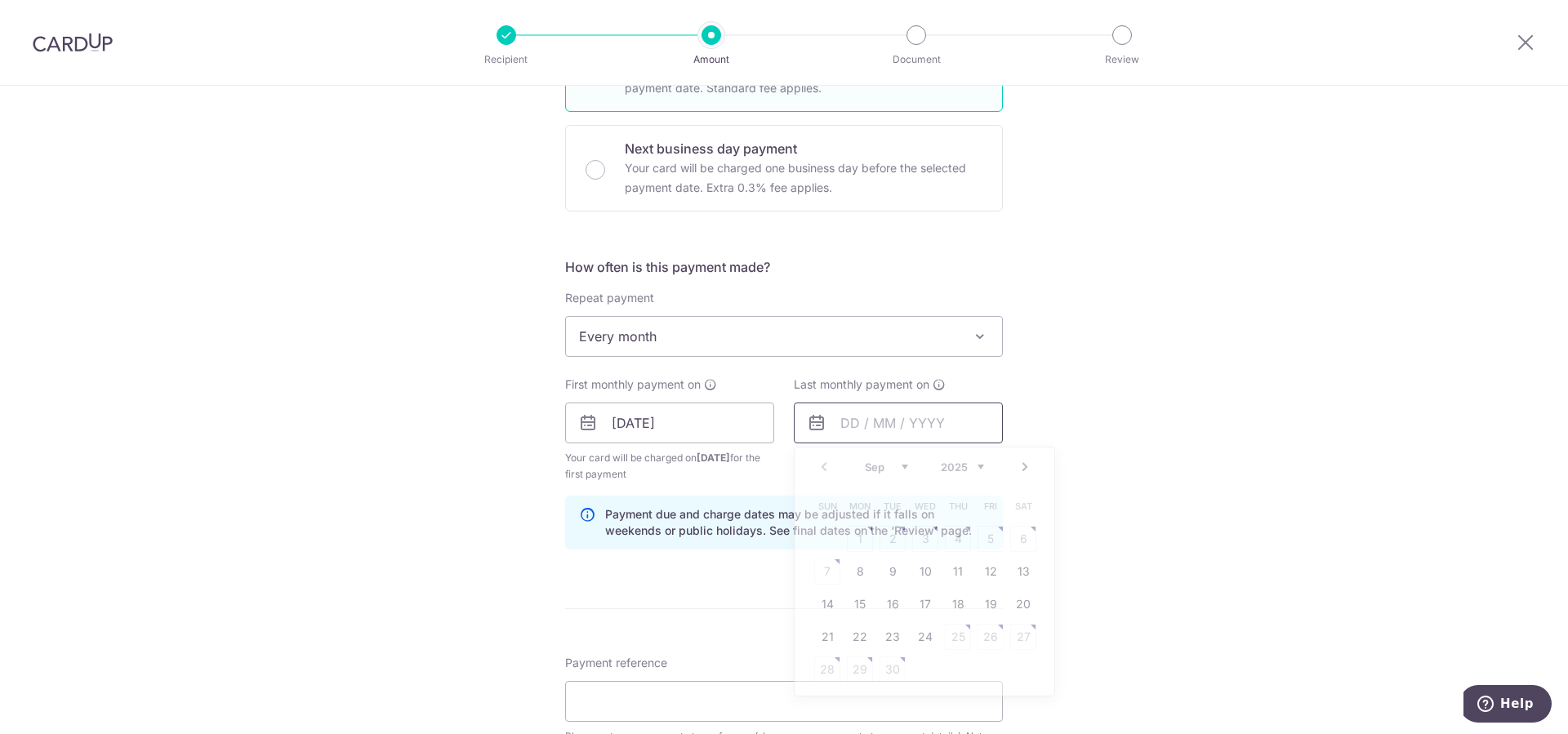
click at [873, 419] on input "text" at bounding box center [897, 423] width 209 height 41
click at [865, 460] on select "Sep Oct Nov Dec" at bounding box center [887, 466] width 43 height 13
click at [995, 636] on link "24" at bounding box center [991, 636] width 27 height 26
type input "24/10/2025"
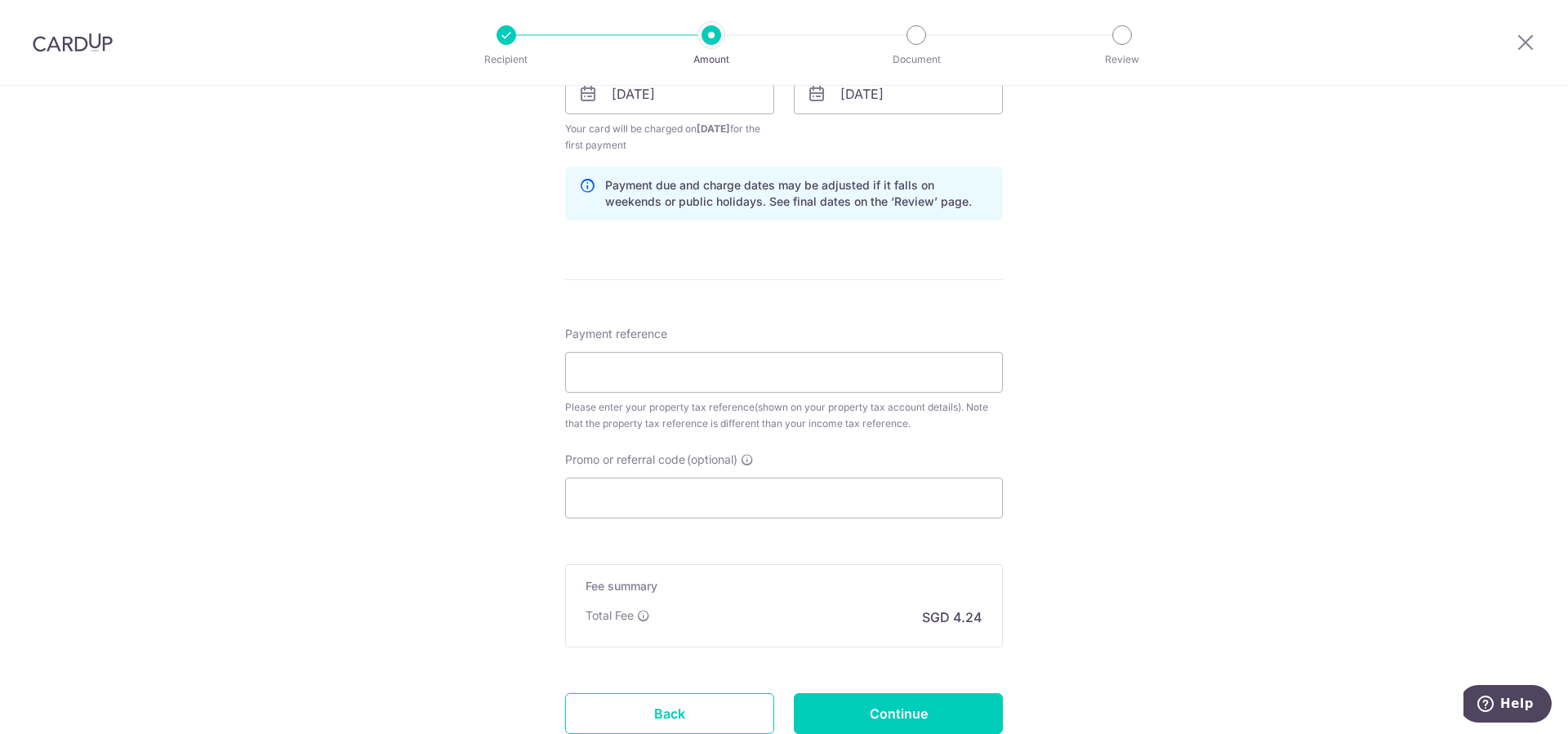
scroll to position [832, 0]
click at [850, 500] on input "Promo or referral code (optional)" at bounding box center [784, 494] width 438 height 41
click at [845, 382] on input "Payment reference" at bounding box center [784, 368] width 438 height 41
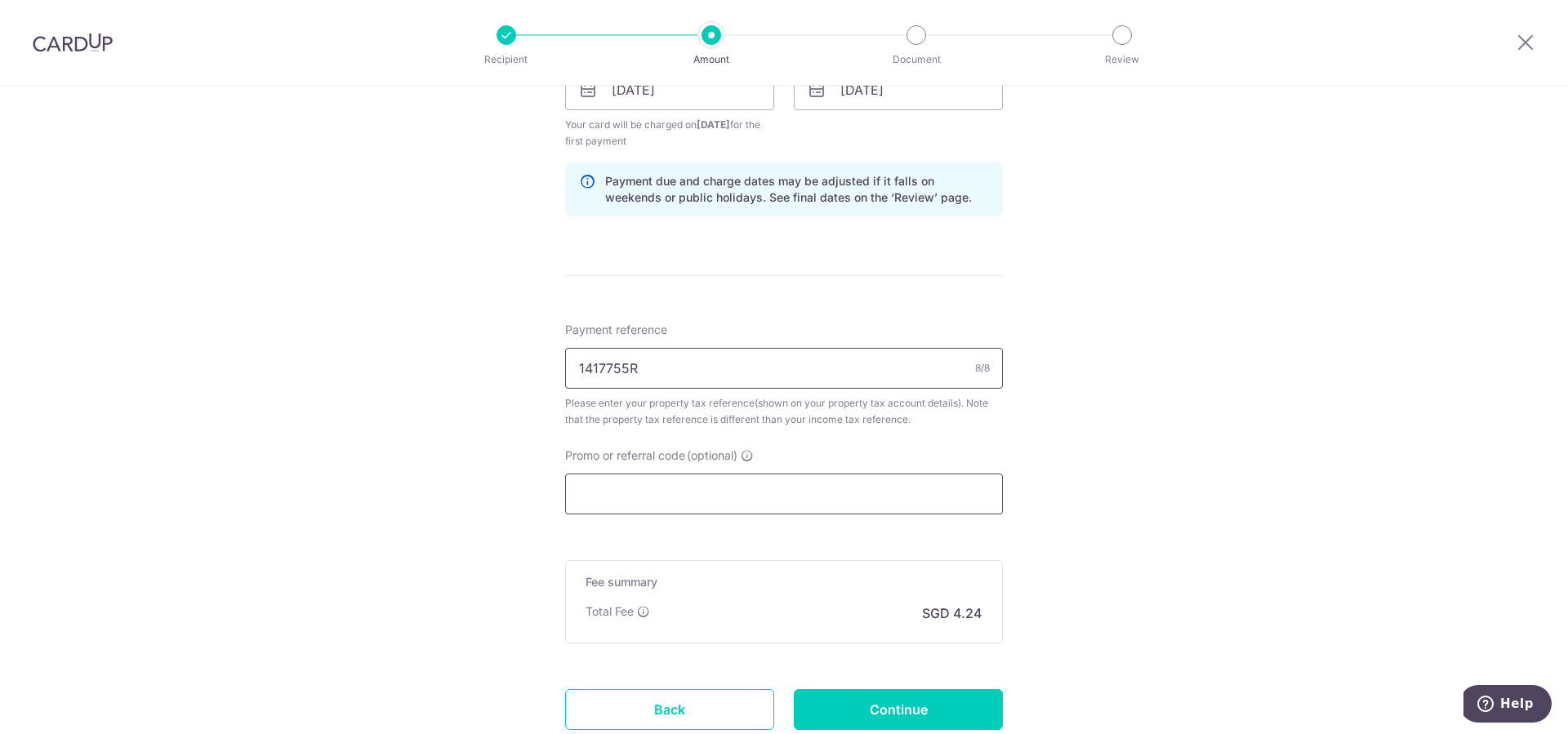
type input "1417755R"
click at [729, 492] on input "Promo or referral code (optional)" at bounding box center [784, 494] width 438 height 41
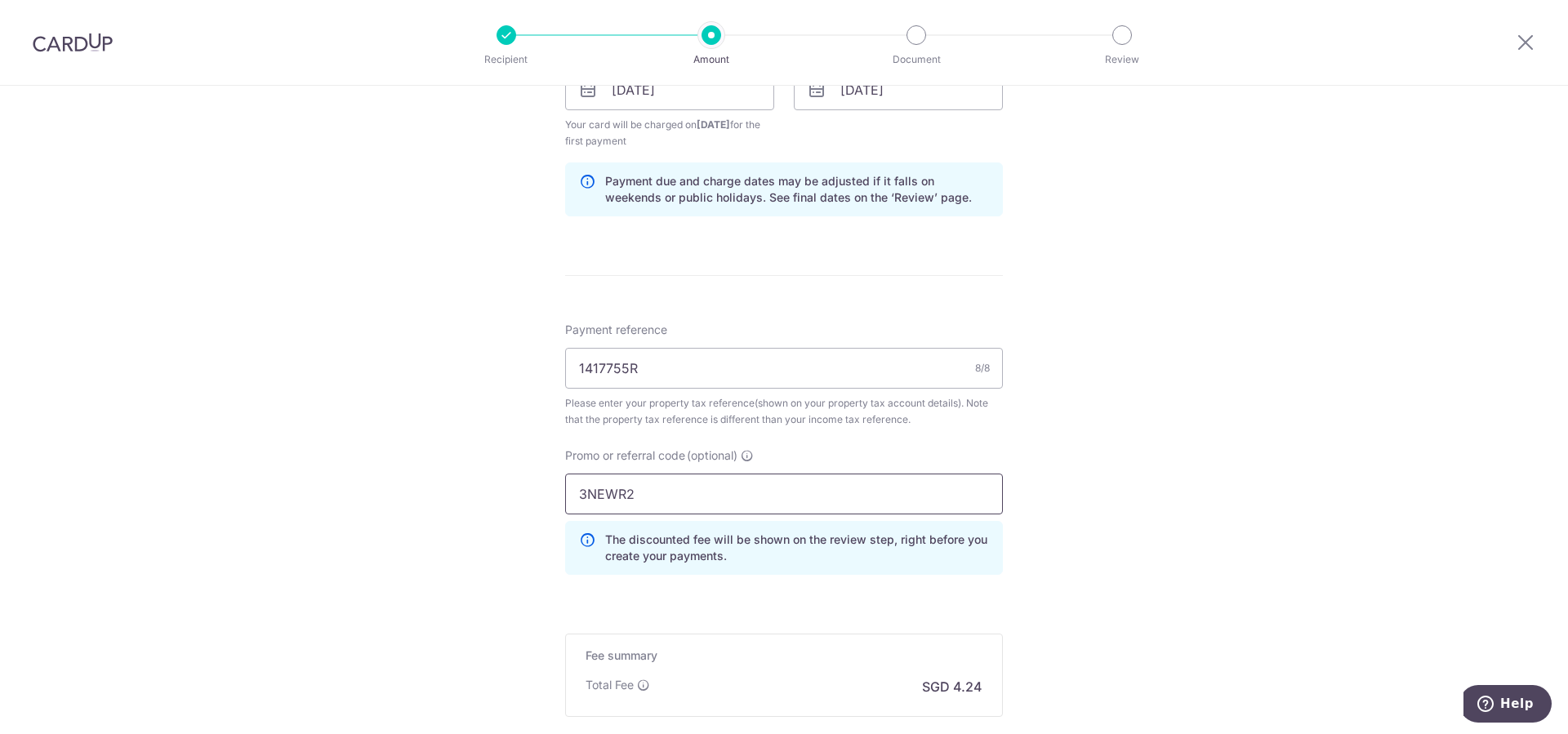
type input "3NEWR2"
click at [1112, 610] on div "Tell us more about your payment Enter payment amount SGD 163.20 163.20 The tota…" at bounding box center [784, 89] width 1568 height 1672
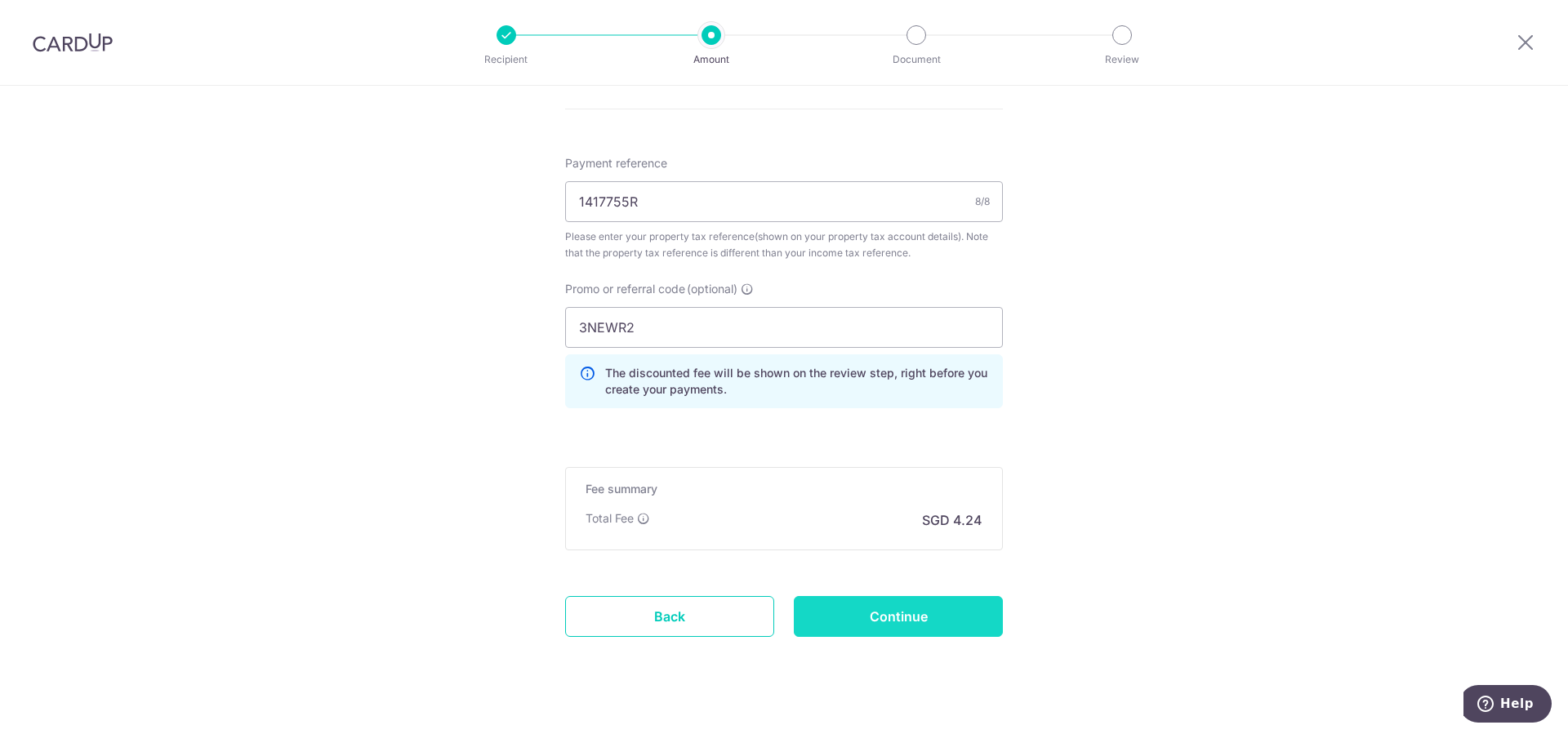
click at [919, 615] on input "Continue" at bounding box center [897, 616] width 209 height 41
type input "Create Schedule"
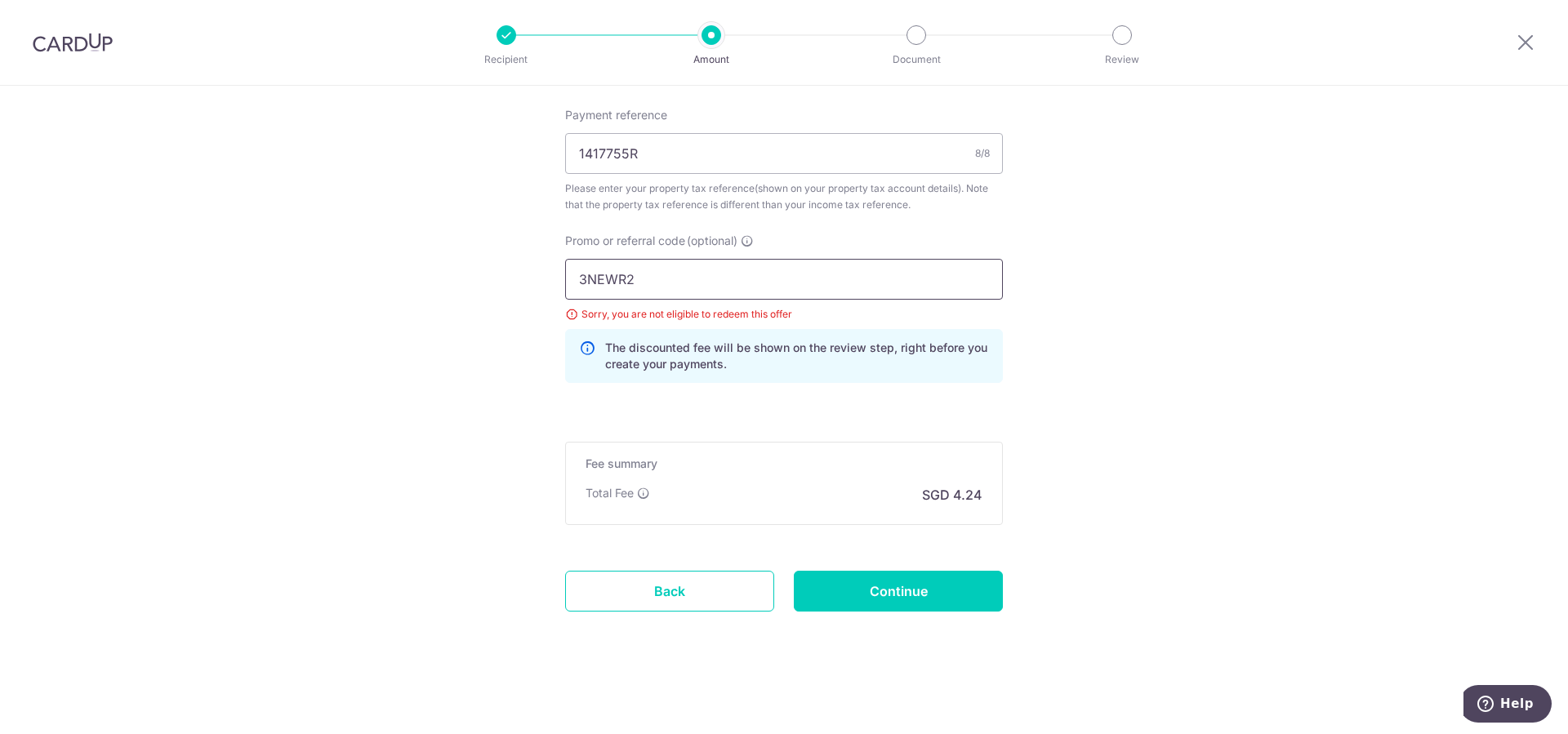
drag, startPoint x: 680, startPoint y: 282, endPoint x: 502, endPoint y: 292, distance: 178.3
click at [566, 292] on input "3NEWR2" at bounding box center [784, 280] width 438 height 41
type input "REC185"
click at [924, 592] on input "Continue" at bounding box center [897, 591] width 209 height 41
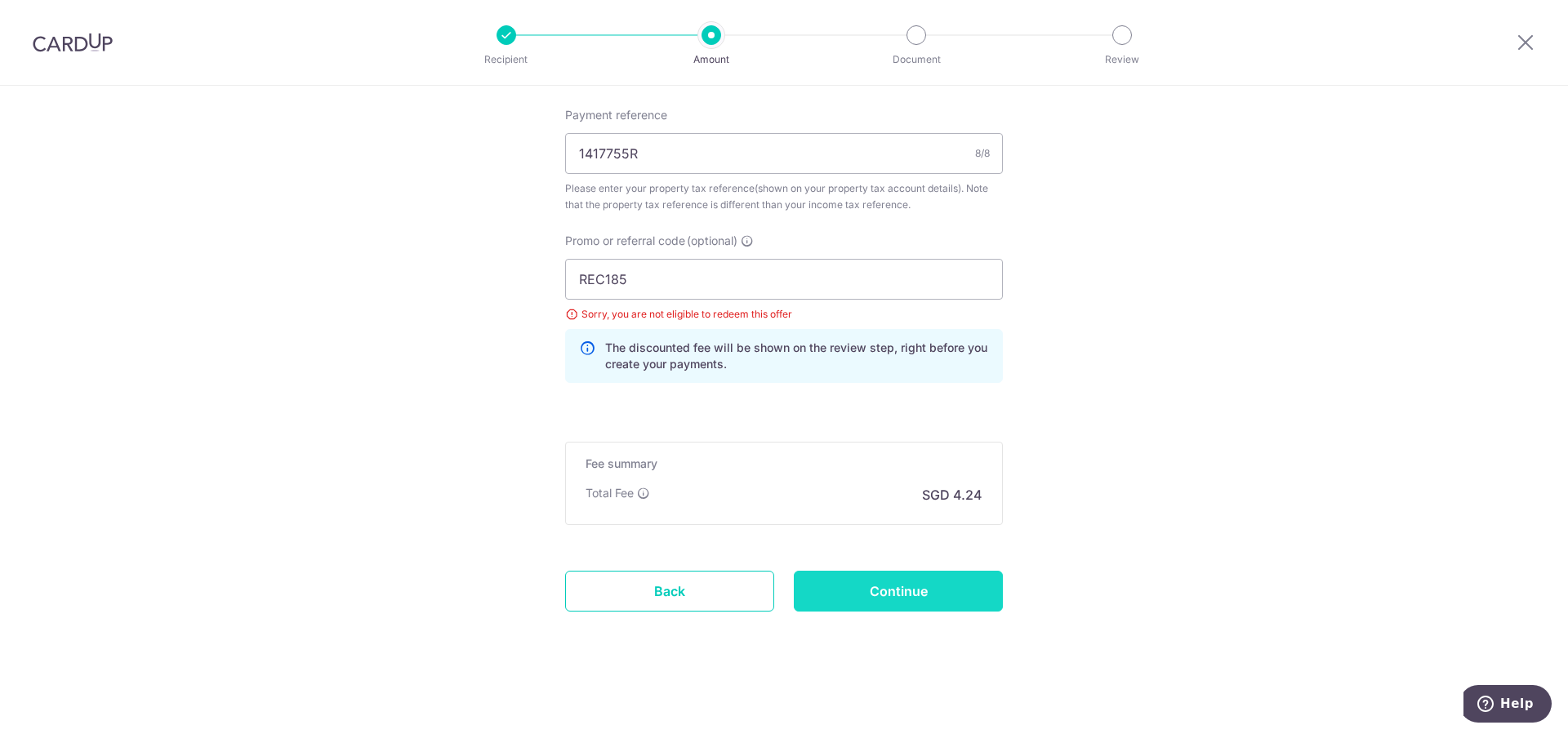
type input "Update Schedule"
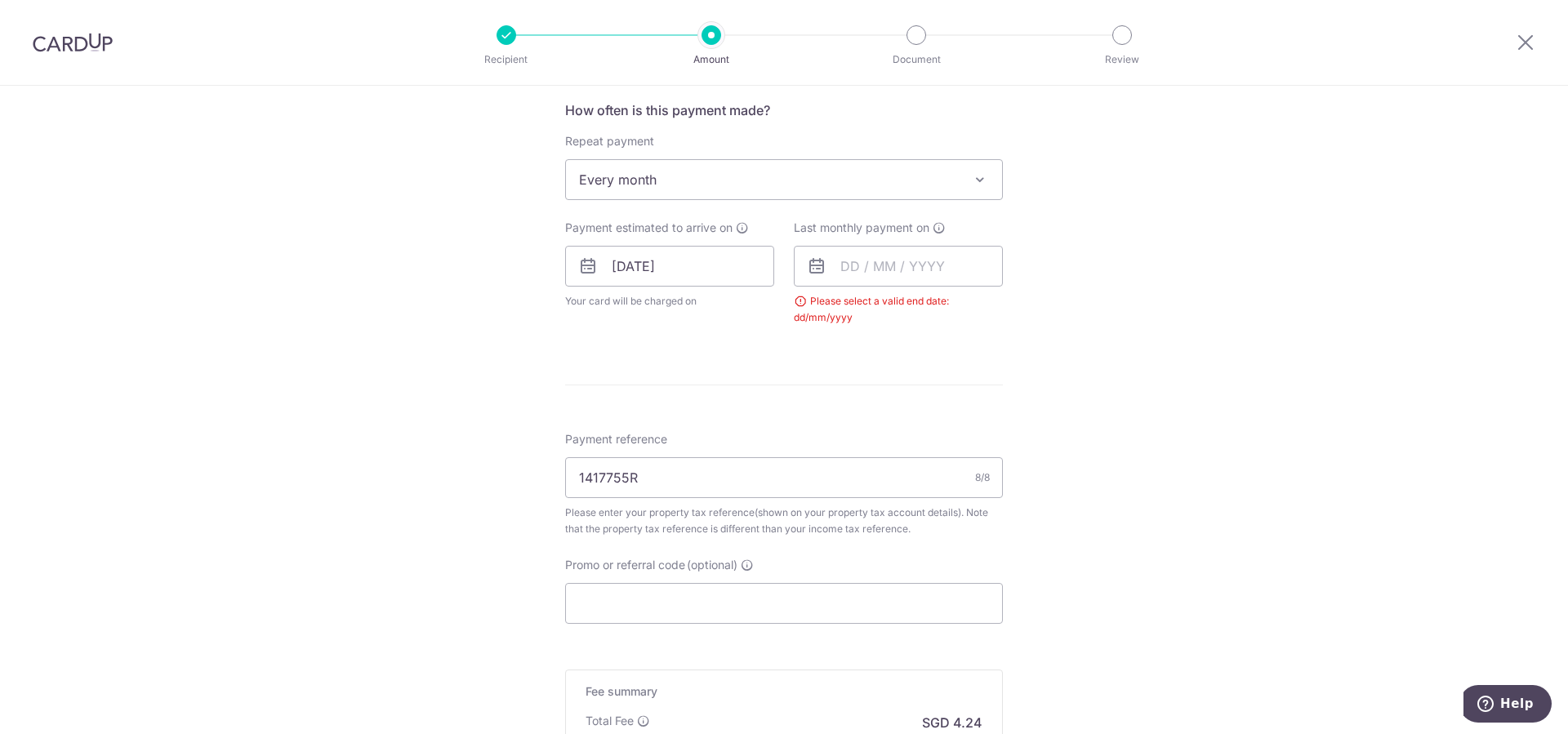
scroll to position [613, 0]
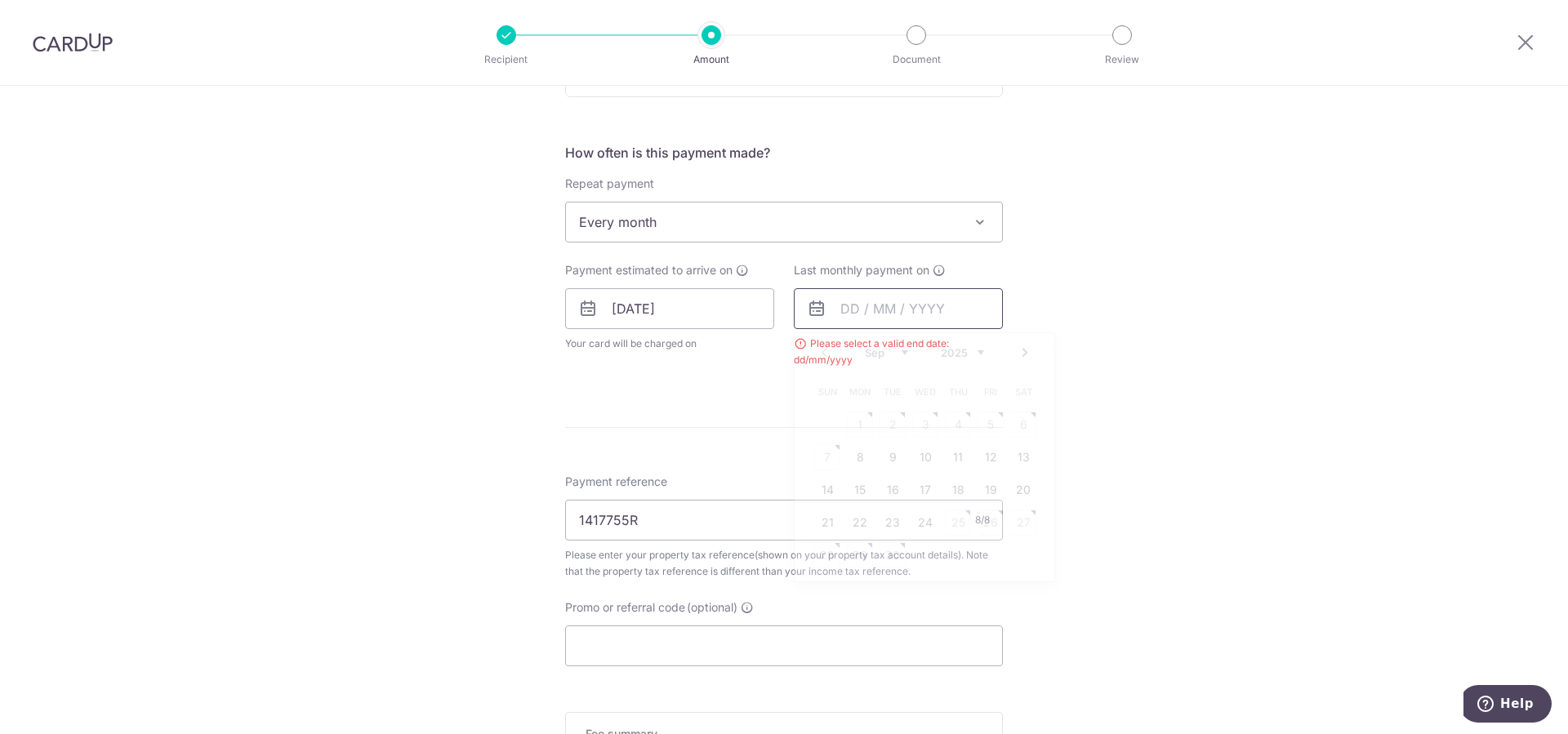
click at [878, 310] on input "text" at bounding box center [897, 309] width 209 height 41
click at [865, 346] on select "Sep Oct Nov Dec" at bounding box center [887, 352] width 43 height 13
click at [990, 521] on link "24" at bounding box center [991, 522] width 27 height 26
type input "24/10/2025"
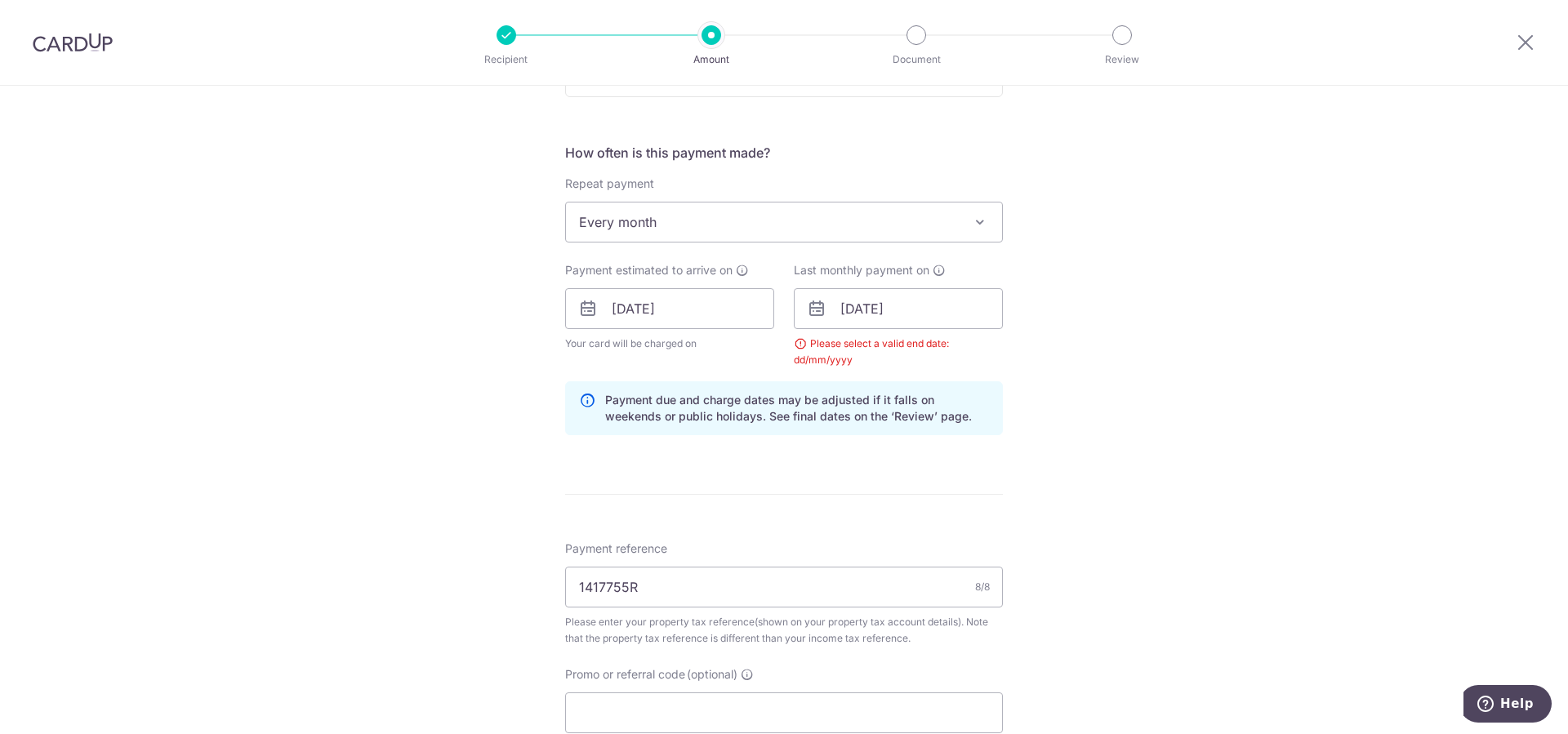
click at [1147, 471] on div "Tell us more about your payment Enter payment amount SGD 163.20 163.20 The tota…" at bounding box center [784, 271] width 1568 height 1599
click at [1016, 339] on div "Tell us more about your payment Enter payment amount SGD 163.20 163.20 The tota…" at bounding box center [784, 271] width 1568 height 1599
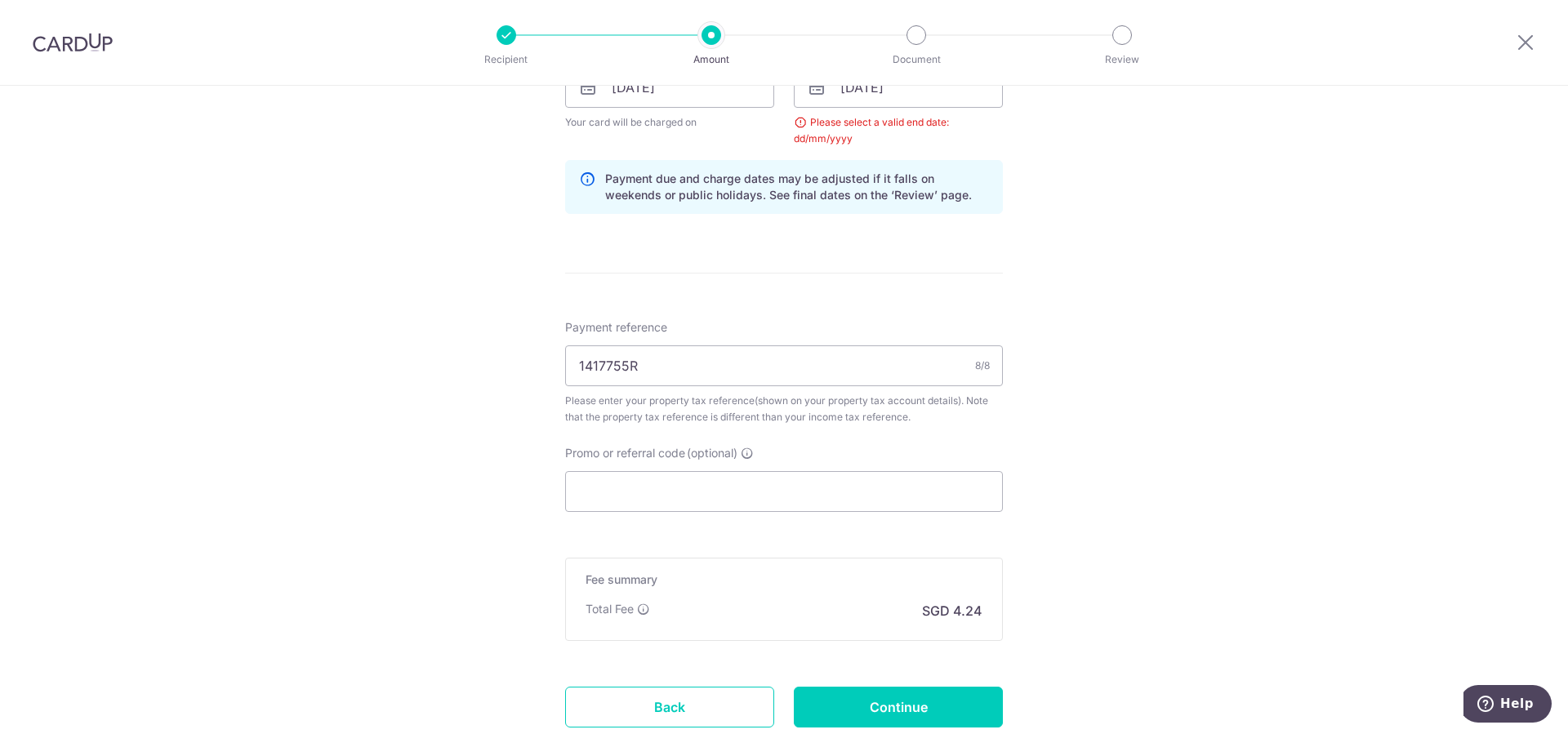
scroll to position [864, 0]
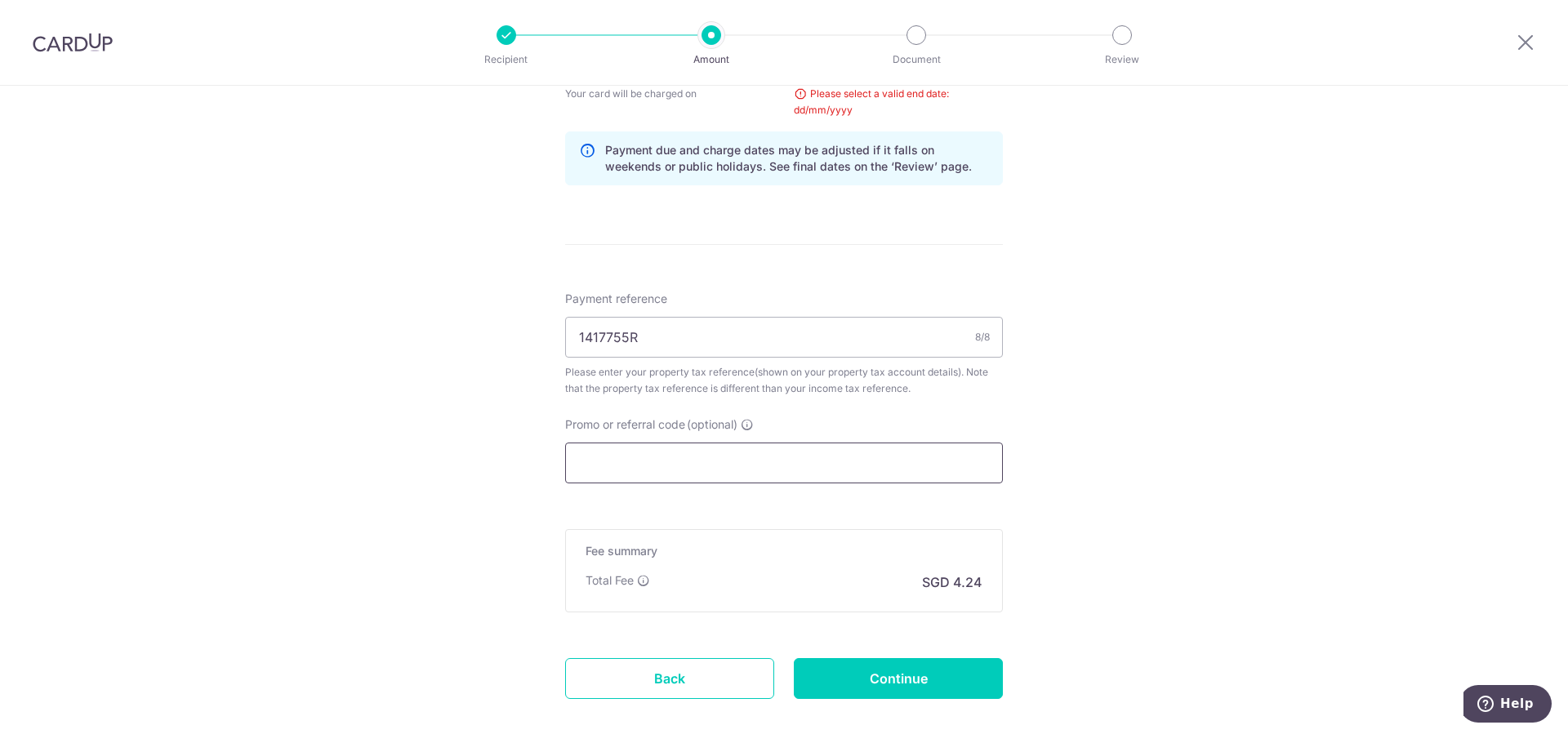
click at [923, 456] on input "Promo or referral code (optional)" at bounding box center [784, 463] width 438 height 41
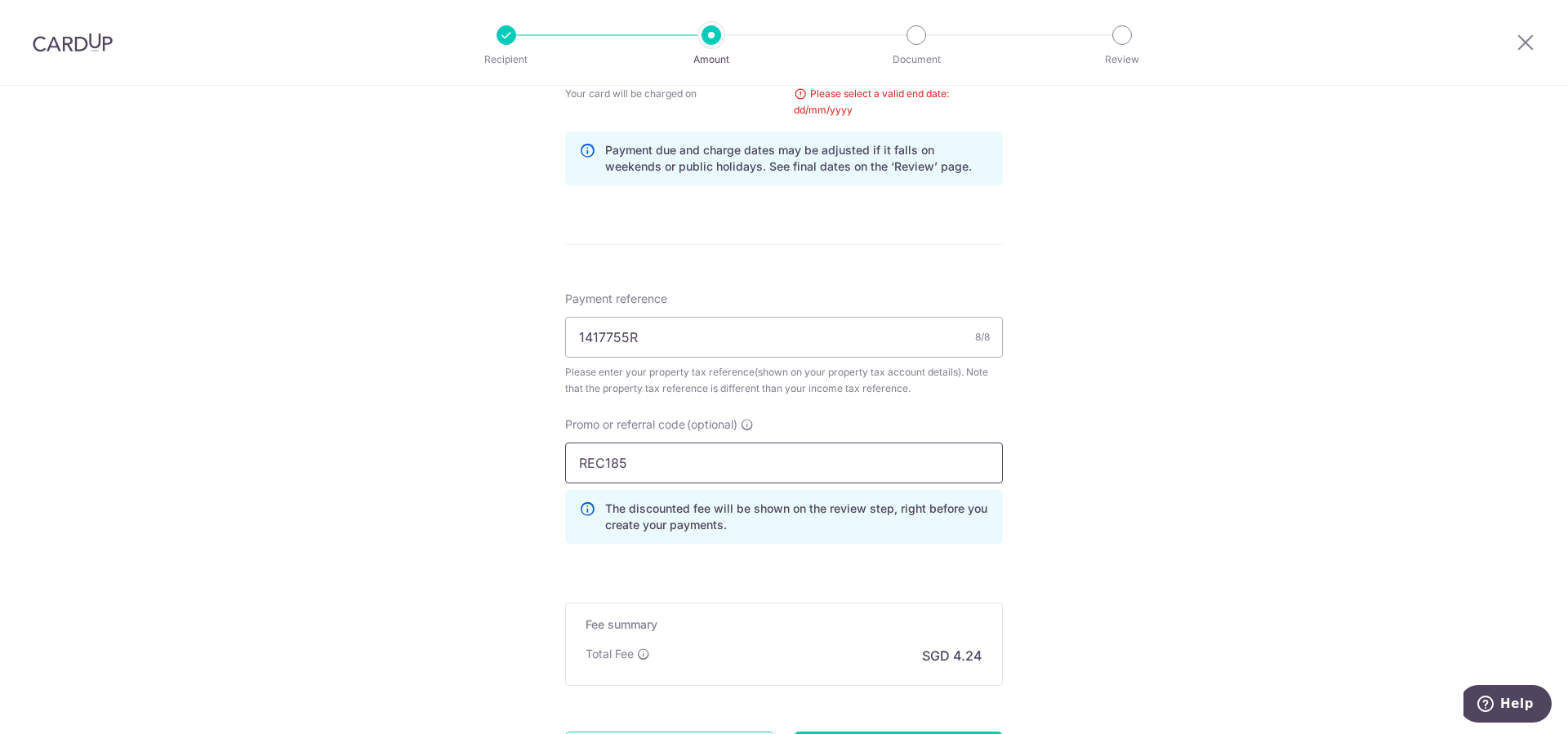
type input "REC185"
click at [1118, 626] on div "Tell us more about your payment Enter payment amount SGD 163.20 163.20 The tota…" at bounding box center [784, 58] width 1568 height 1672
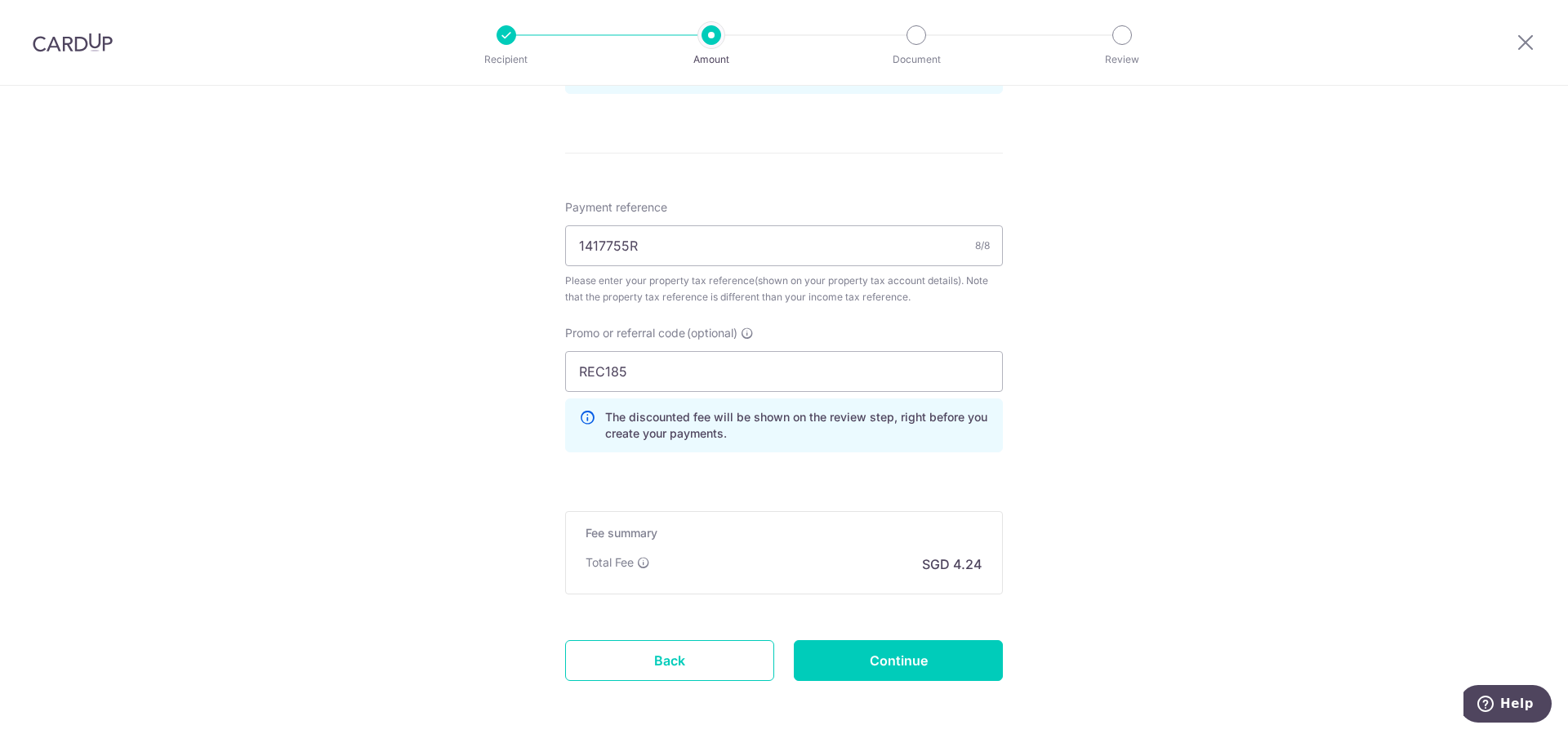
scroll to position [1024, 0]
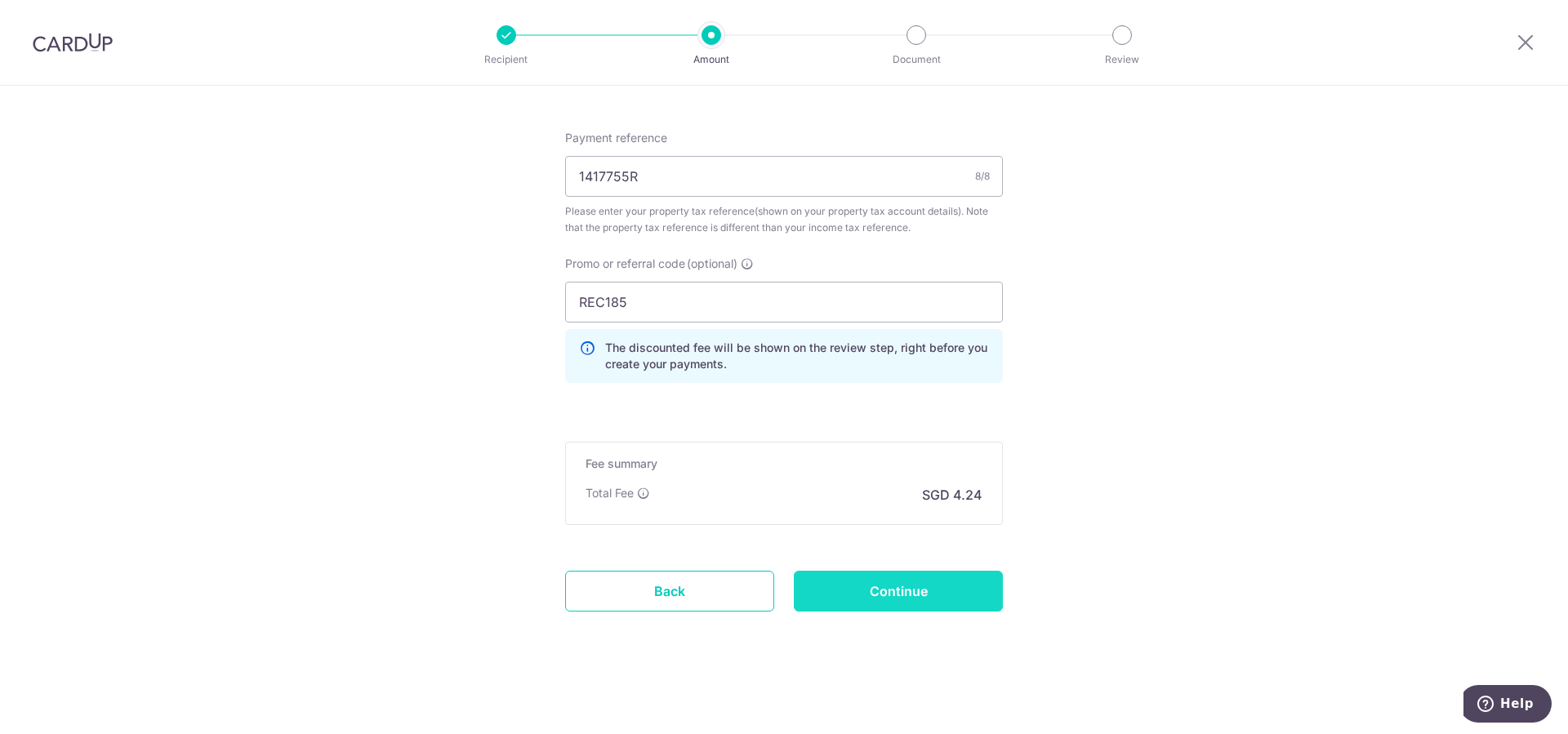
click at [909, 592] on input "Continue" at bounding box center [897, 591] width 209 height 41
type input "Update Schedule"
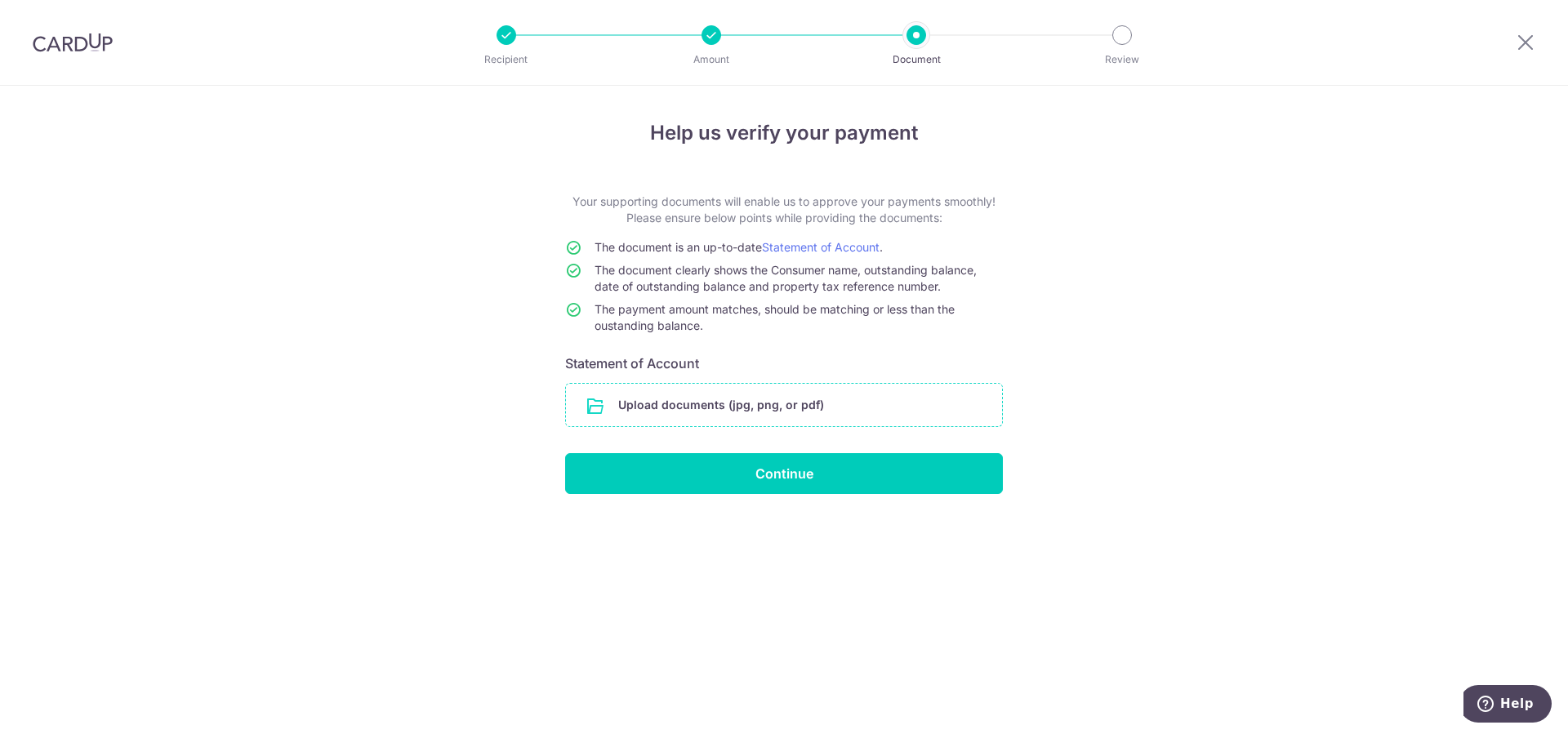
click at [656, 407] on input "file" at bounding box center [784, 404] width 436 height 42
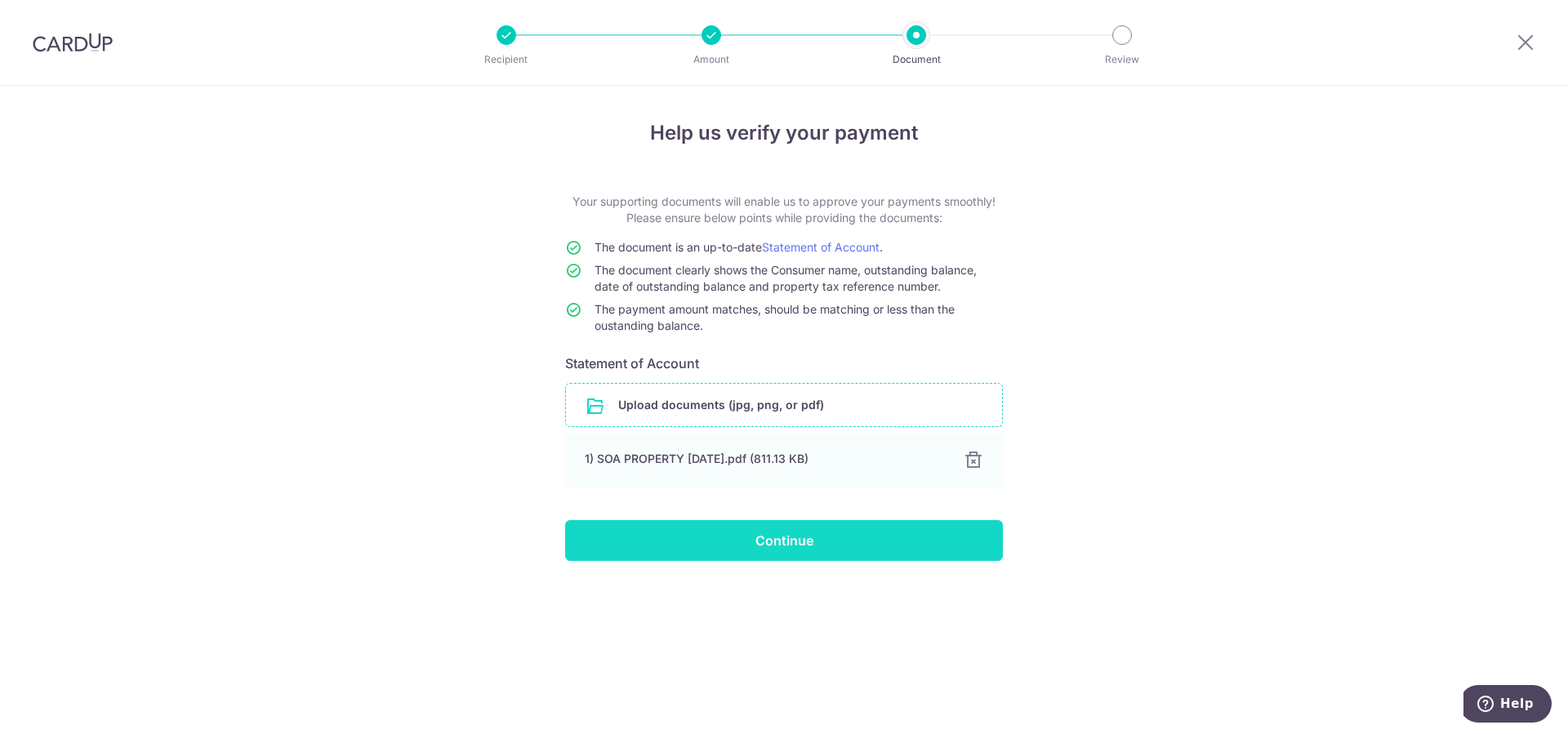
click at [809, 543] on input "Continue" at bounding box center [784, 541] width 438 height 41
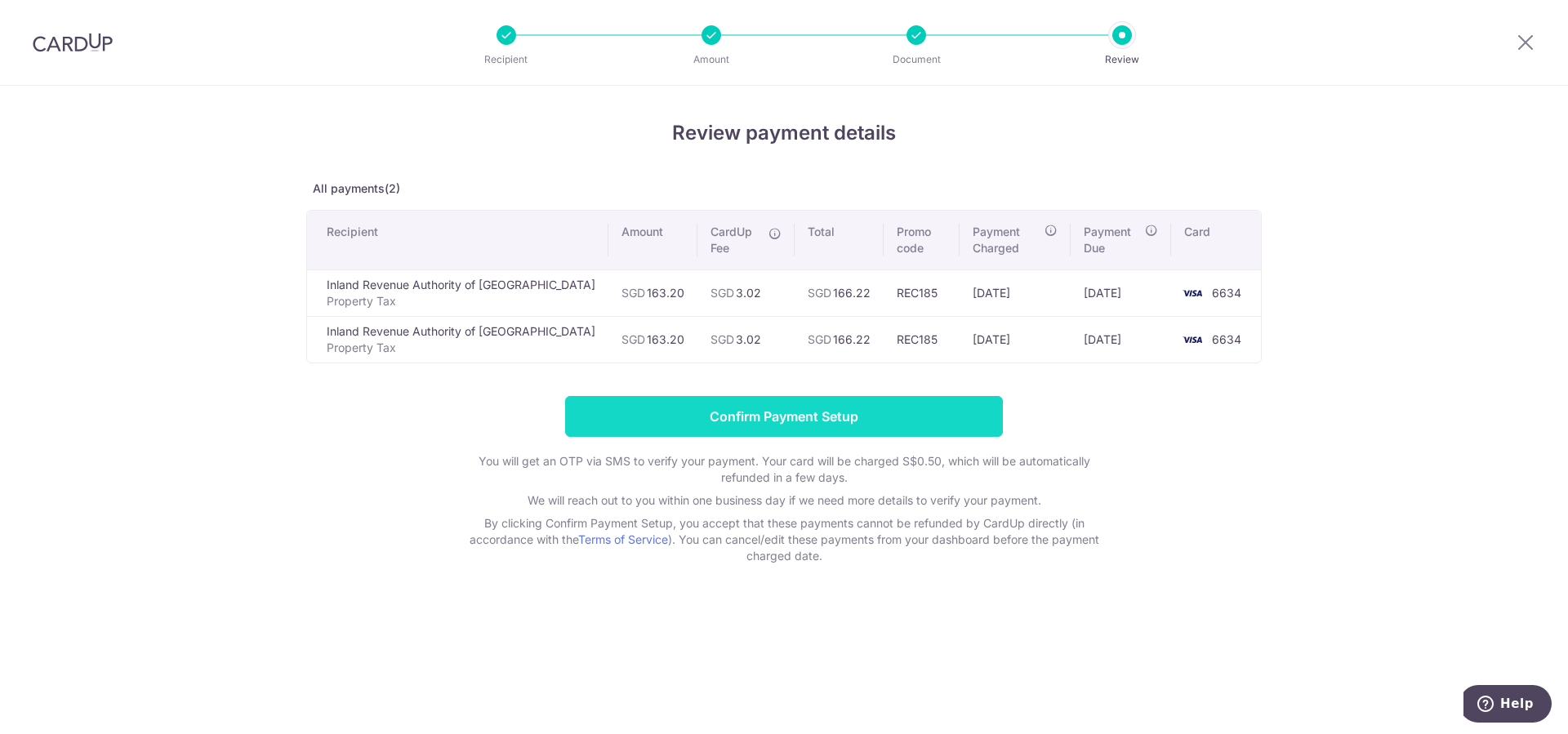
click at [861, 407] on input "Confirm Payment Setup" at bounding box center [784, 416] width 438 height 41
